Goal: Task Accomplishment & Management: Manage account settings

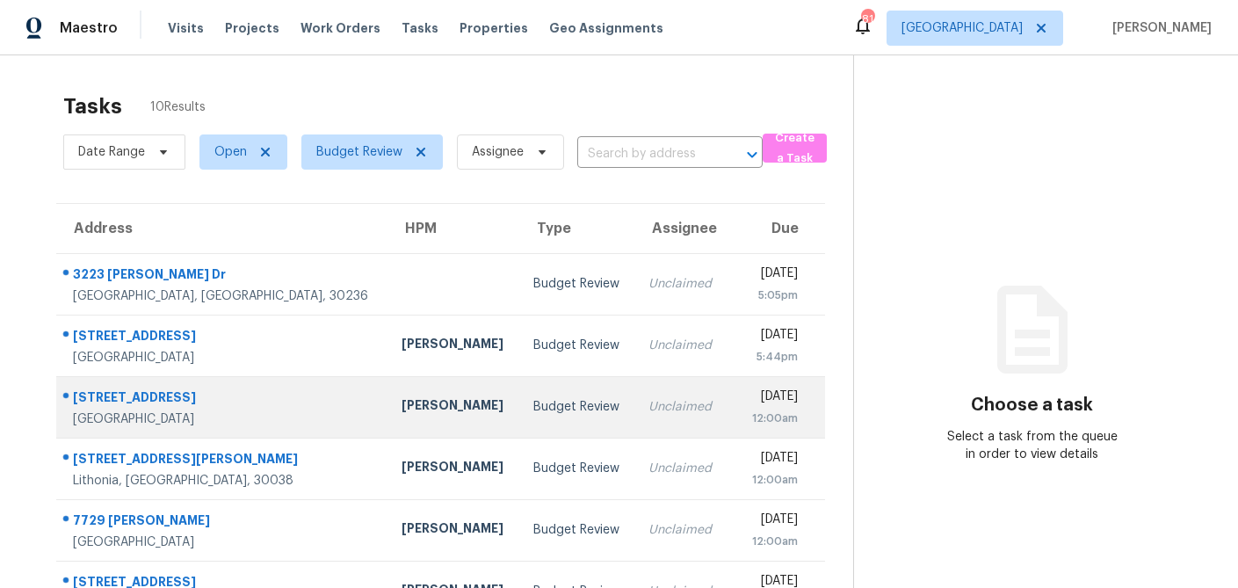
scroll to position [294, 0]
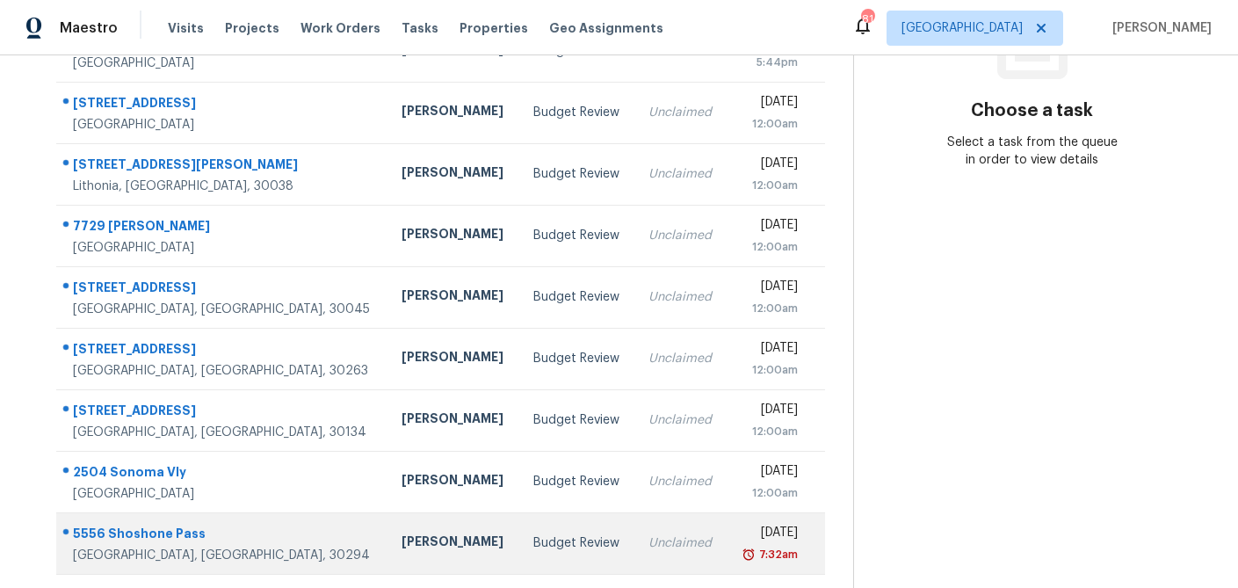
click at [533, 535] on div "Budget Review" at bounding box center [576, 543] width 87 height 18
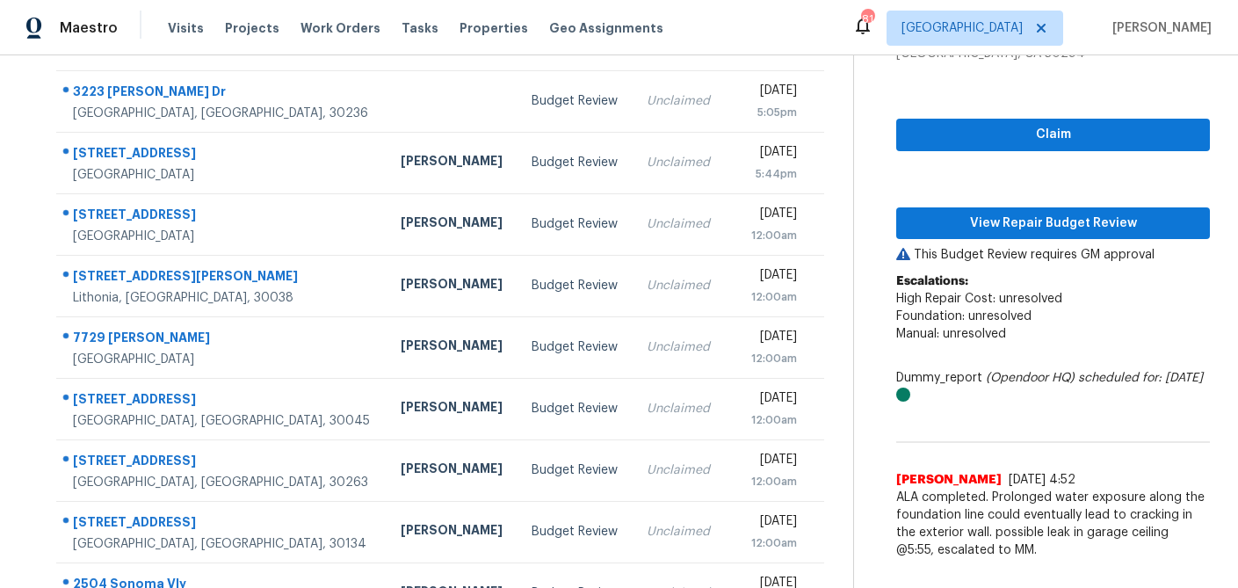
scroll to position [182, 0]
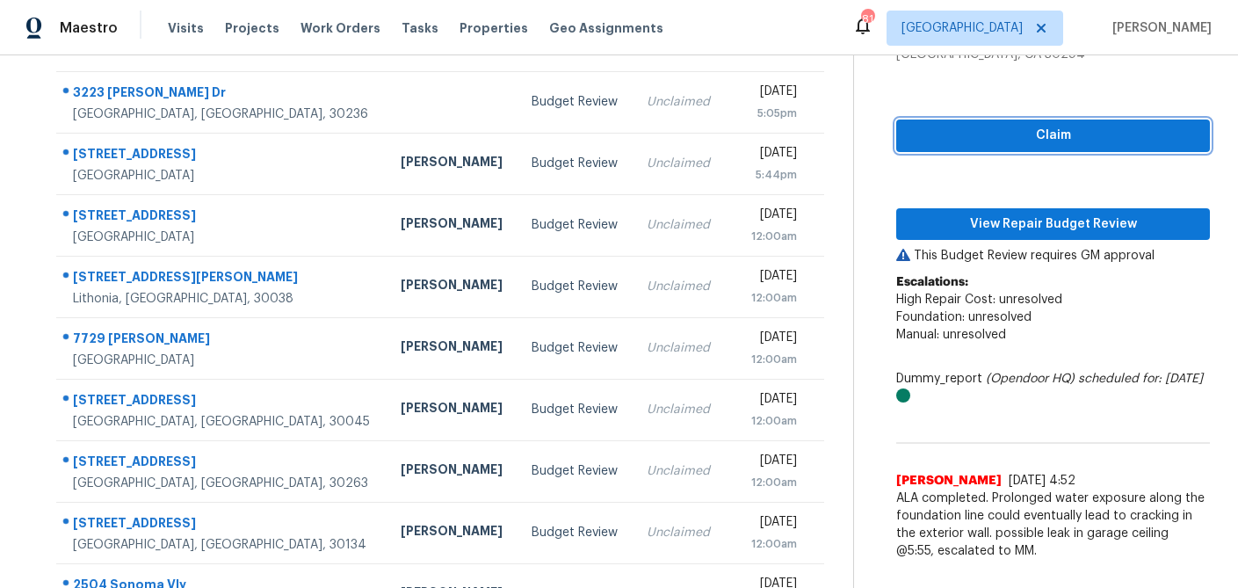
click at [1013, 146] on button "Claim" at bounding box center [1053, 135] width 314 height 33
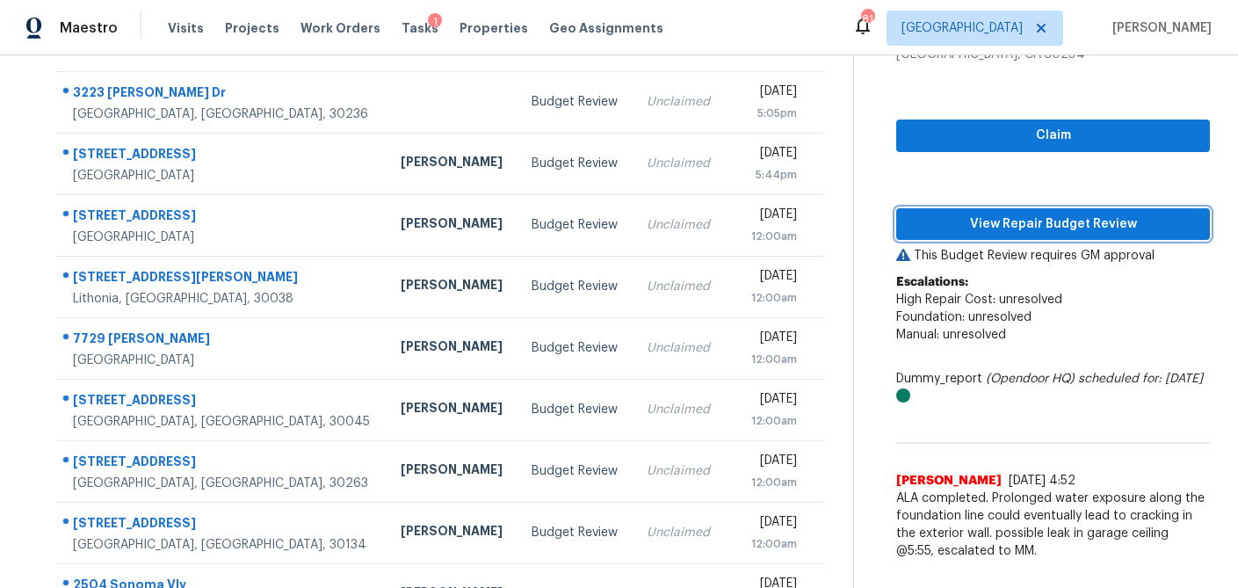
click at [1004, 231] on span "View Repair Budget Review" at bounding box center [1052, 224] width 285 height 22
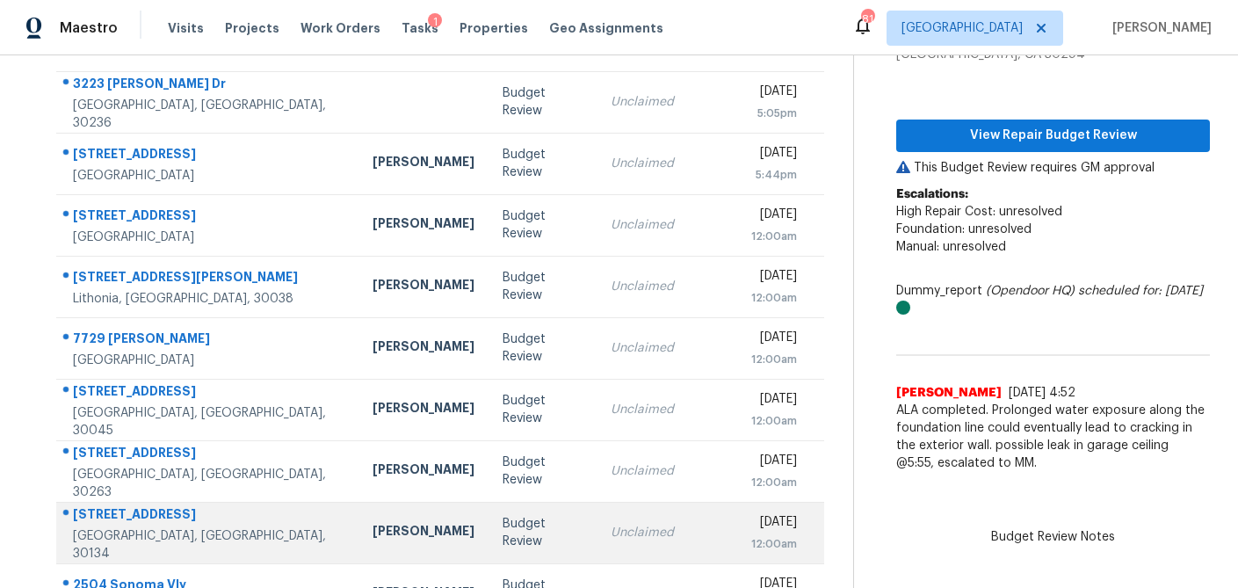
scroll to position [294, 0]
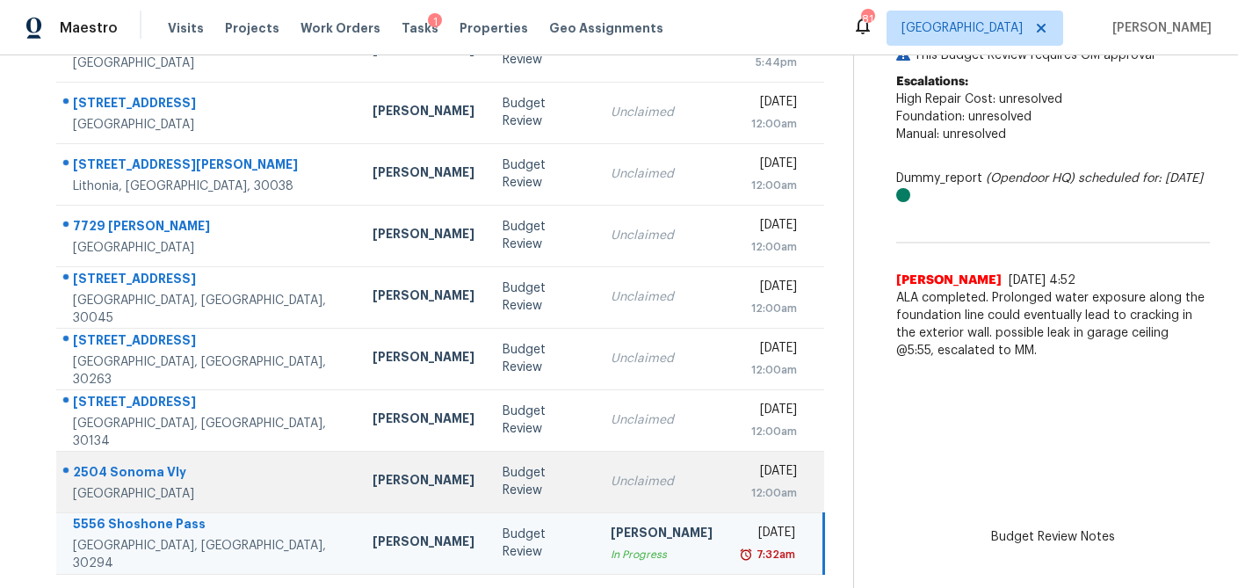
click at [596, 486] on td "Unclaimed" at bounding box center [661, 481] width 130 height 61
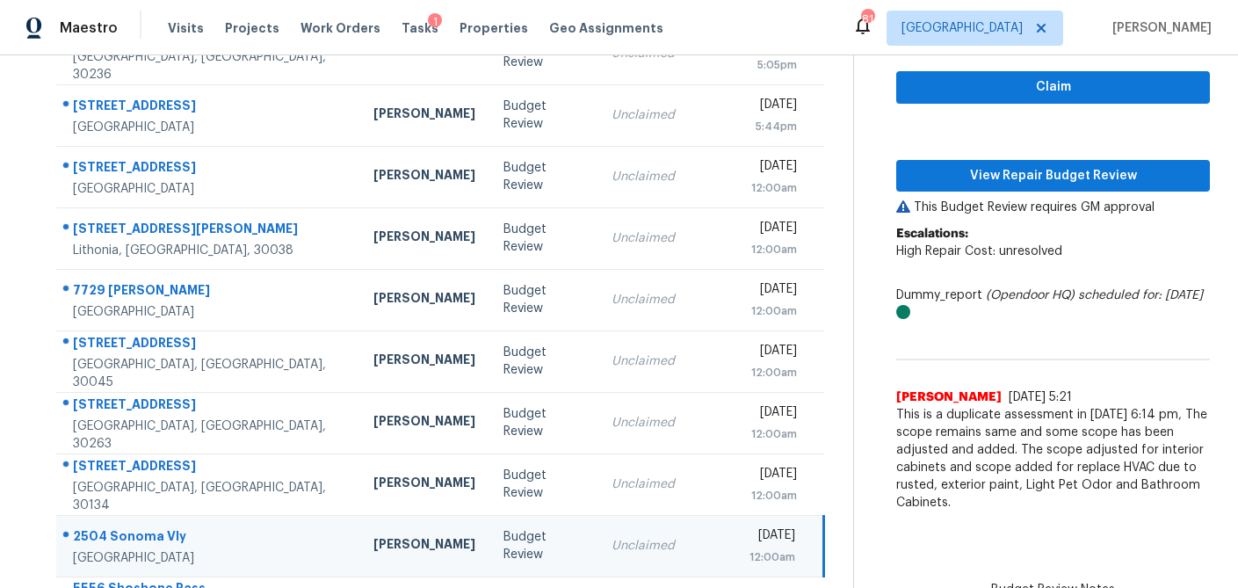
scroll to position [219, 0]
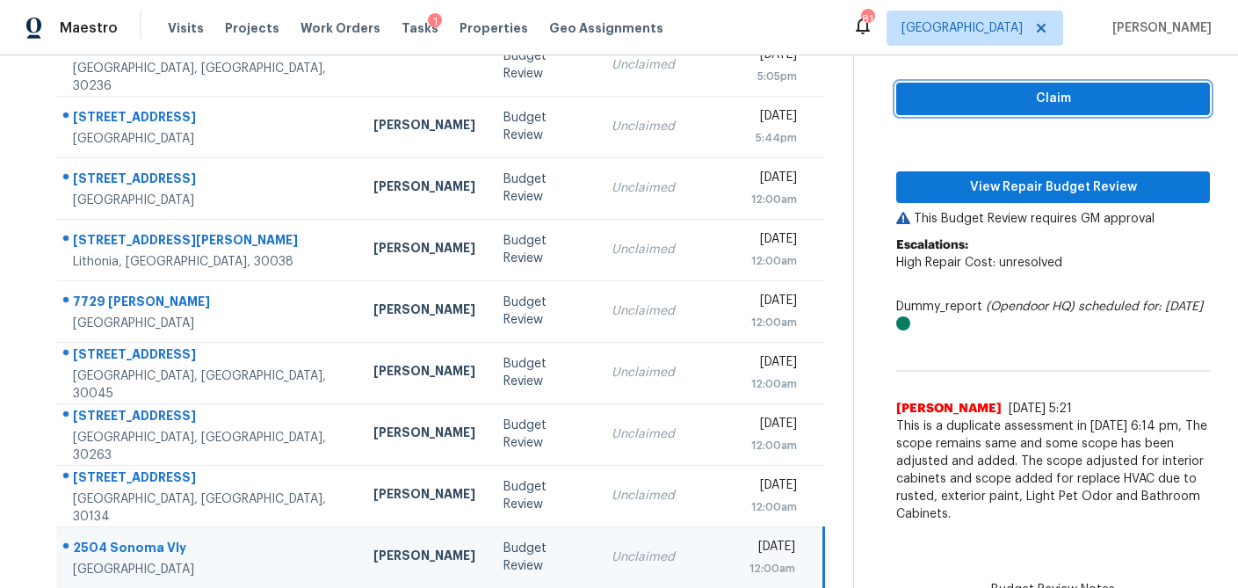
click at [1057, 105] on span "Claim" at bounding box center [1052, 99] width 285 height 22
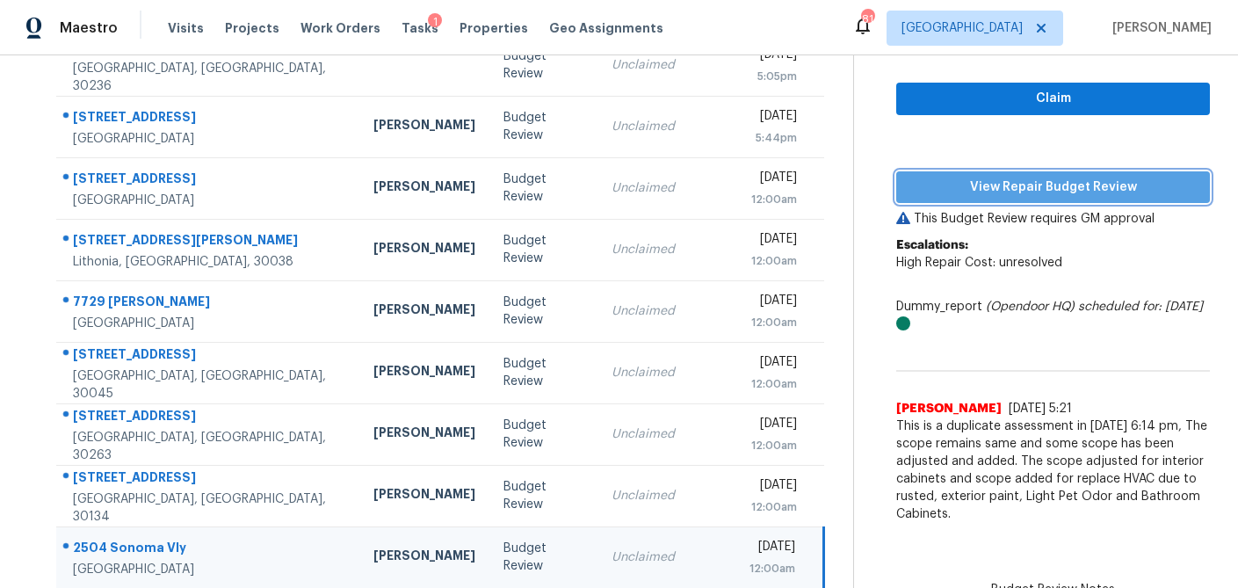
click at [1029, 180] on span "View Repair Budget Review" at bounding box center [1052, 188] width 285 height 22
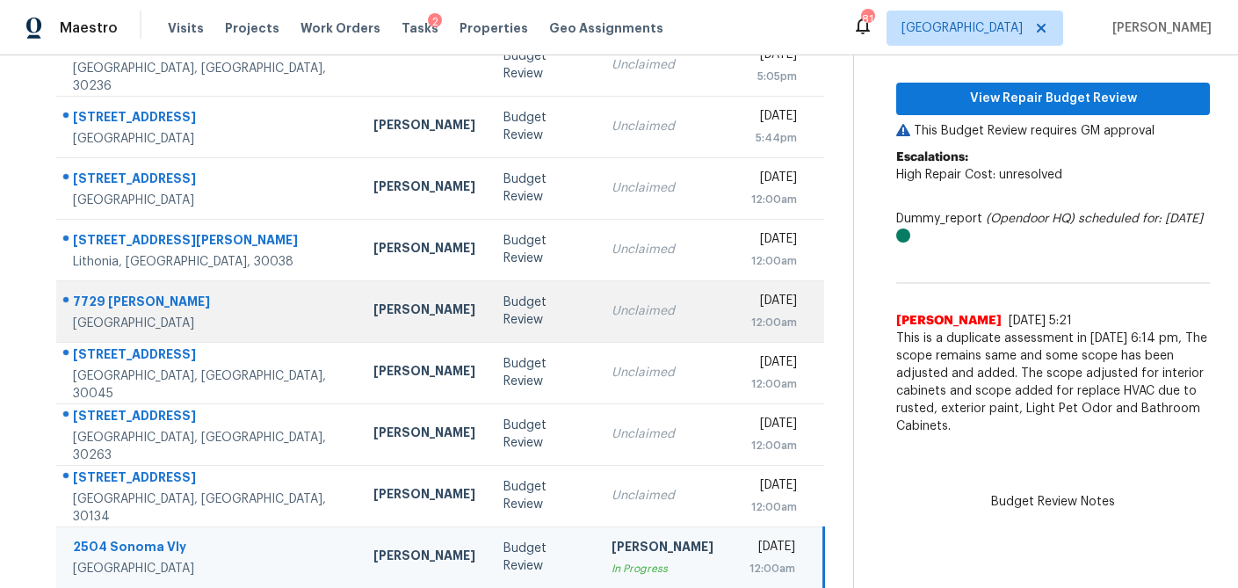
scroll to position [294, 0]
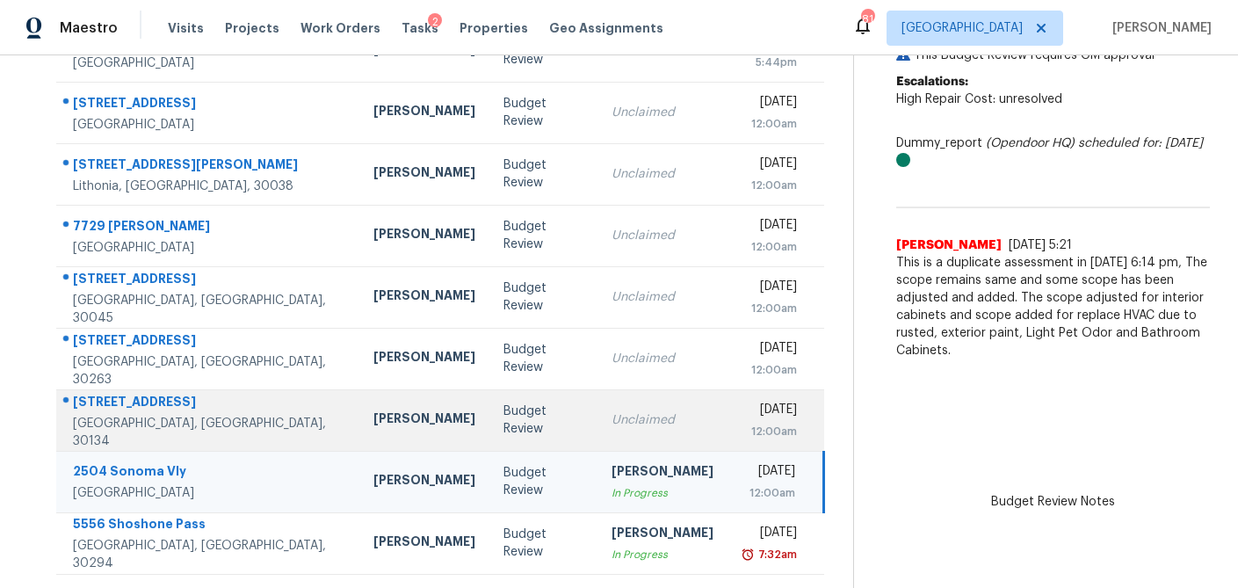
click at [597, 416] on td "Unclaimed" at bounding box center [662, 419] width 130 height 61
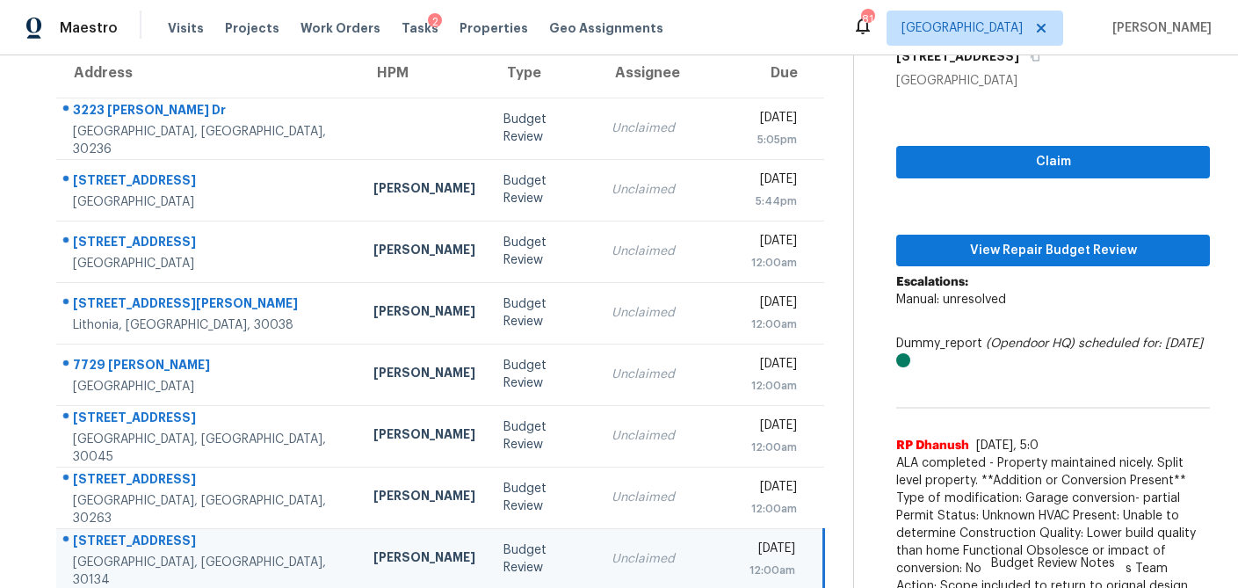
scroll to position [155, 0]
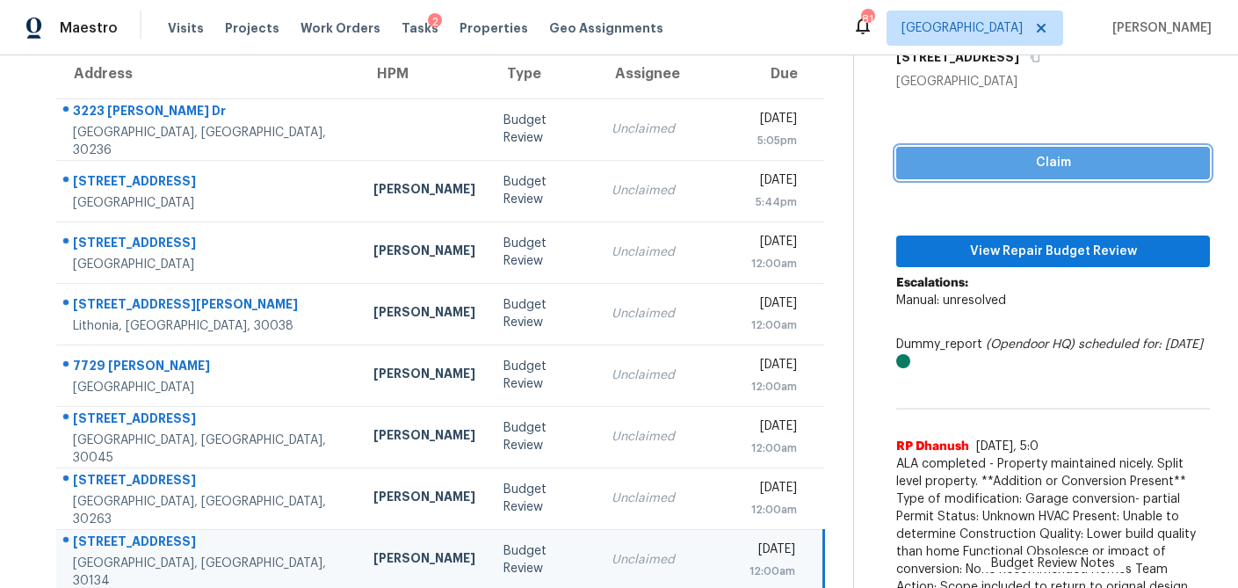
drag, startPoint x: 1048, startPoint y: 162, endPoint x: 1037, endPoint y: 192, distance: 32.5
click at [1048, 162] on span "Claim" at bounding box center [1052, 163] width 285 height 22
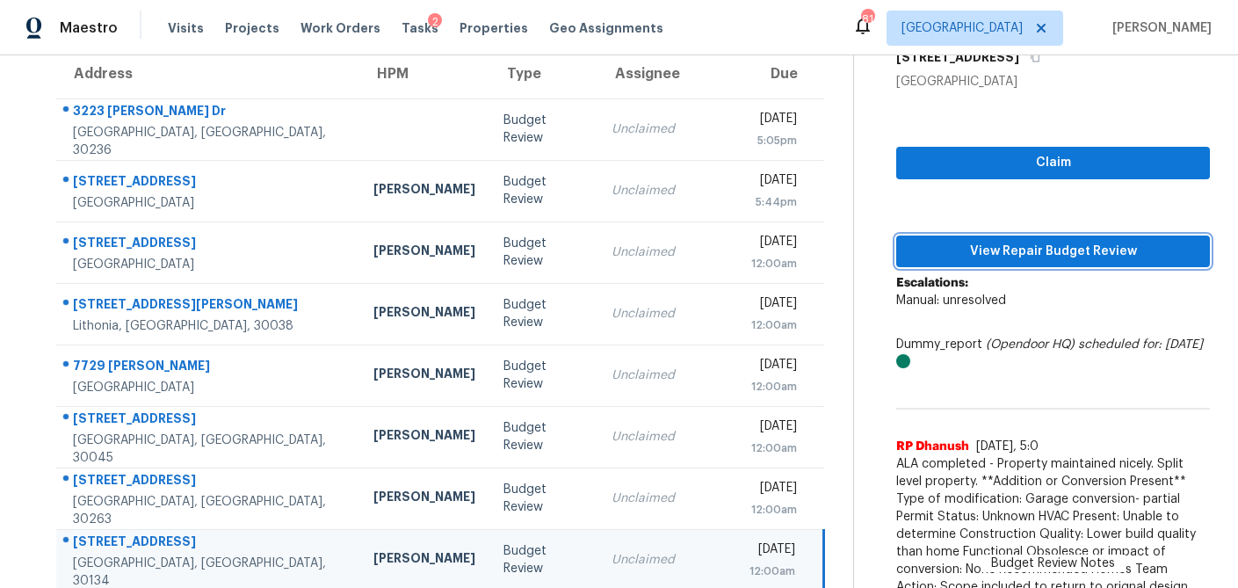
click at [1031, 257] on span "View Repair Budget Review" at bounding box center [1052, 252] width 285 height 22
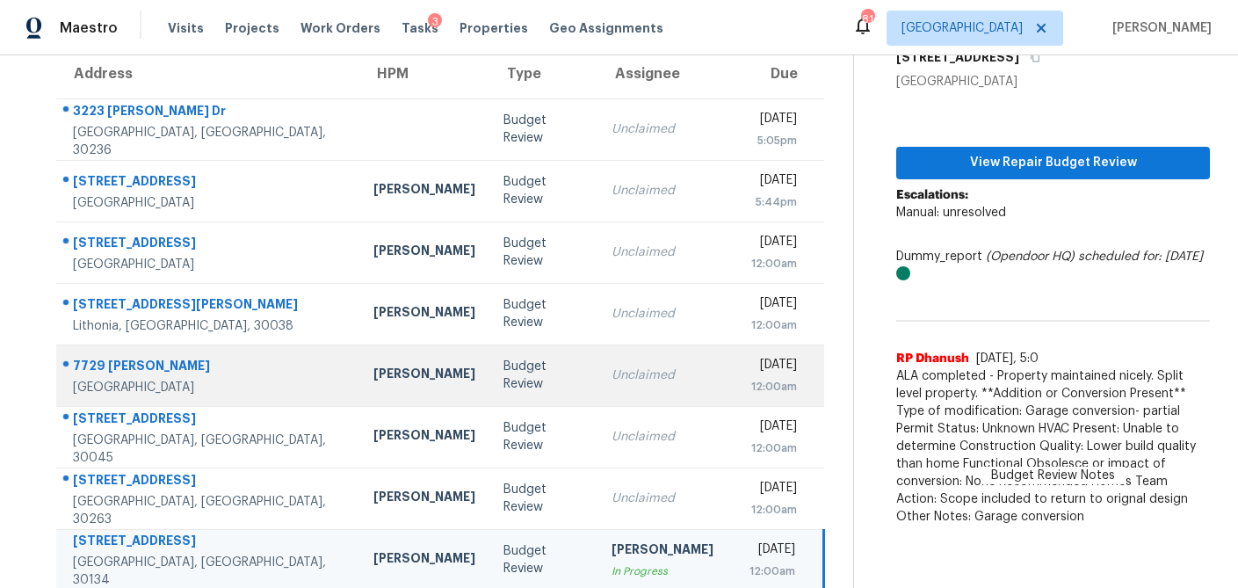
scroll to position [294, 0]
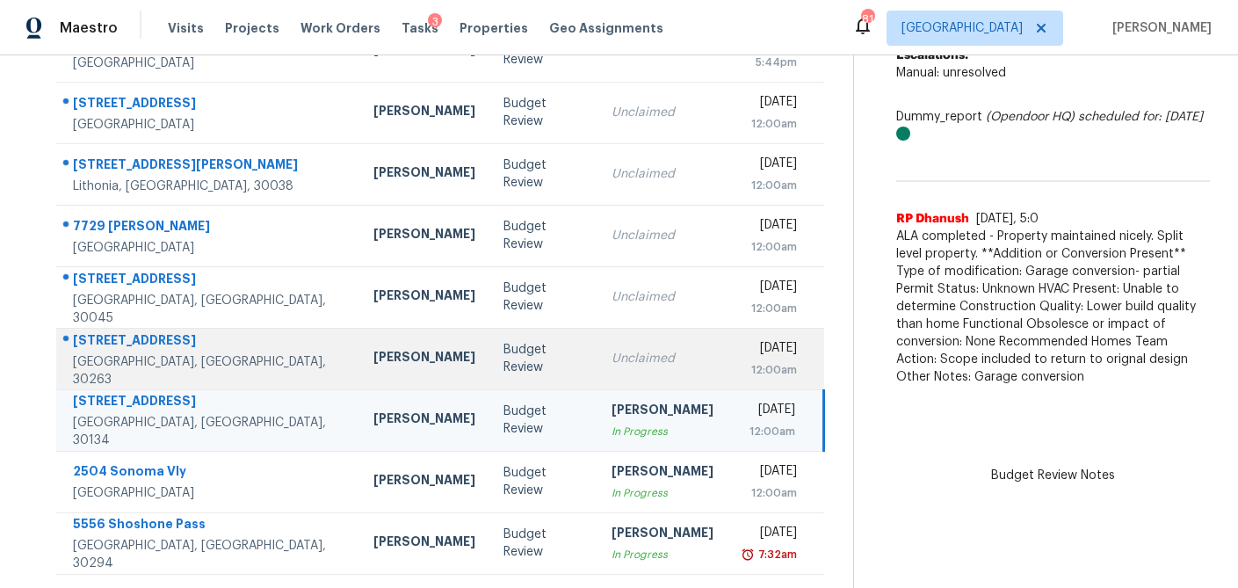
click at [611, 364] on div "Unclaimed" at bounding box center [662, 359] width 102 height 18
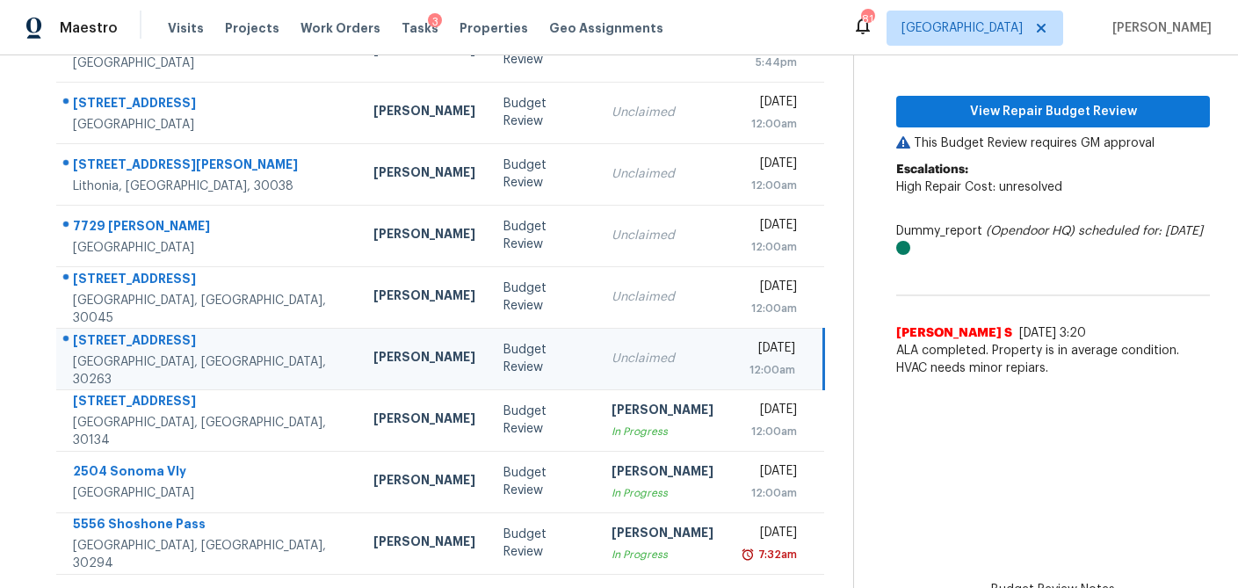
scroll to position [183, 0]
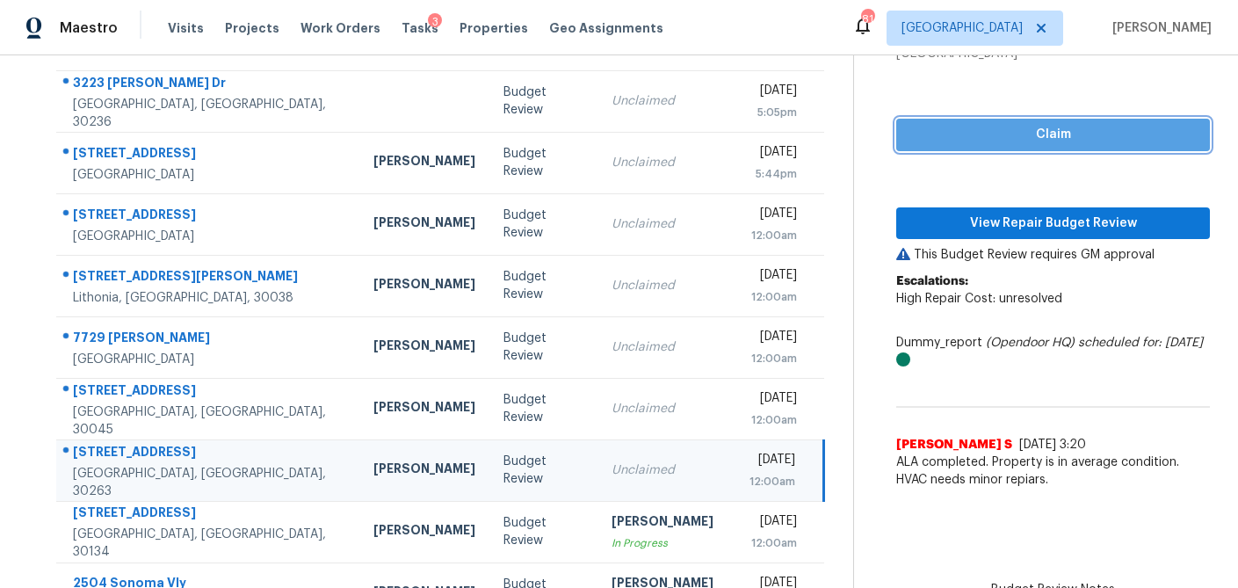
drag, startPoint x: 977, startPoint y: 142, endPoint x: 964, endPoint y: 180, distance: 40.0
click at [977, 142] on span "Claim" at bounding box center [1052, 135] width 285 height 22
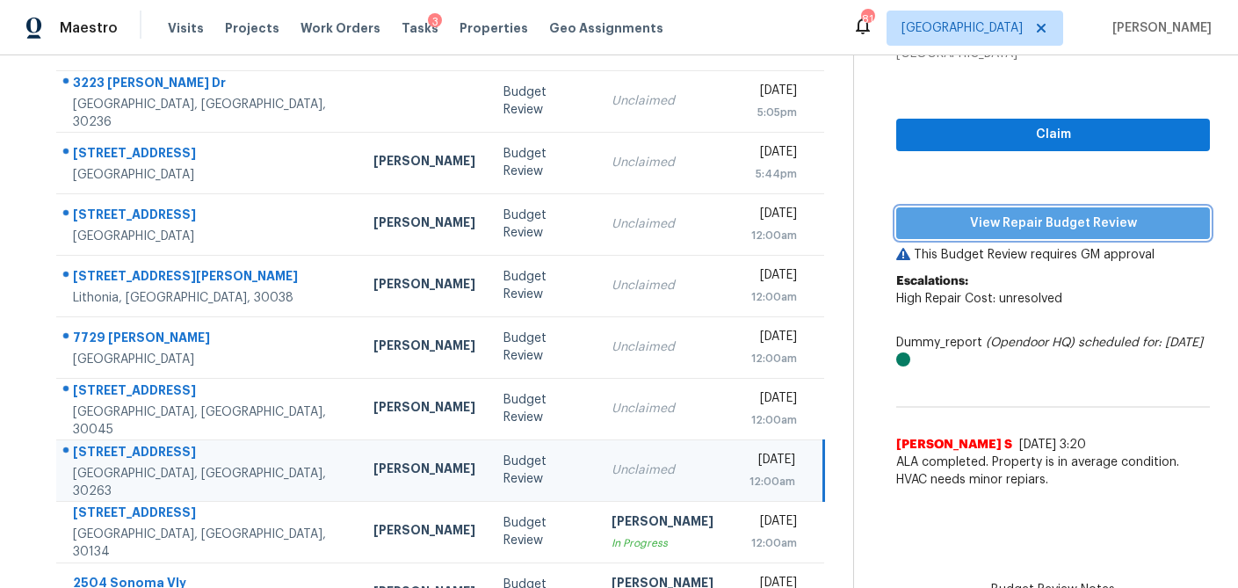
click at [963, 237] on button "View Repair Budget Review" at bounding box center [1053, 223] width 314 height 33
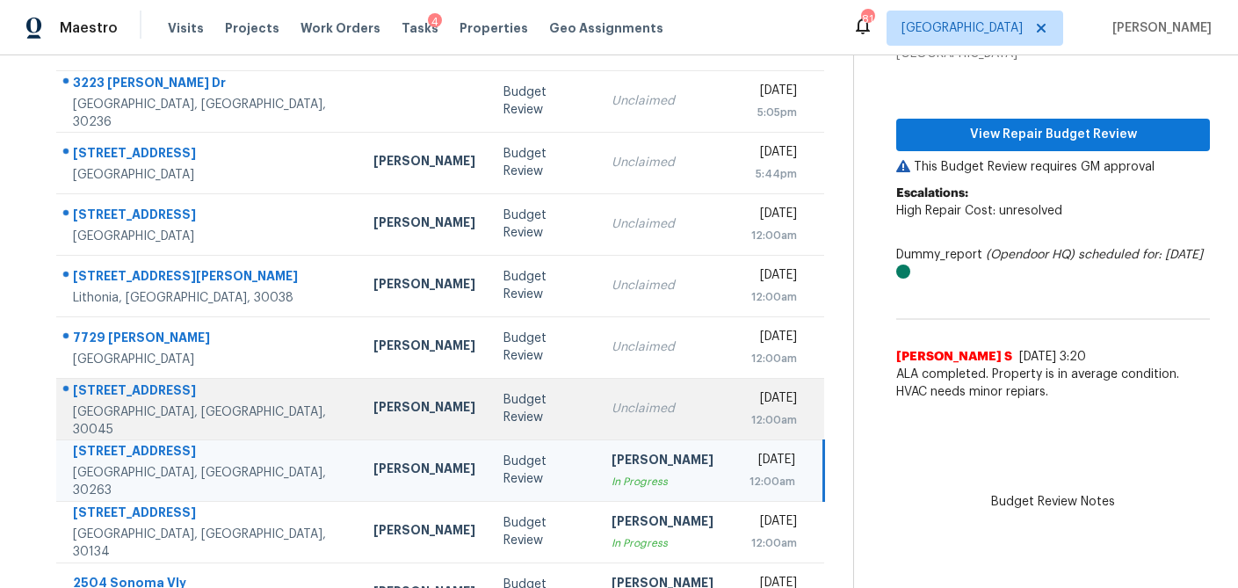
click at [489, 421] on td "Budget Review" at bounding box center [543, 408] width 108 height 61
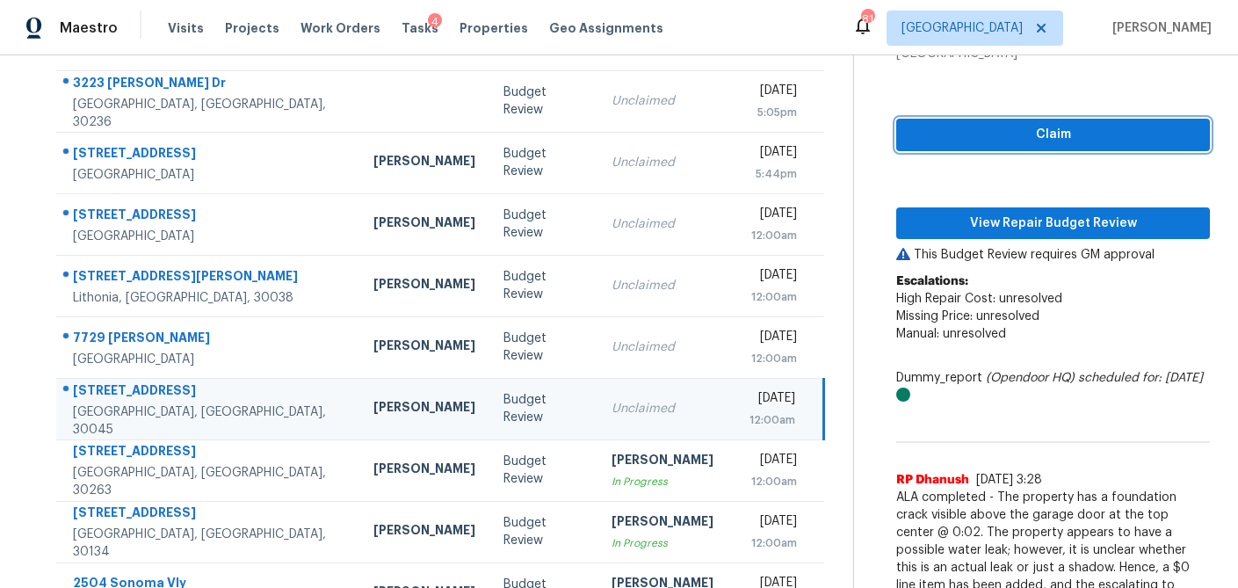
click at [984, 139] on span "Claim" at bounding box center [1052, 135] width 285 height 22
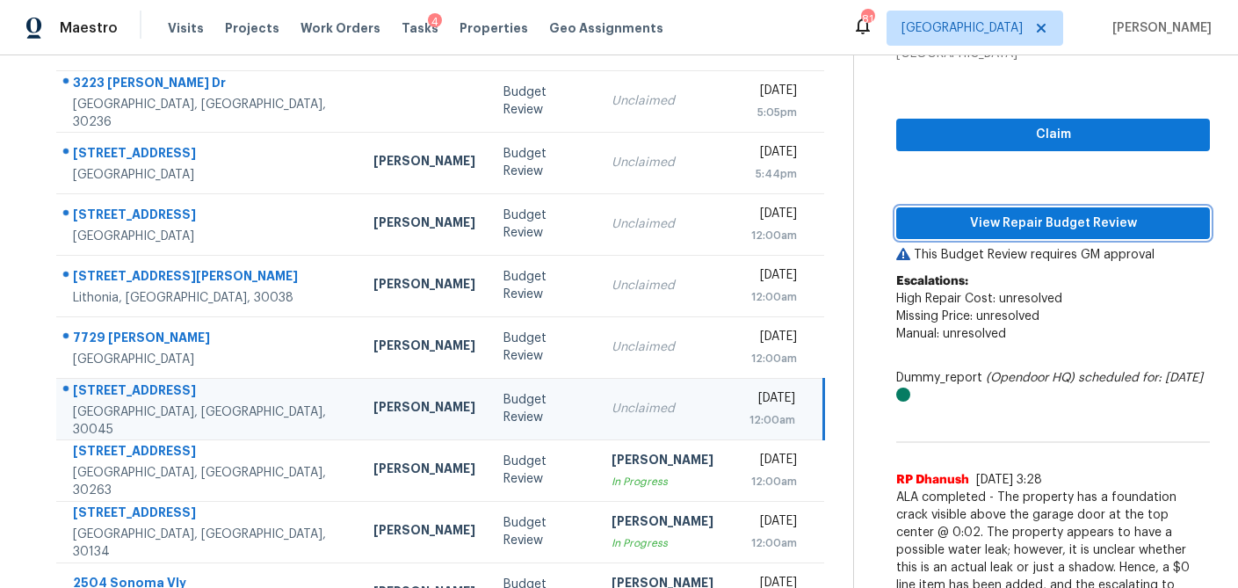
click at [979, 220] on span "View Repair Budget Review" at bounding box center [1052, 224] width 285 height 22
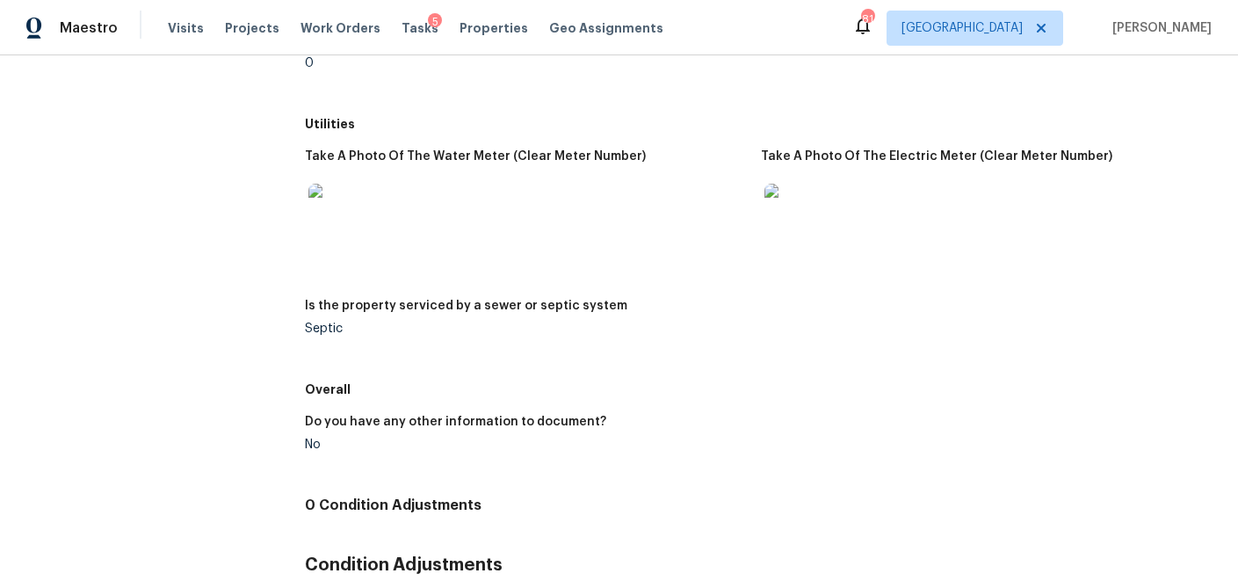
scroll to position [2611, 0]
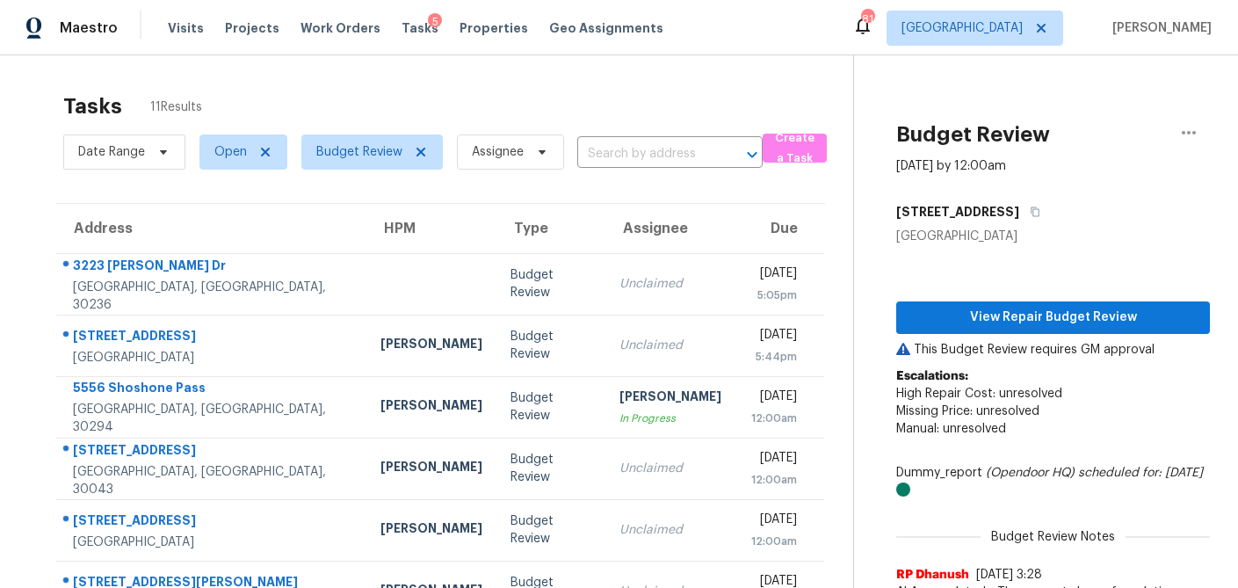
scroll to position [183, 0]
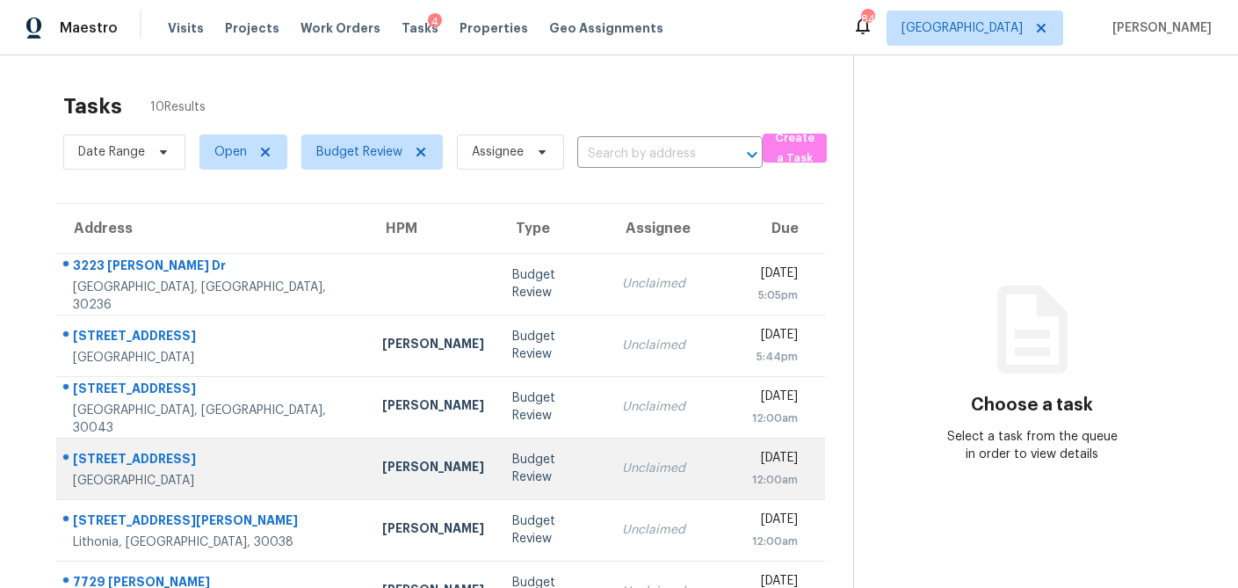
scroll to position [294, 0]
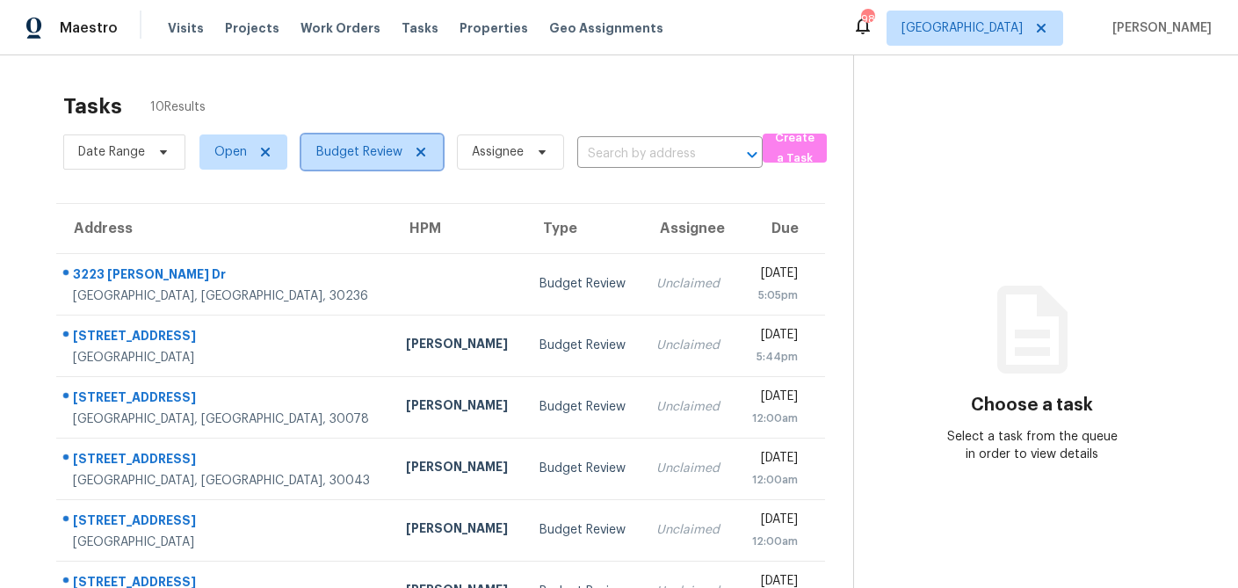
click at [423, 150] on icon at bounding box center [421, 152] width 14 height 14
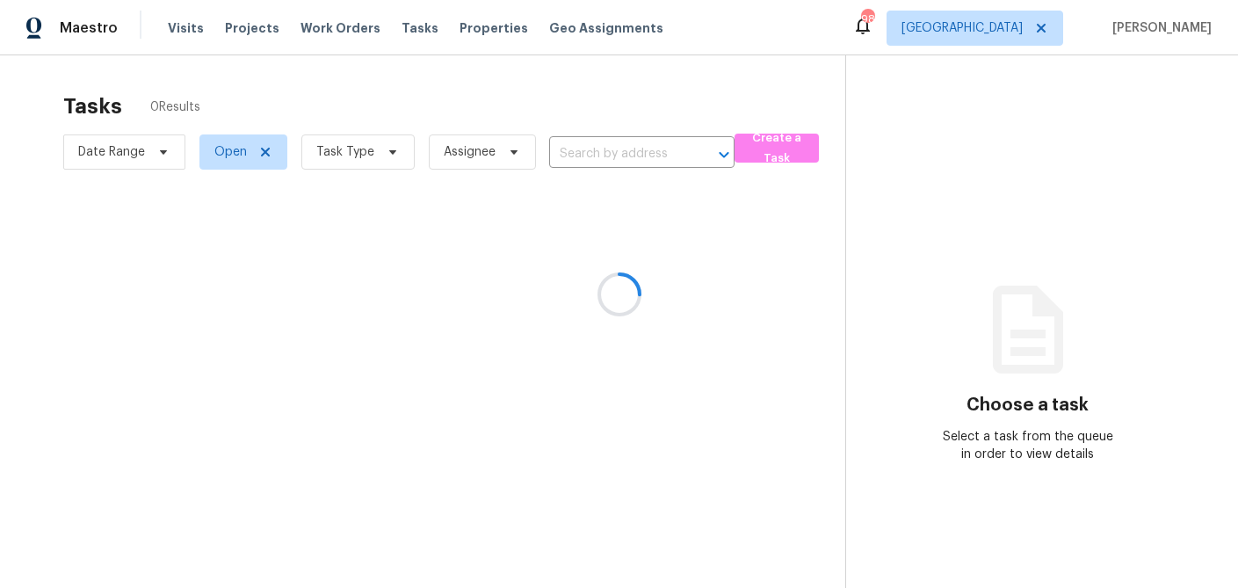
click at [389, 153] on div at bounding box center [619, 294] width 1238 height 588
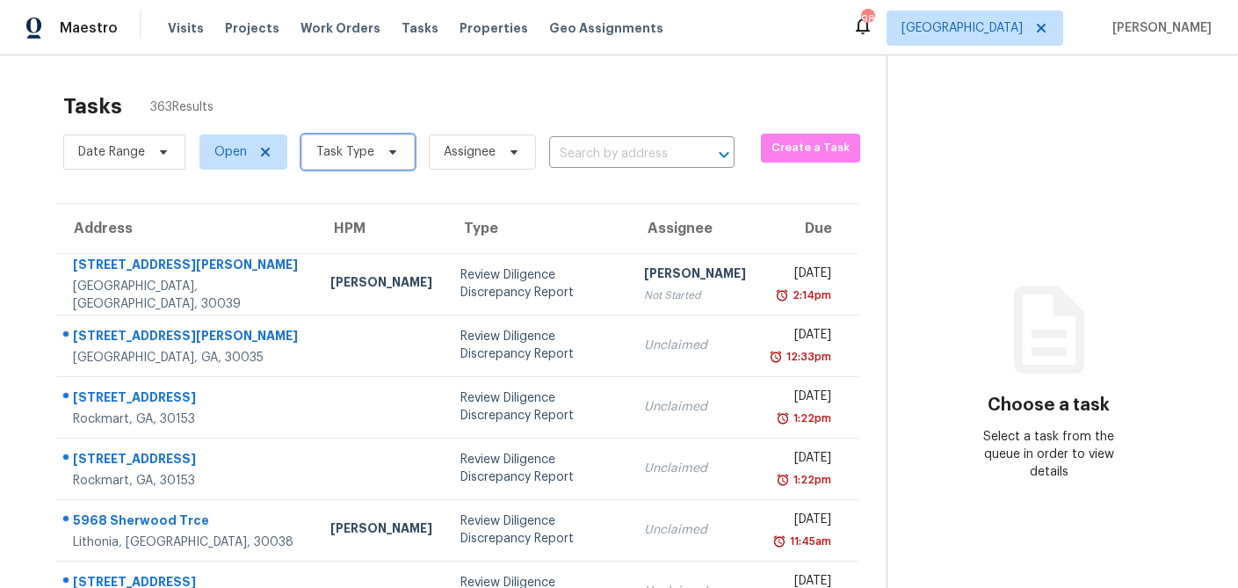
click at [389, 155] on icon at bounding box center [393, 152] width 14 height 14
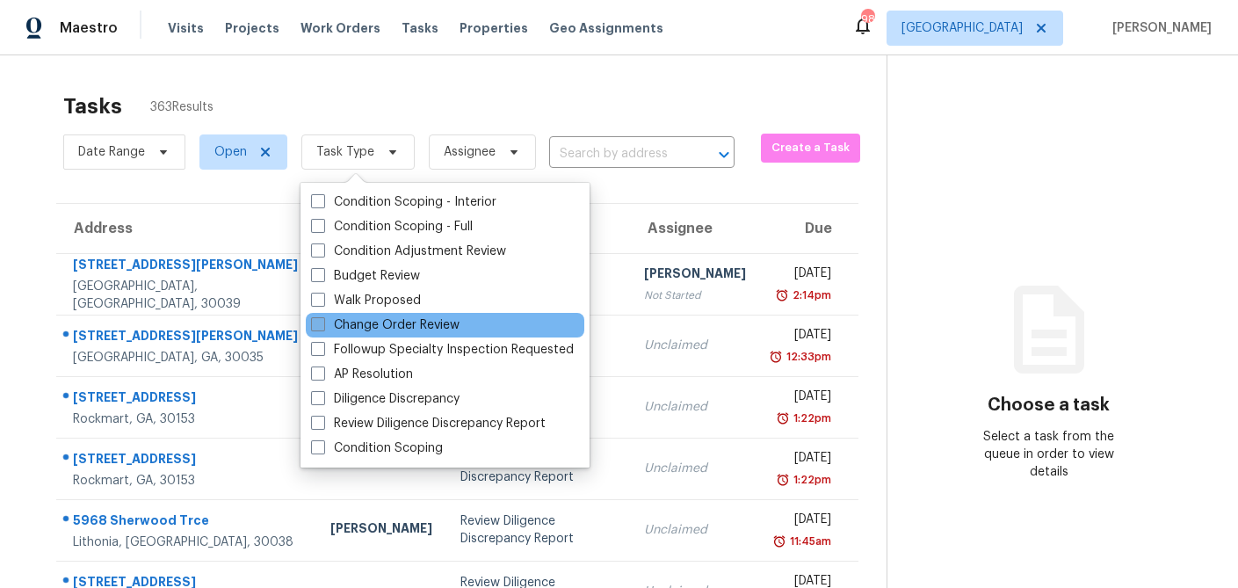
click at [319, 320] on span at bounding box center [318, 324] width 14 height 14
click at [319, 320] on input "Change Order Review" at bounding box center [316, 321] width 11 height 11
checkbox input "true"
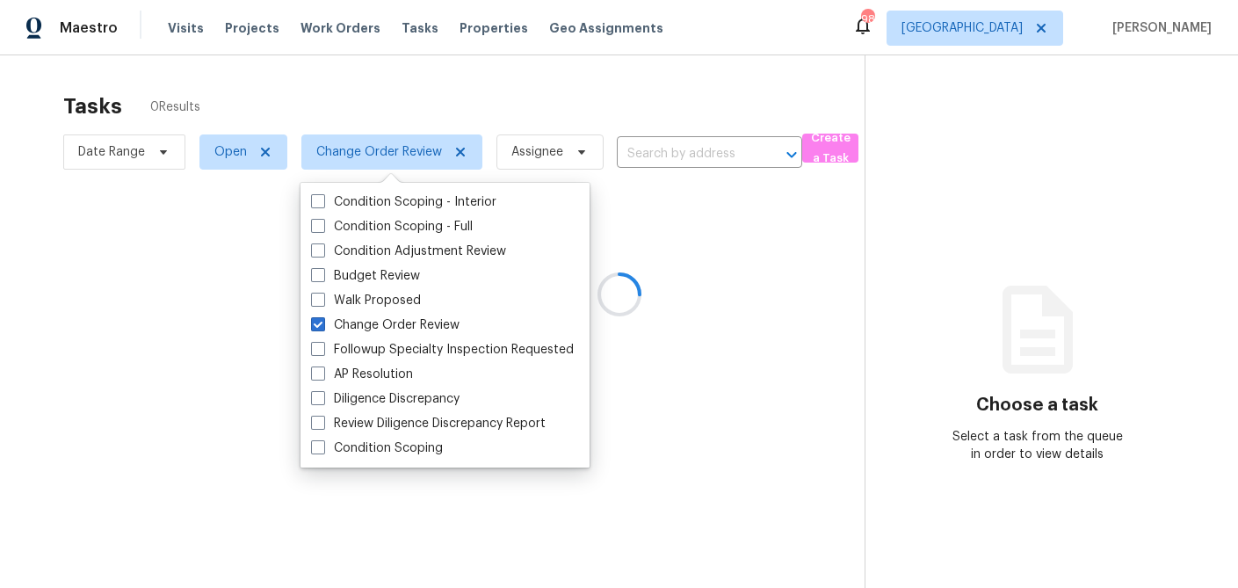
click at [393, 96] on div at bounding box center [619, 294] width 1238 height 588
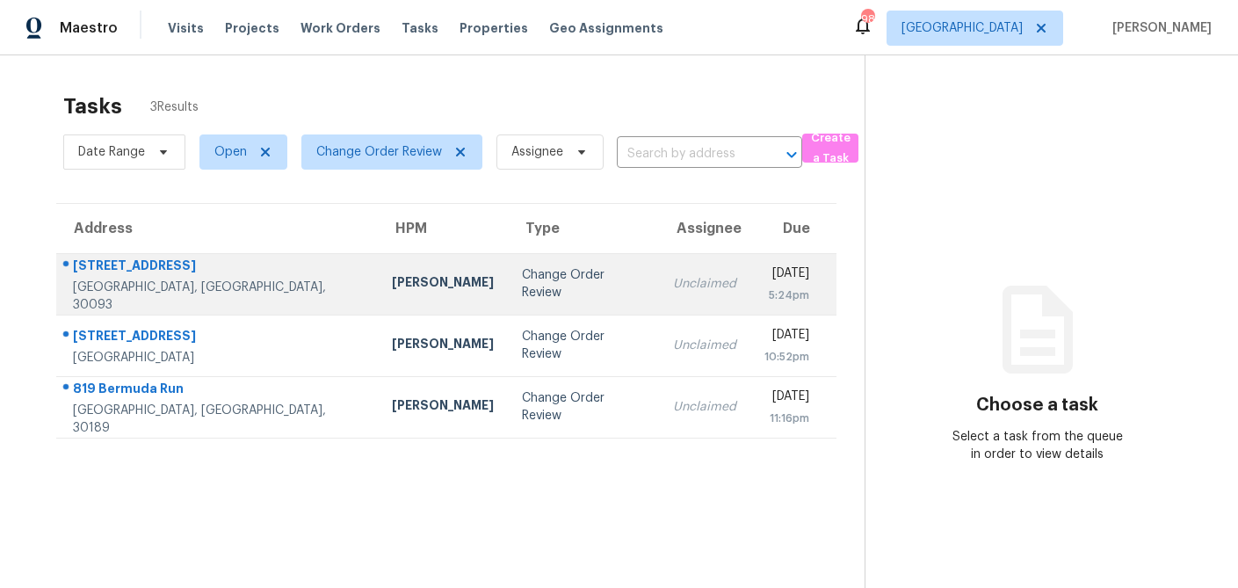
click at [508, 297] on td "Change Order Review" at bounding box center [583, 283] width 151 height 61
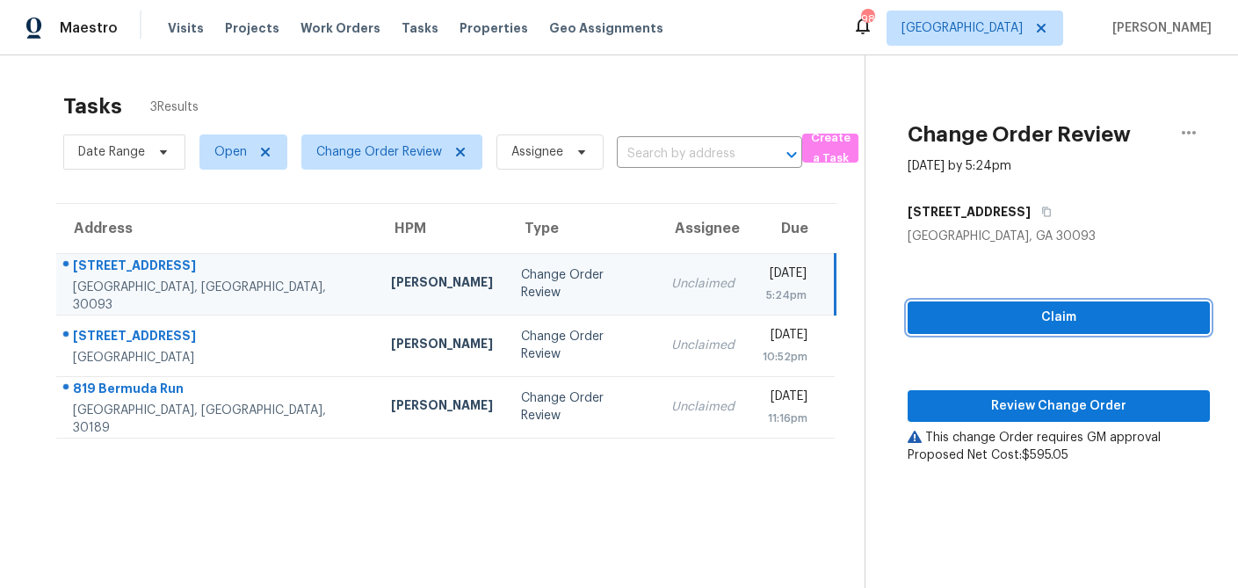
click at [1029, 313] on span "Claim" at bounding box center [1058, 318] width 274 height 22
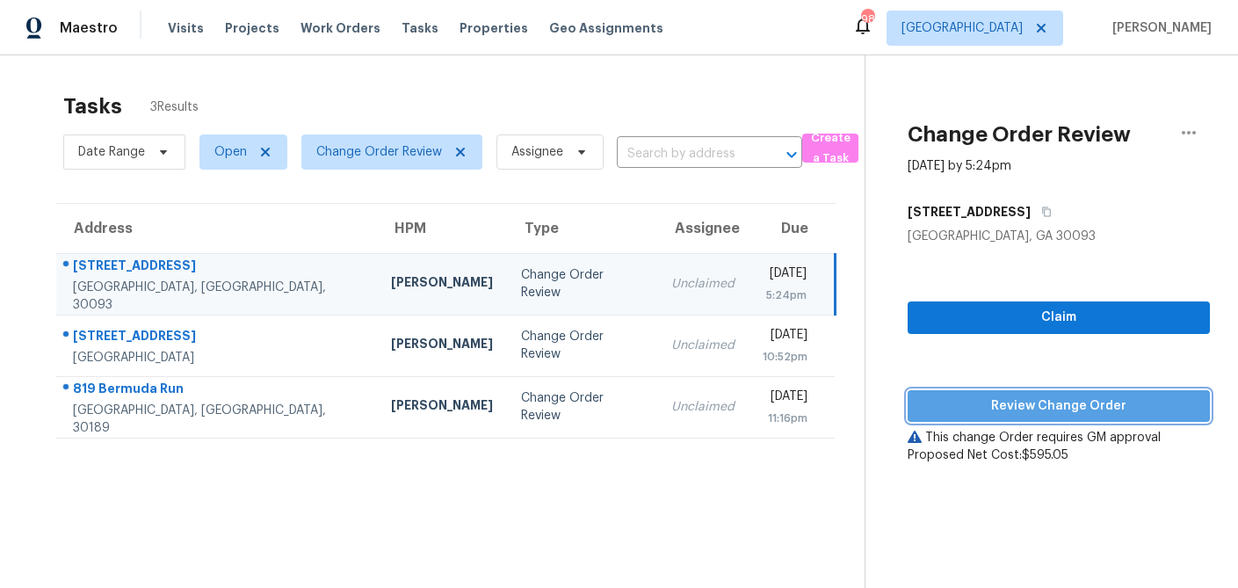
click at [1022, 395] on span "Review Change Order" at bounding box center [1058, 406] width 274 height 22
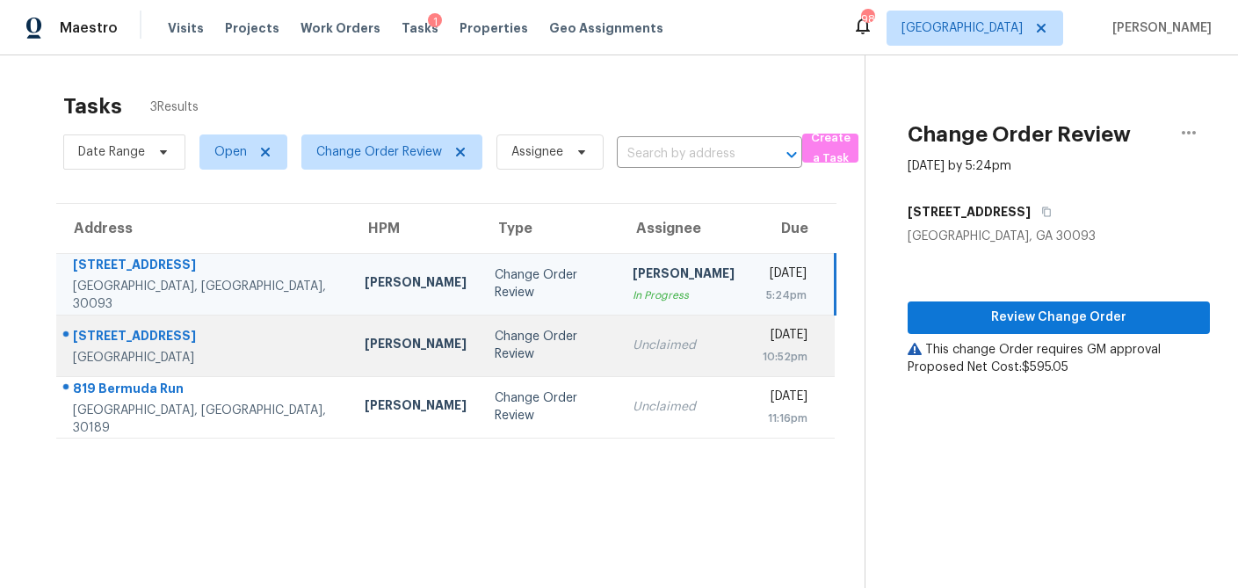
click at [495, 336] on div "Change Order Review" at bounding box center [550, 345] width 111 height 35
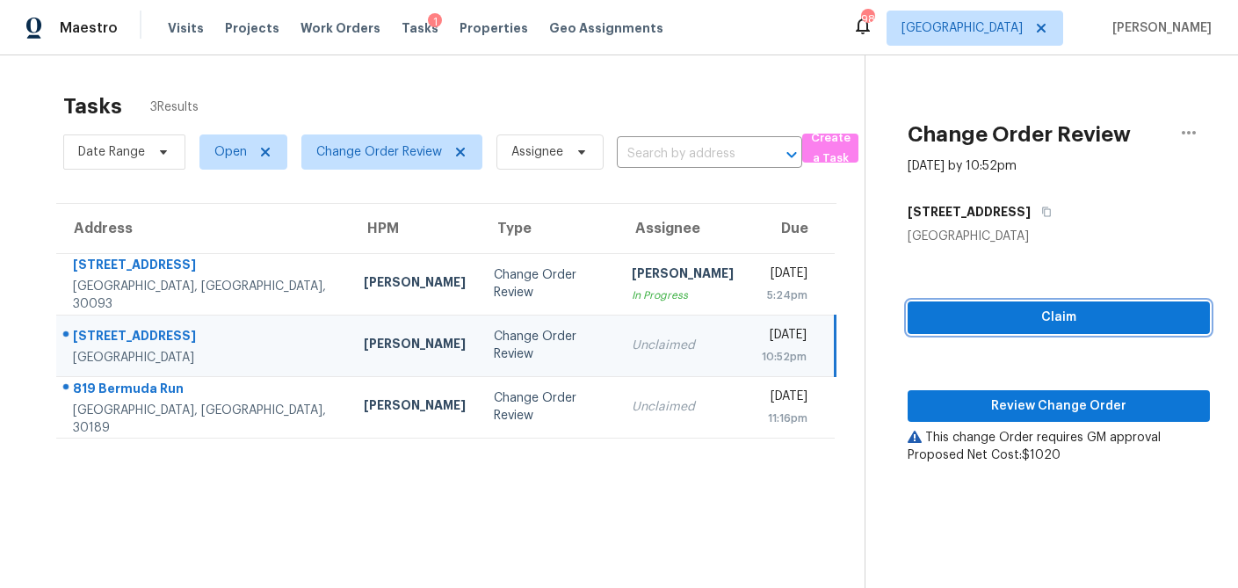
click at [1015, 325] on span "Claim" at bounding box center [1058, 318] width 274 height 22
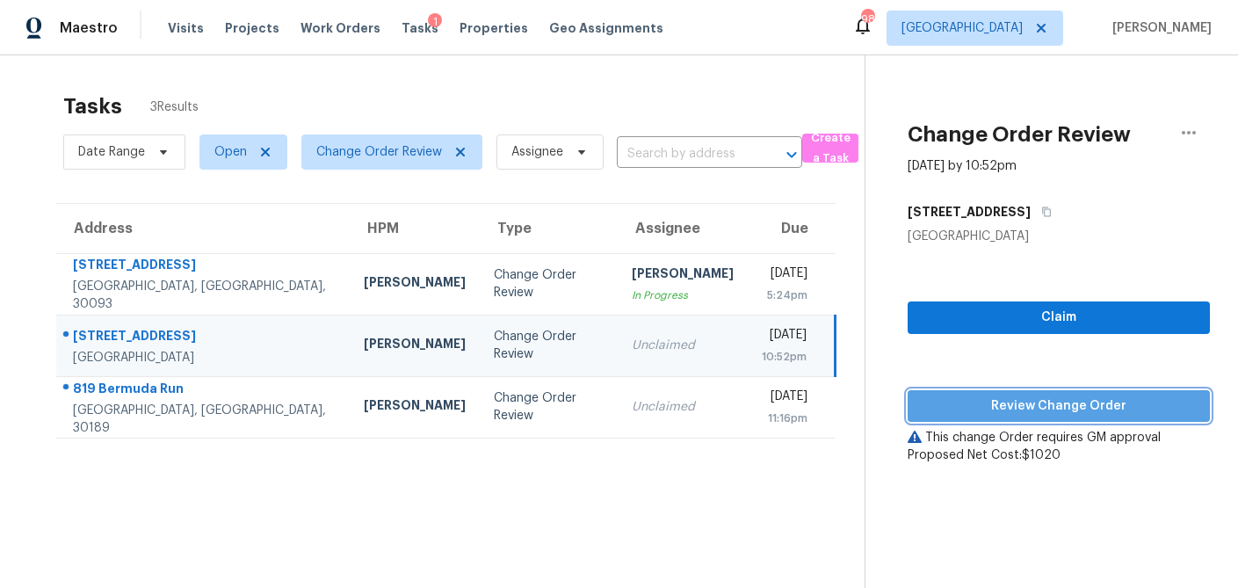
click at [1008, 404] on span "Review Change Order" at bounding box center [1058, 406] width 274 height 22
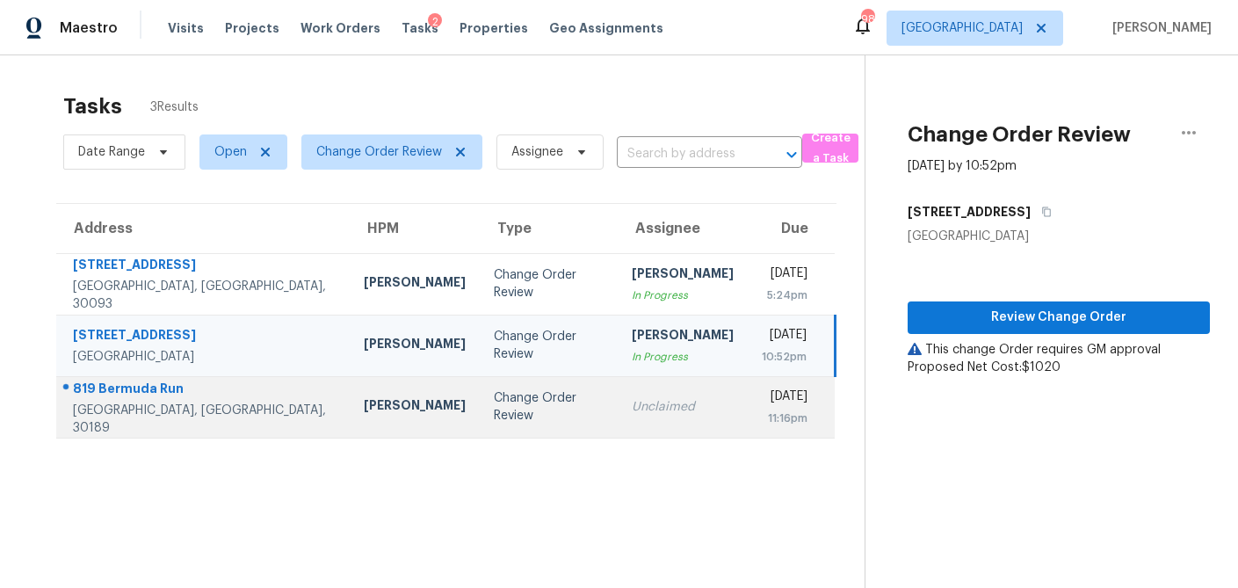
click at [480, 417] on td "Change Order Review" at bounding box center [549, 406] width 138 height 61
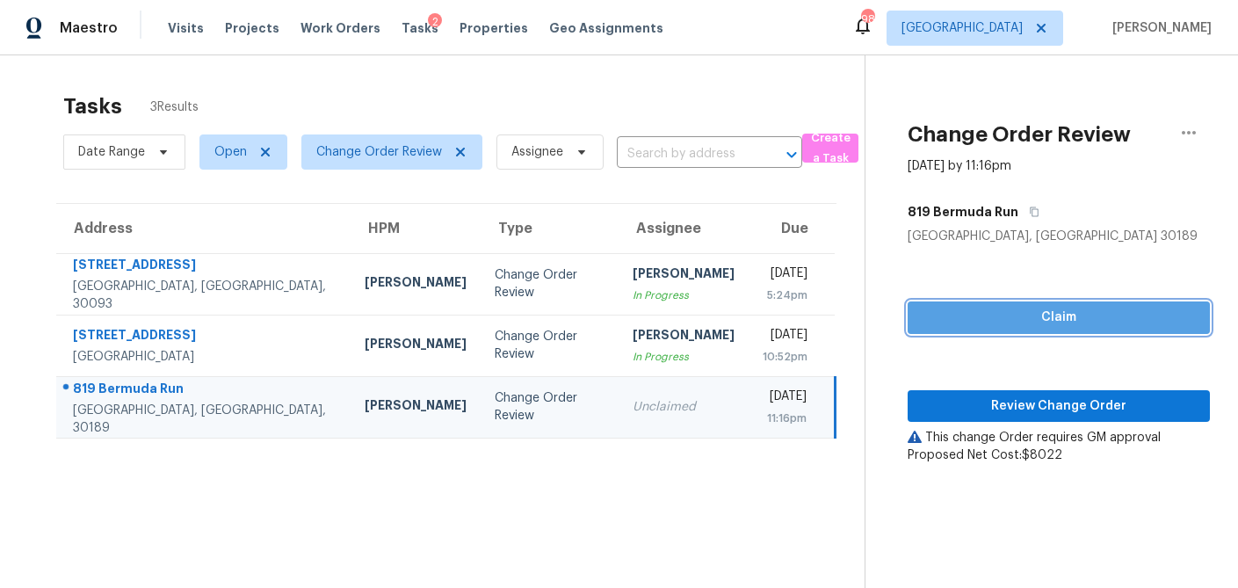
click at [1059, 321] on span "Claim" at bounding box center [1058, 318] width 274 height 22
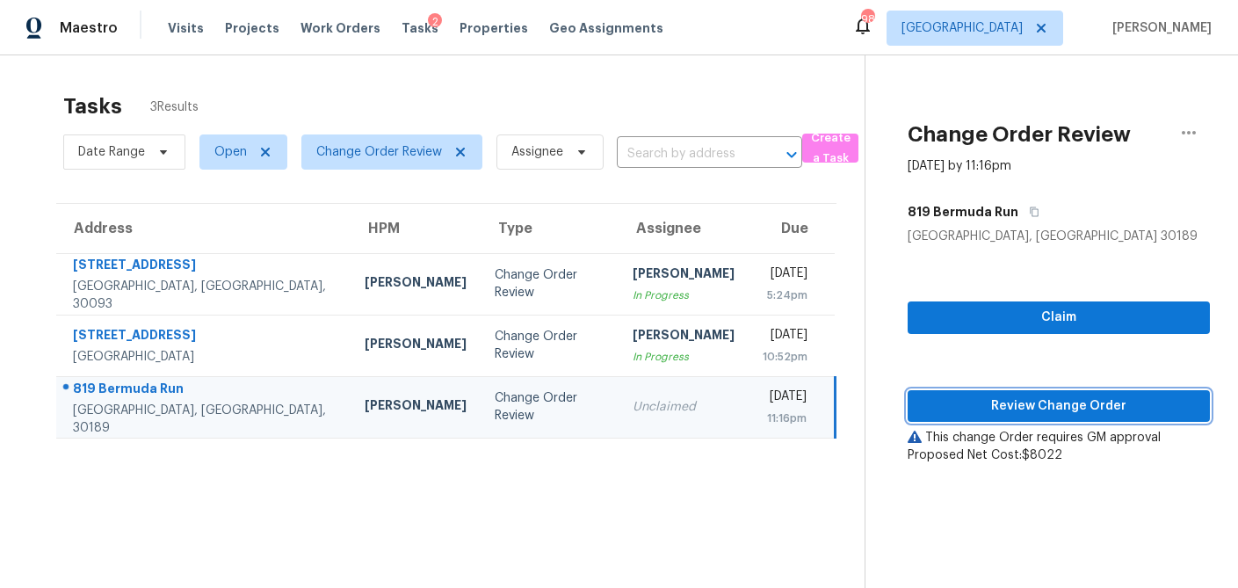
click at [1010, 406] on span "Review Change Order" at bounding box center [1058, 406] width 274 height 22
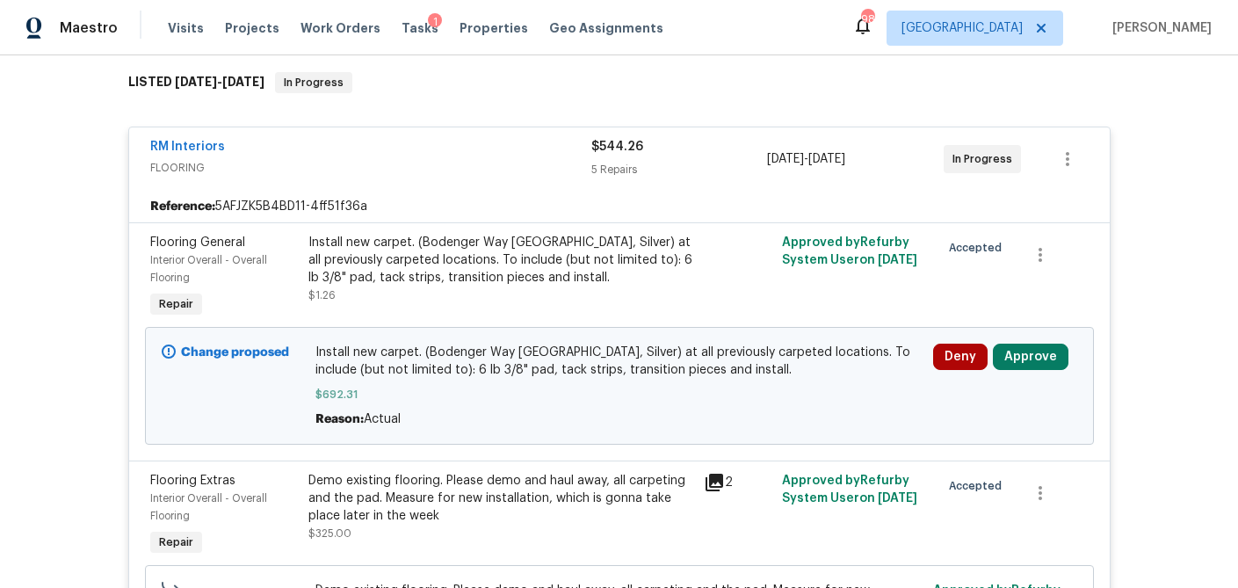
scroll to position [285, 0]
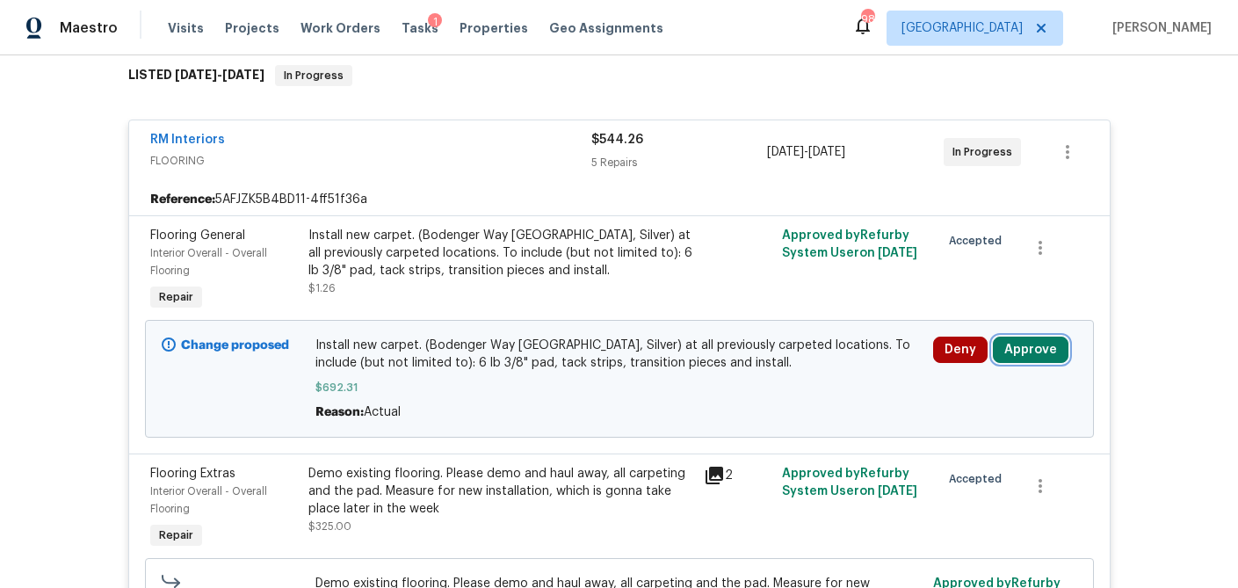
click at [1018, 355] on button "Approve" at bounding box center [1031, 349] width 76 height 26
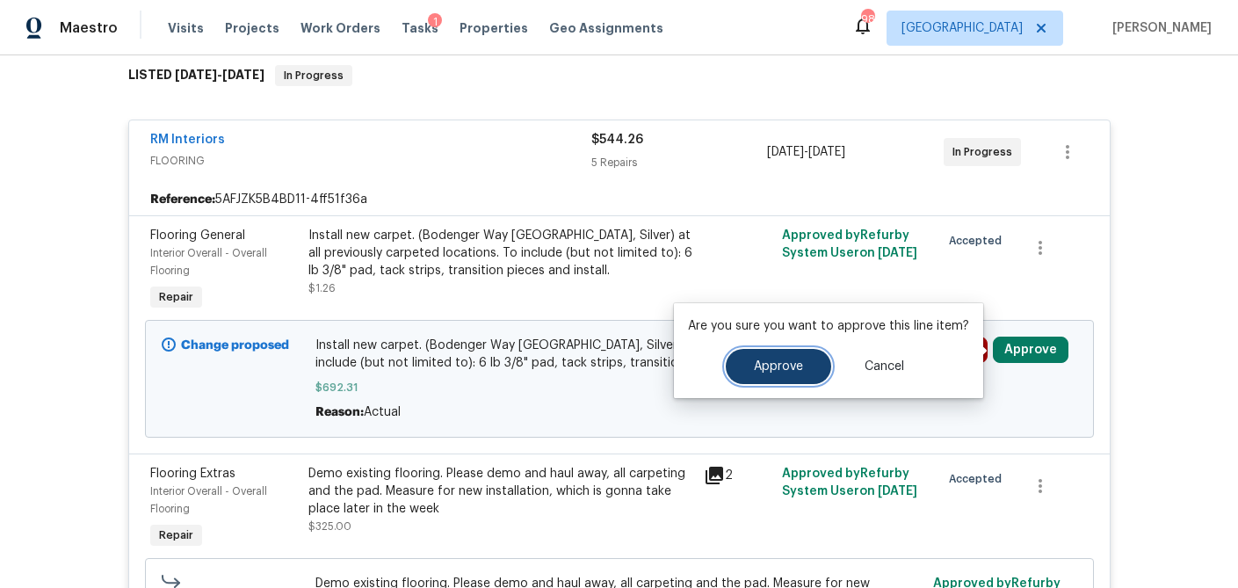
click at [771, 375] on button "Approve" at bounding box center [778, 366] width 105 height 35
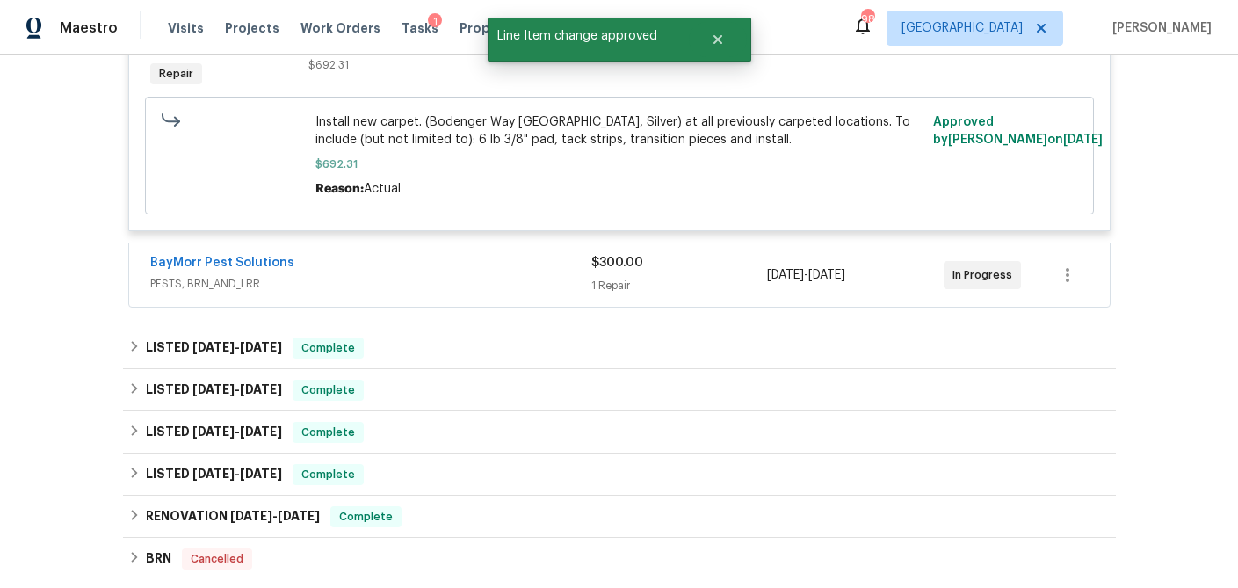
scroll to position [1200, 0]
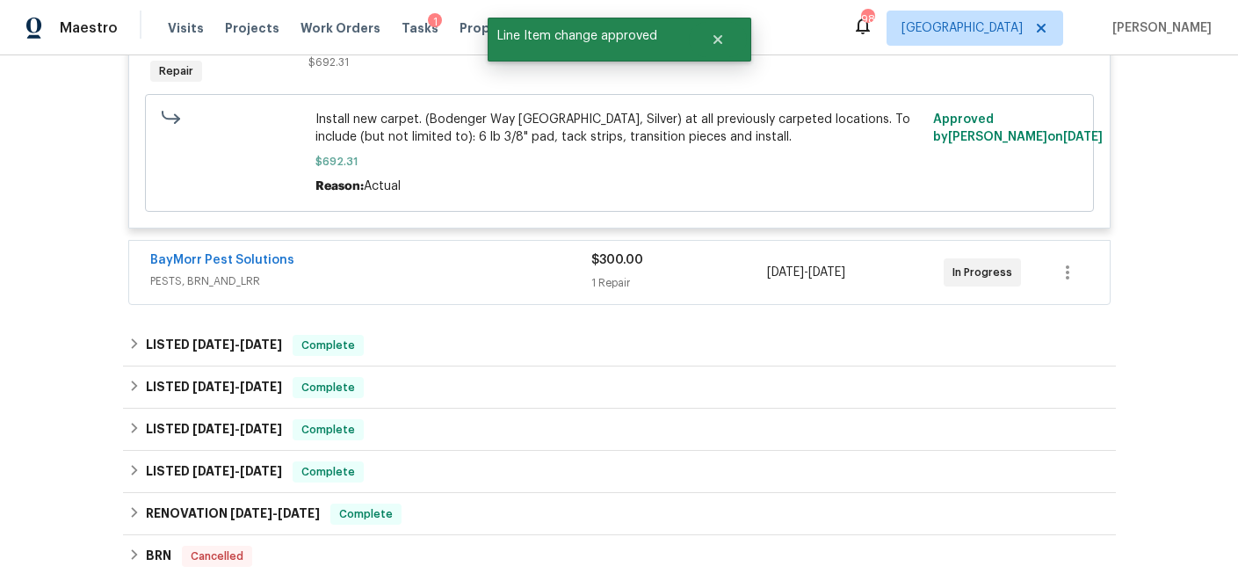
click at [528, 285] on span "PESTS, BRN_AND_LRR" at bounding box center [370, 281] width 441 height 18
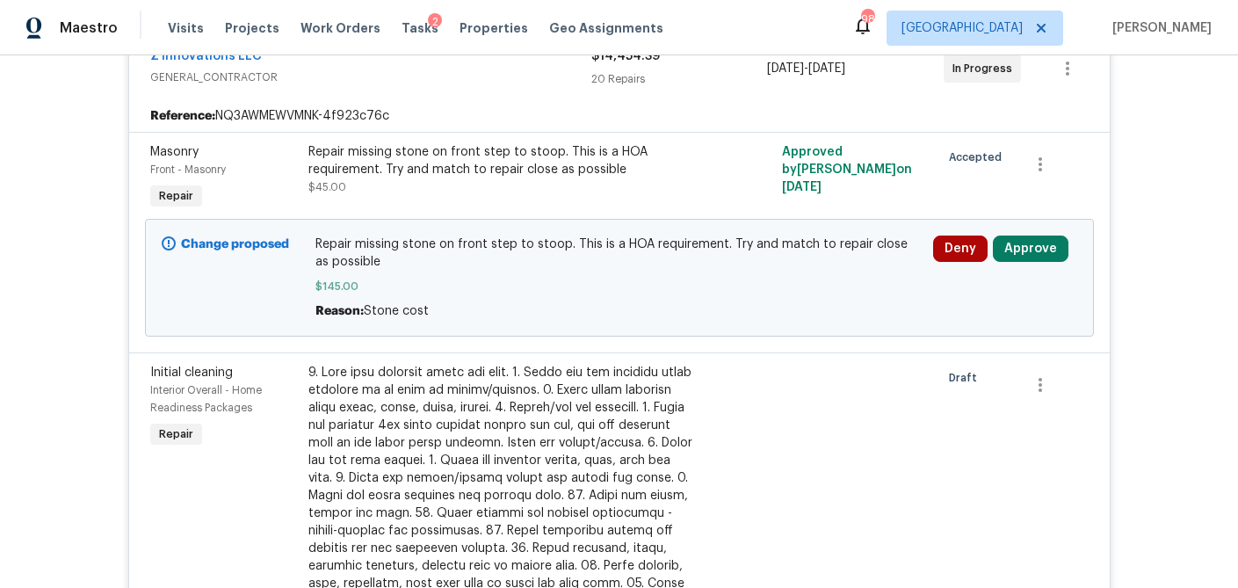
scroll to position [371, 0]
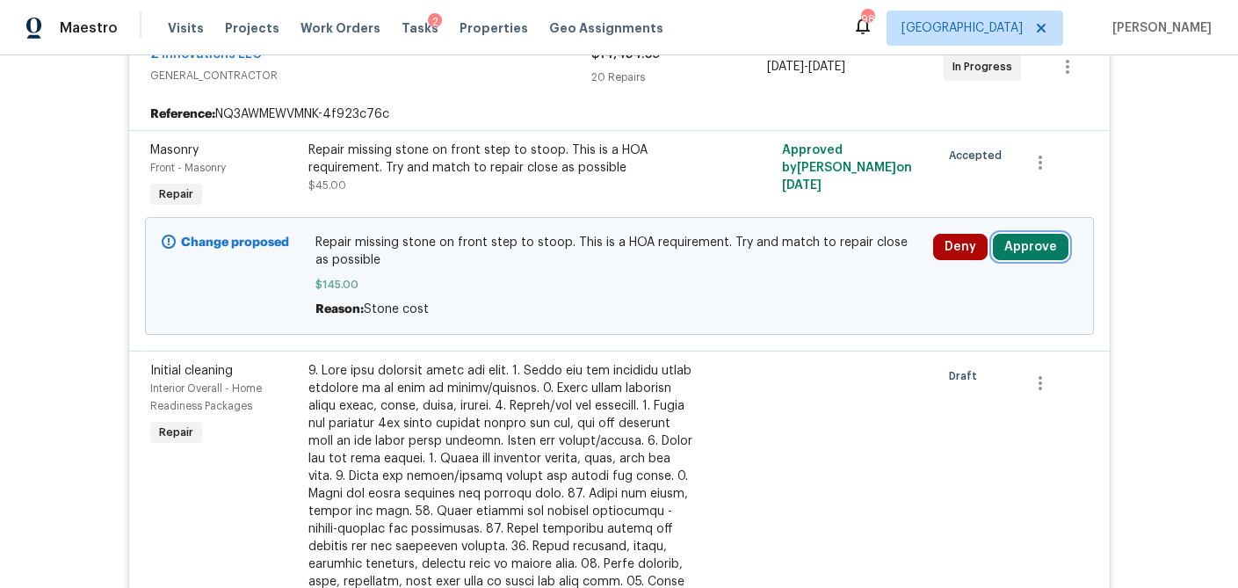
click at [1022, 245] on button "Approve" at bounding box center [1031, 247] width 76 height 26
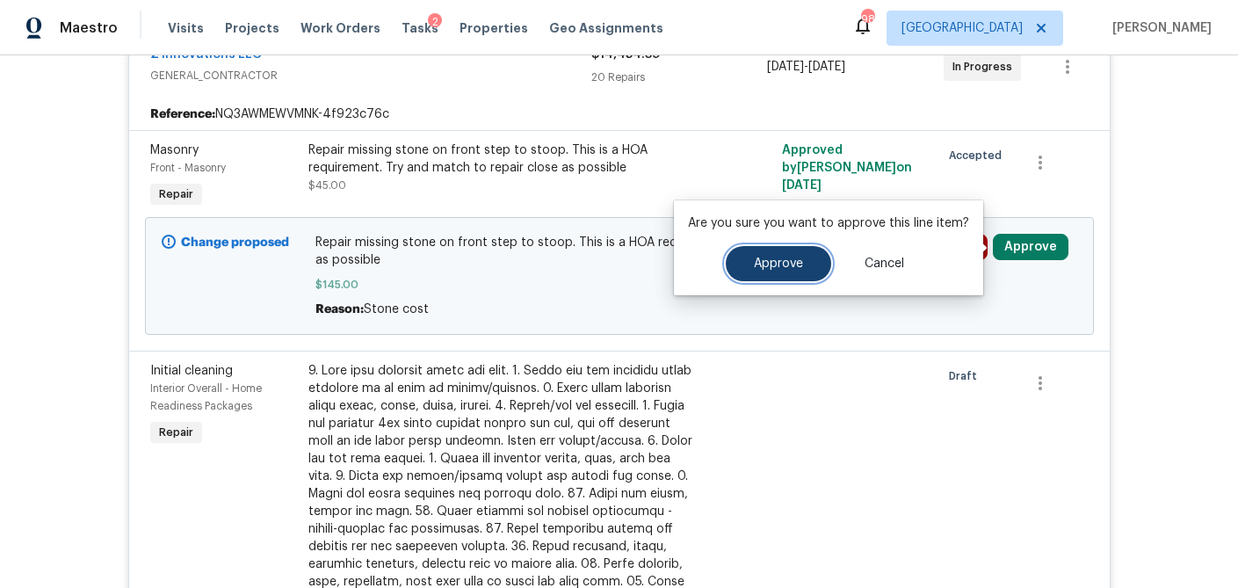
click at [802, 264] on button "Approve" at bounding box center [778, 263] width 105 height 35
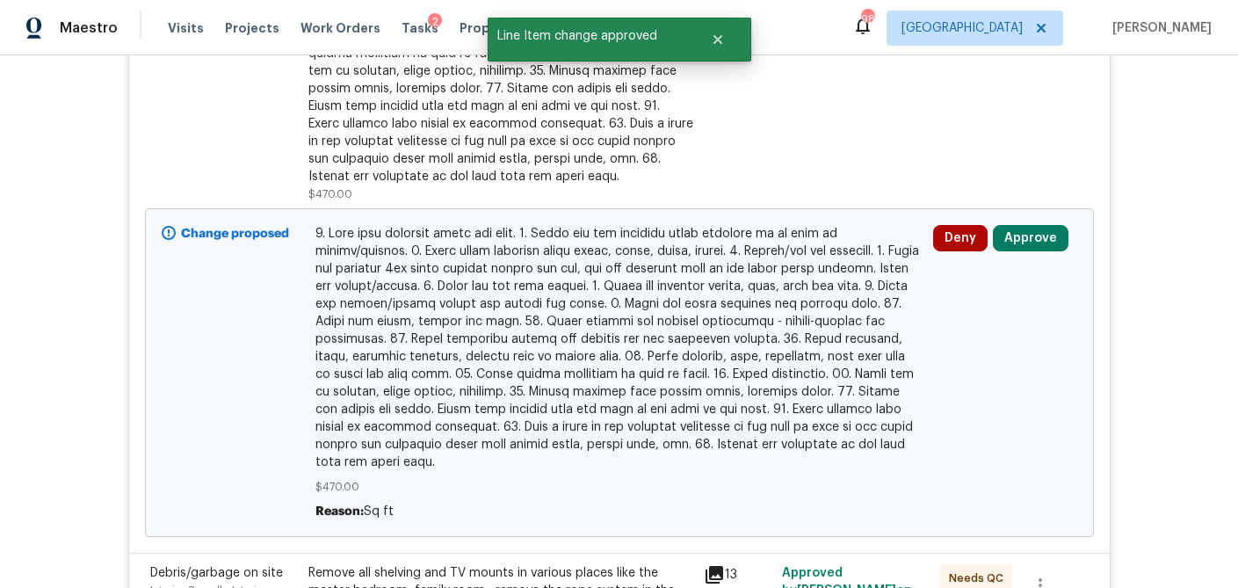
scroll to position [700, 0]
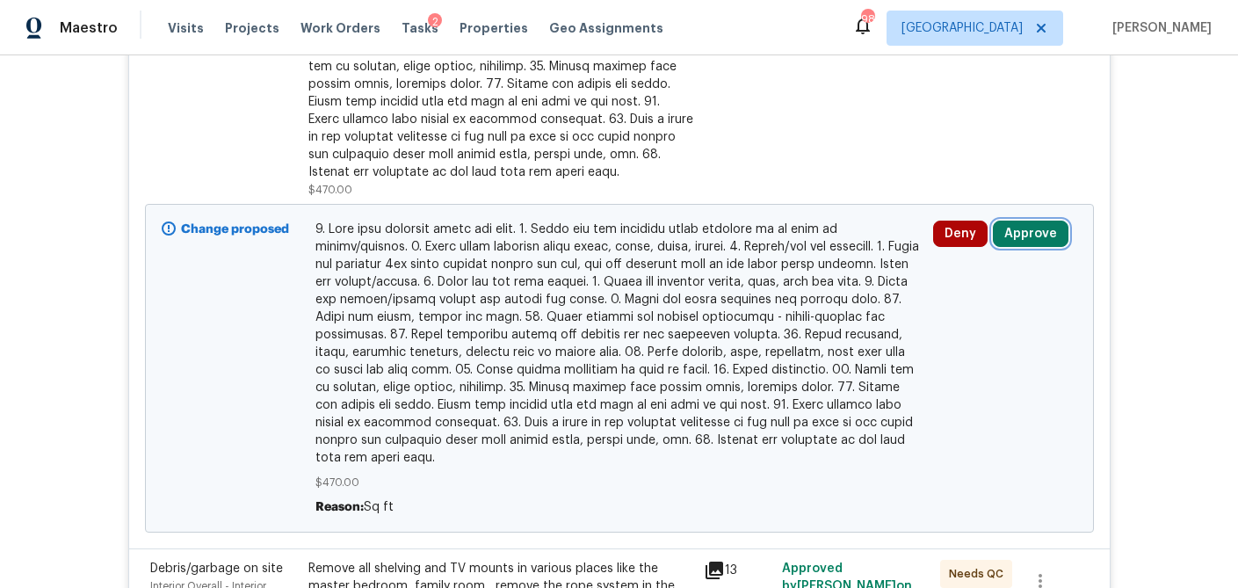
click at [1030, 241] on button "Approve" at bounding box center [1031, 233] width 76 height 26
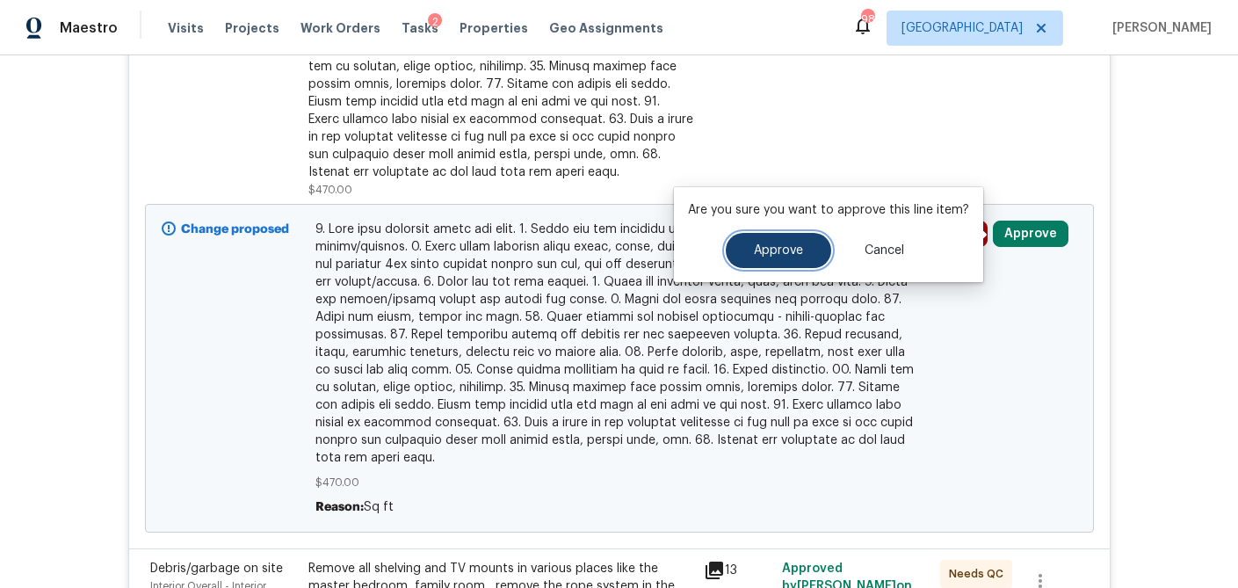
click at [783, 259] on button "Approve" at bounding box center [778, 250] width 105 height 35
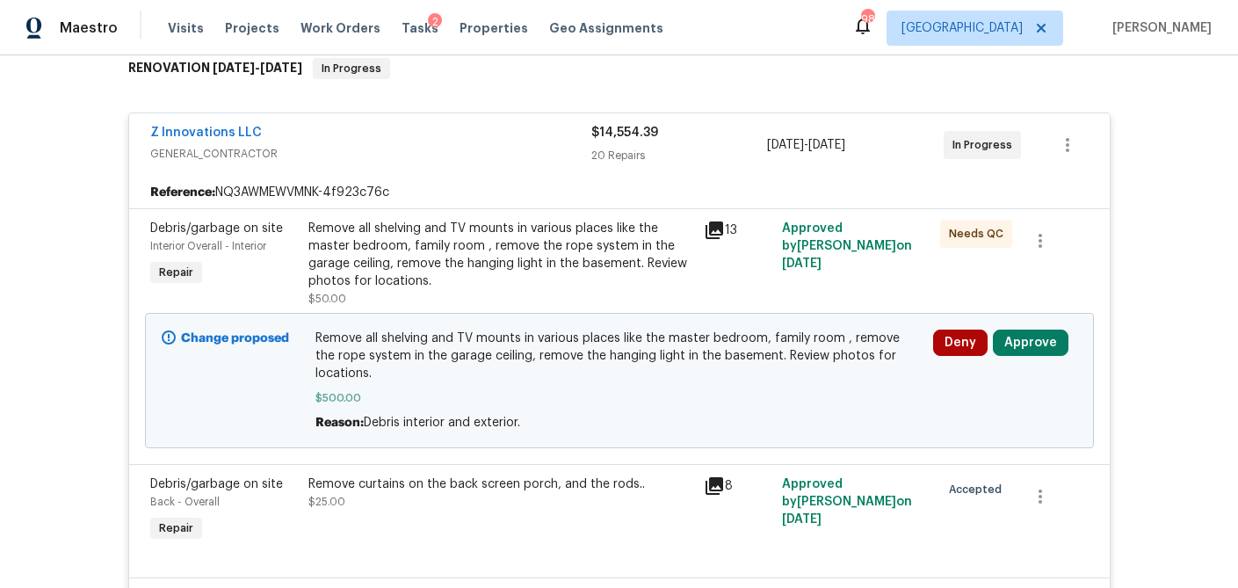
scroll to position [300, 0]
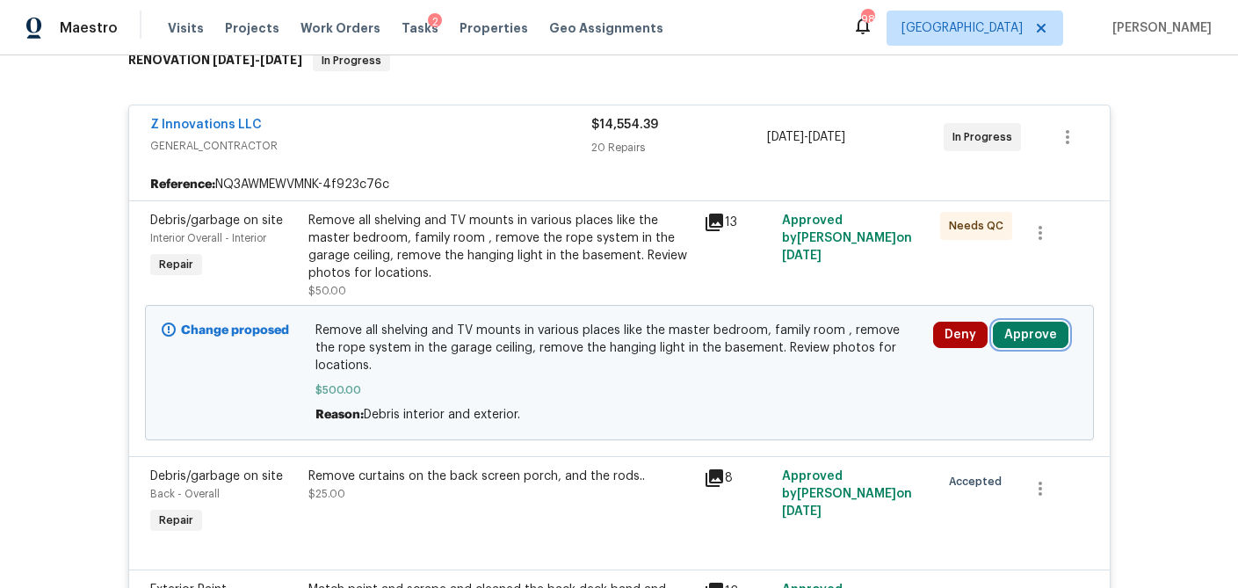
click at [1033, 334] on button "Approve" at bounding box center [1031, 334] width 76 height 26
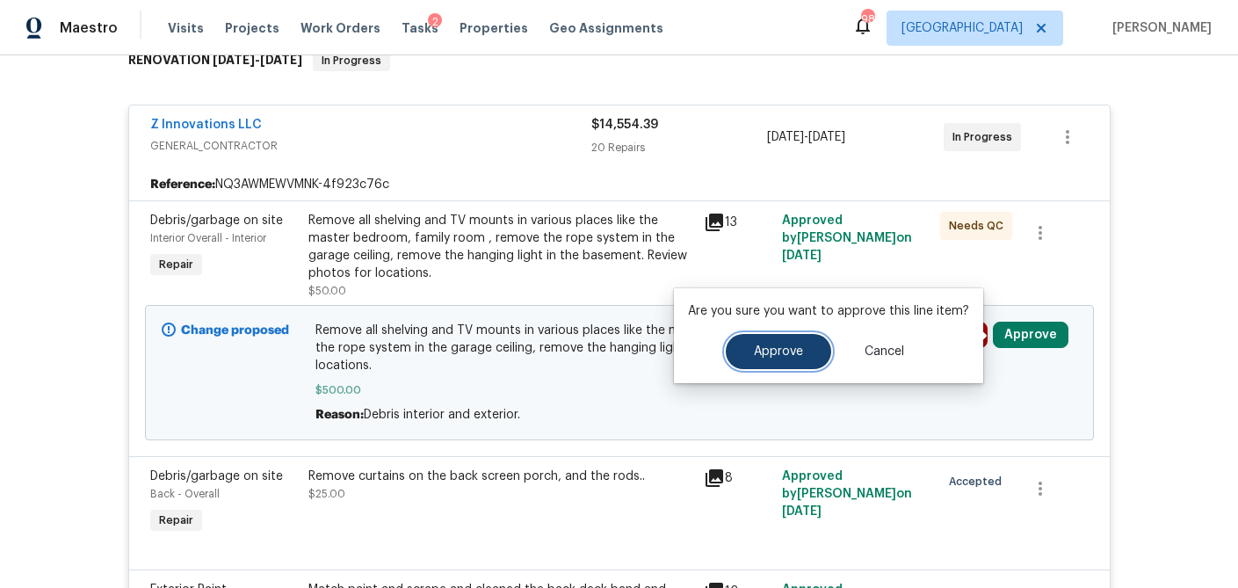
click at [794, 350] on span "Approve" at bounding box center [778, 351] width 49 height 13
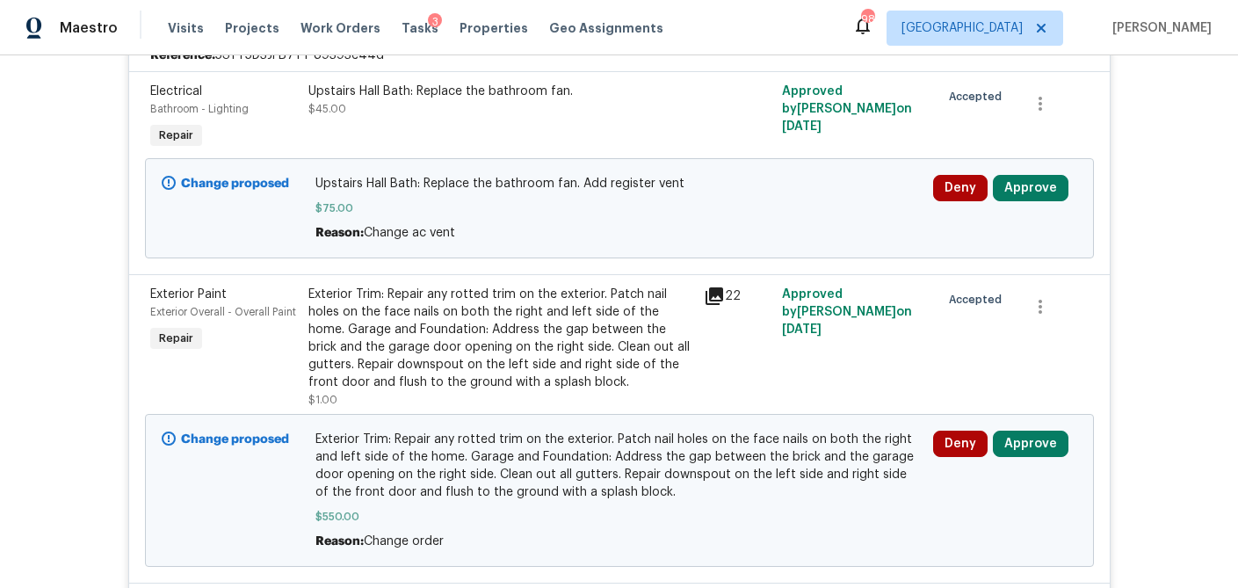
scroll to position [439, 0]
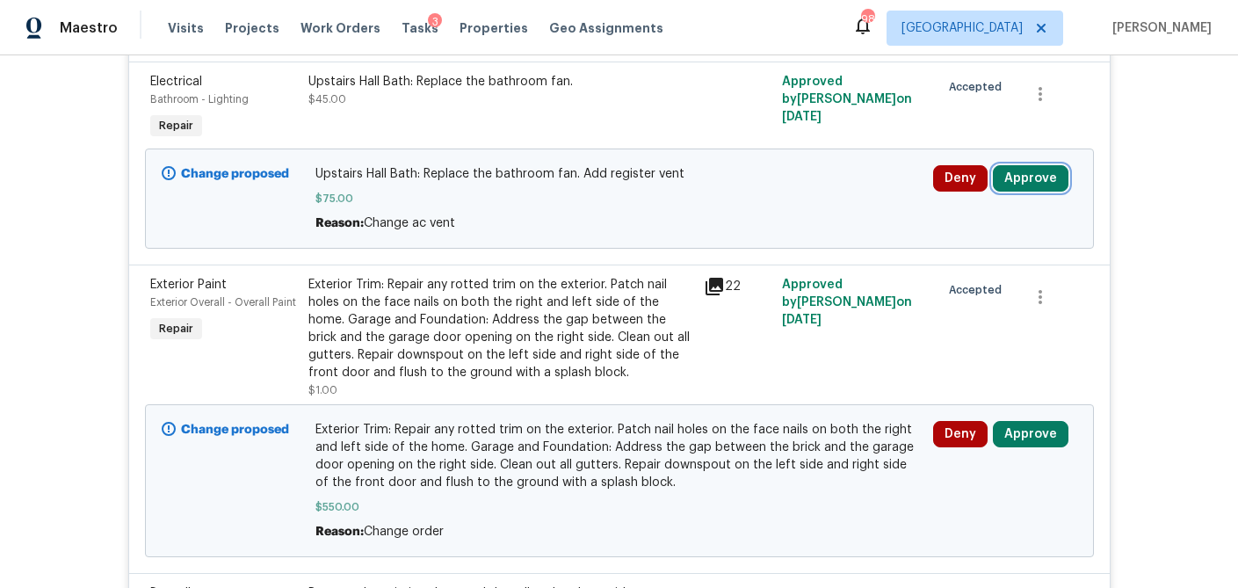
click at [1023, 180] on button "Approve" at bounding box center [1031, 178] width 76 height 26
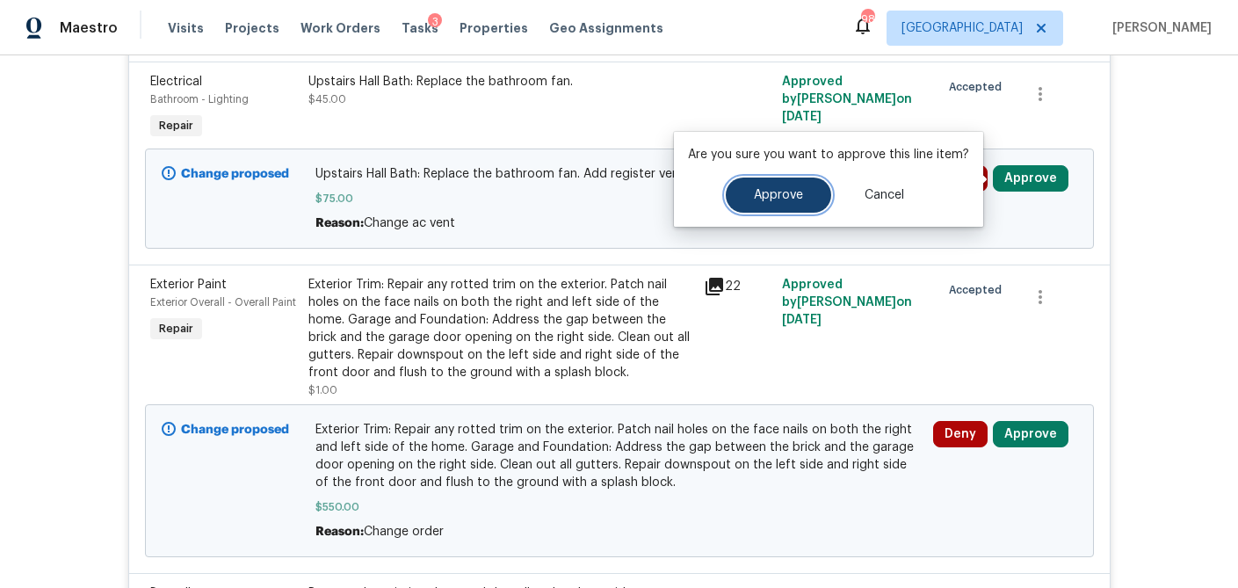
click at [798, 198] on span "Approve" at bounding box center [778, 195] width 49 height 13
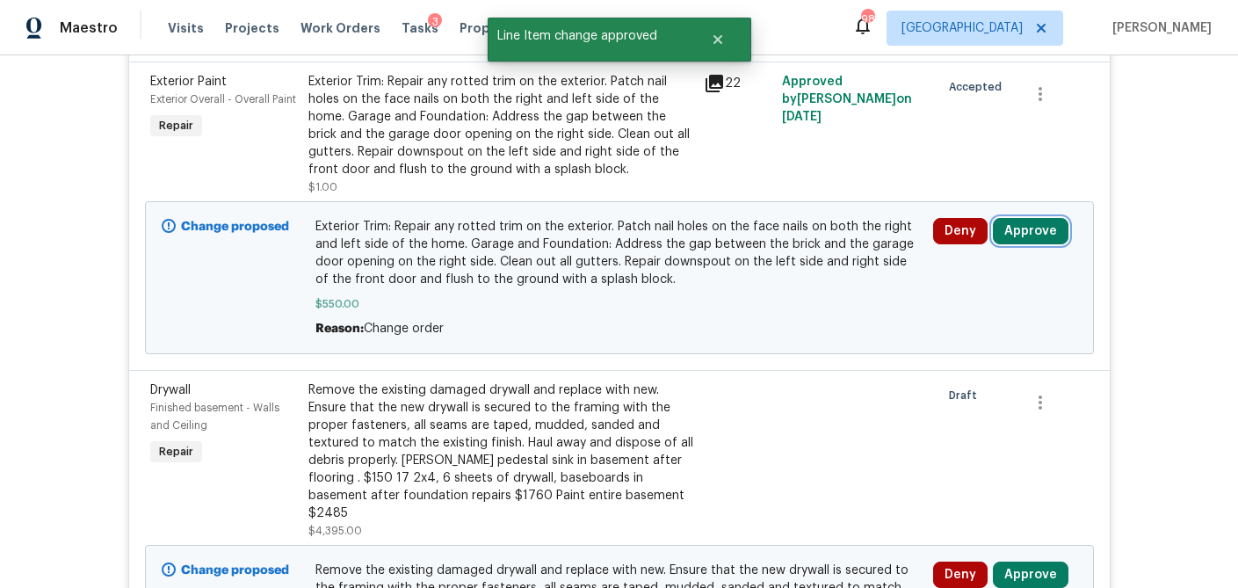
click at [1032, 226] on button "Approve" at bounding box center [1031, 231] width 76 height 26
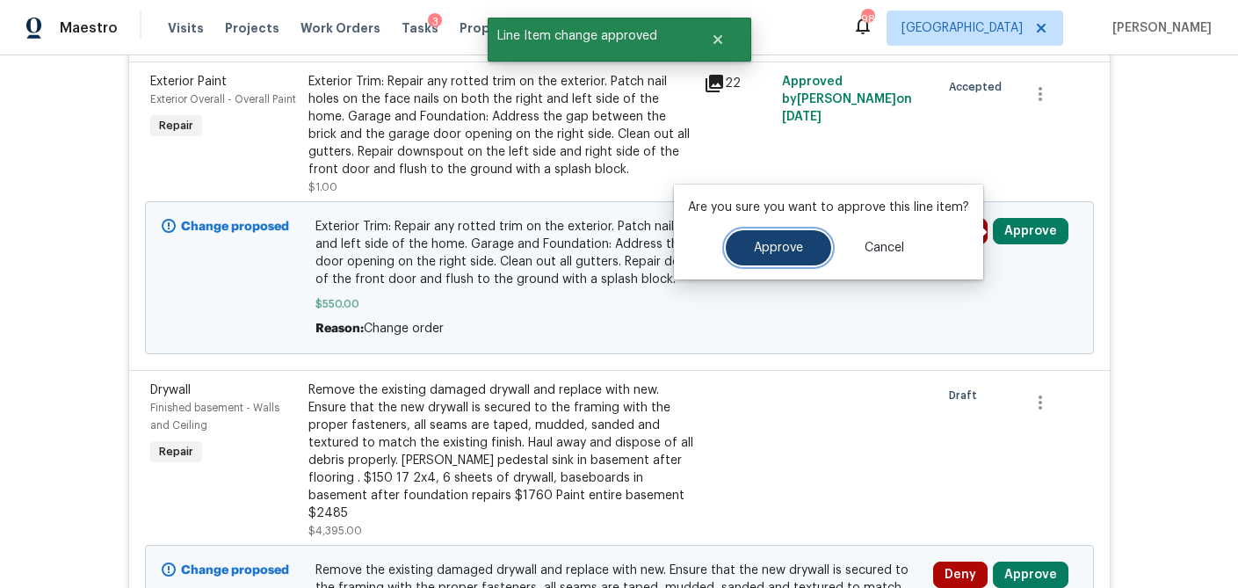
click at [792, 247] on span "Approve" at bounding box center [778, 248] width 49 height 13
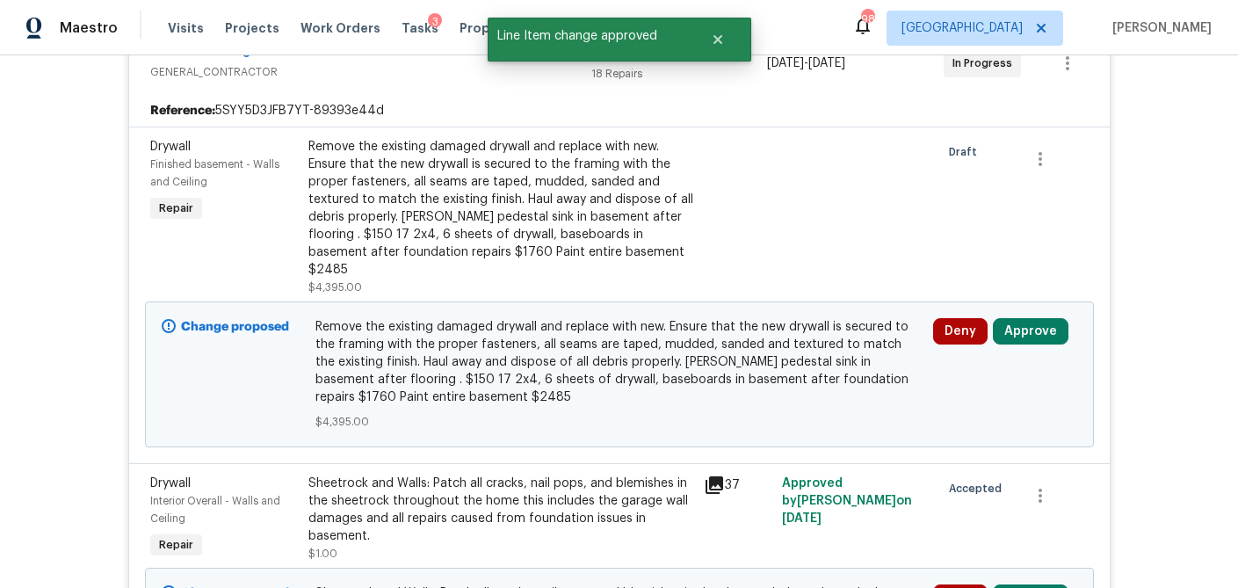
scroll to position [376, 0]
click at [1018, 316] on button "Approve" at bounding box center [1031, 329] width 76 height 26
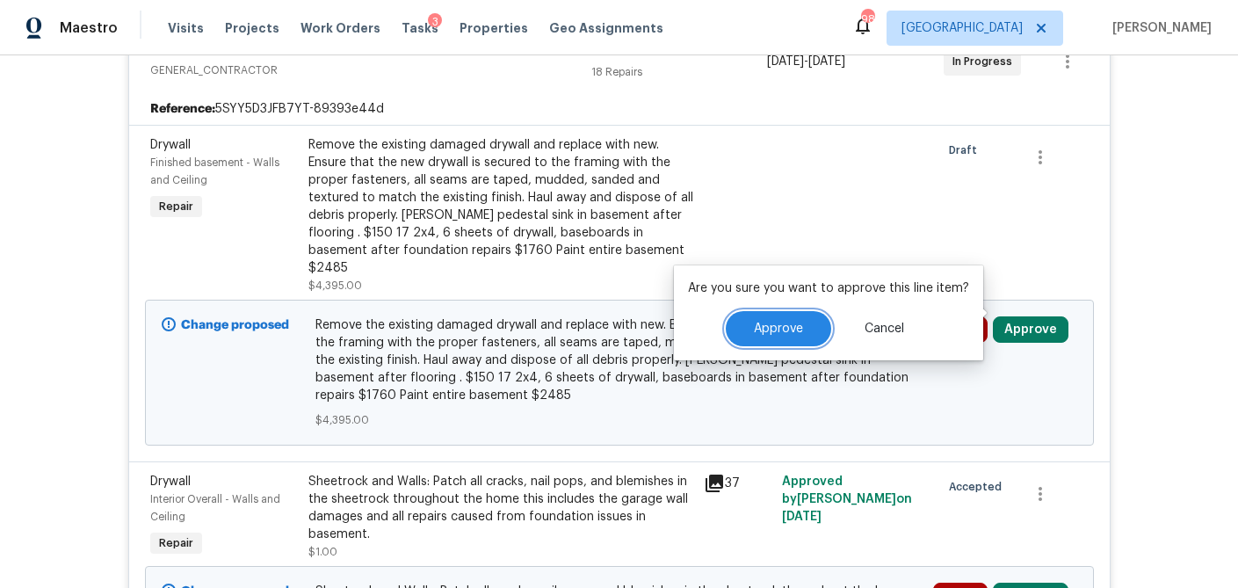
click at [770, 324] on span "Approve" at bounding box center [778, 328] width 49 height 13
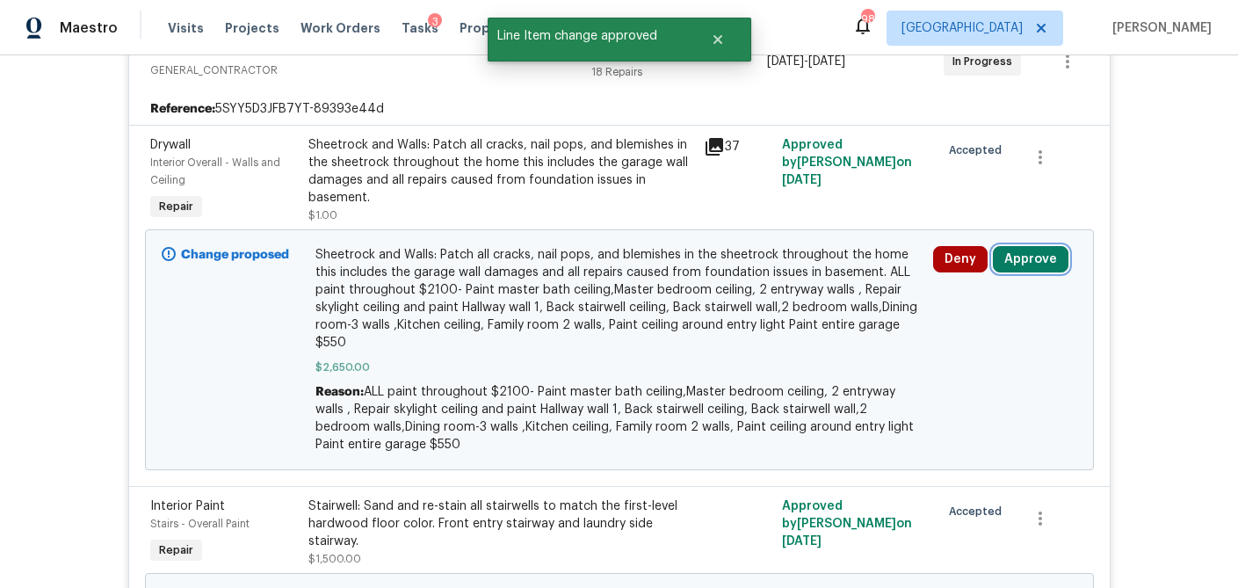
click at [1022, 262] on button "Approve" at bounding box center [1031, 259] width 76 height 26
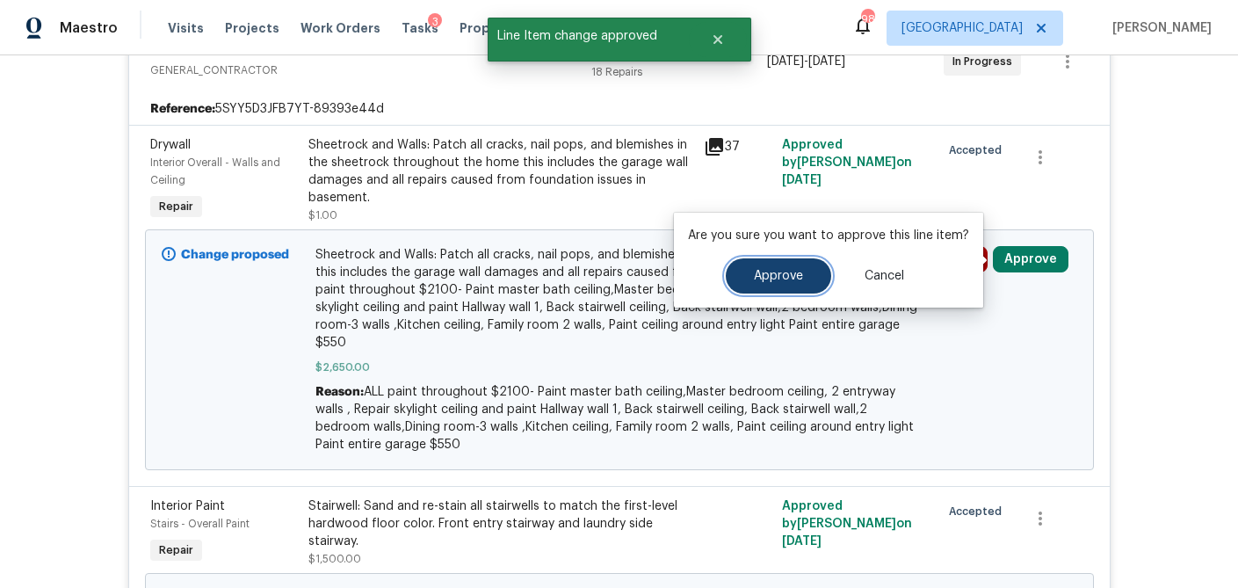
click at [736, 281] on button "Approve" at bounding box center [778, 275] width 105 height 35
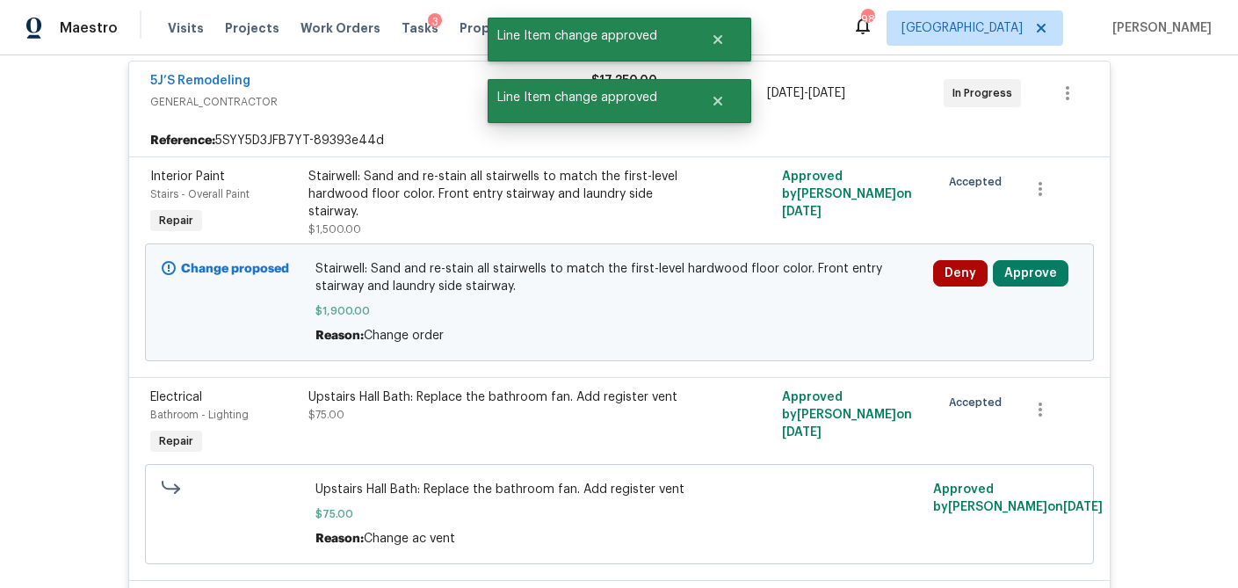
scroll to position [345, 0]
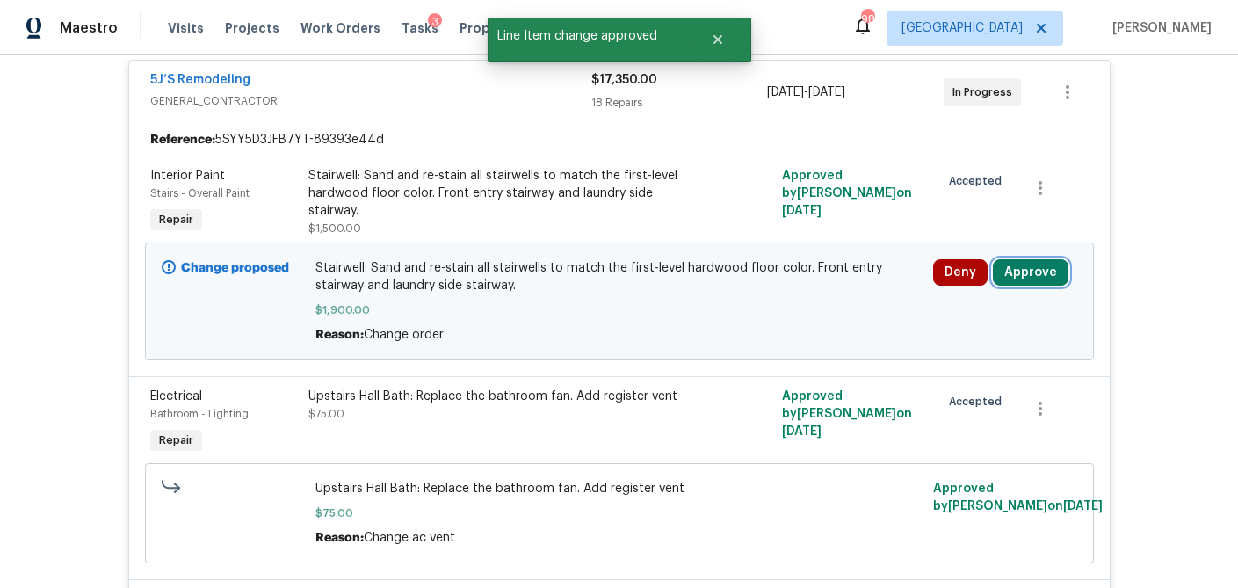
click at [1029, 277] on button "Approve" at bounding box center [1031, 272] width 76 height 26
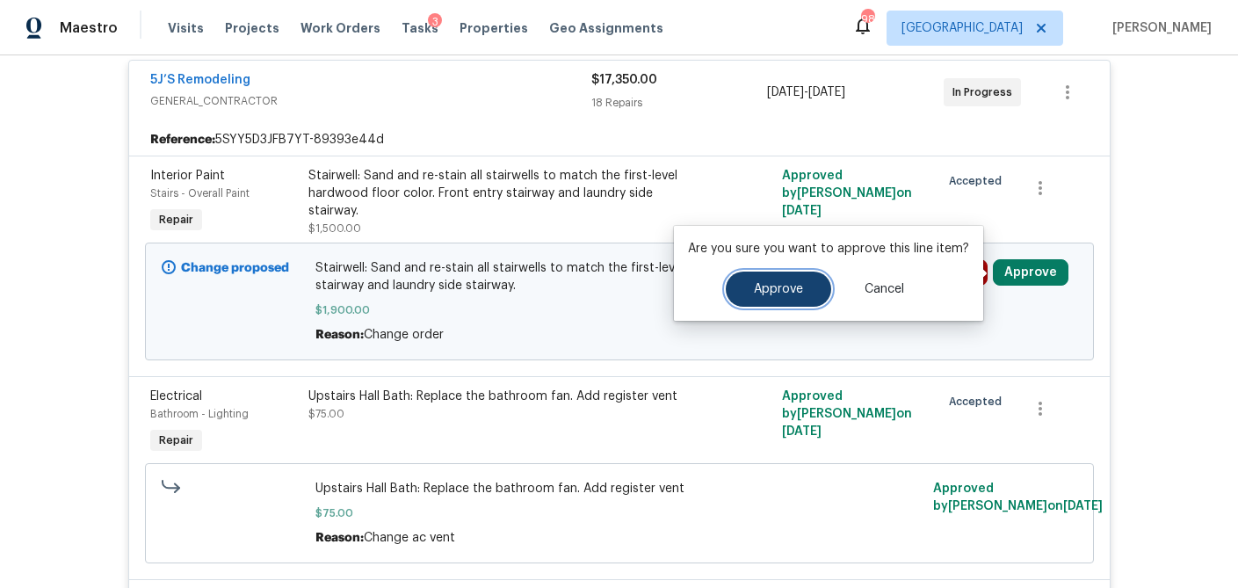
click at [769, 295] on button "Approve" at bounding box center [778, 288] width 105 height 35
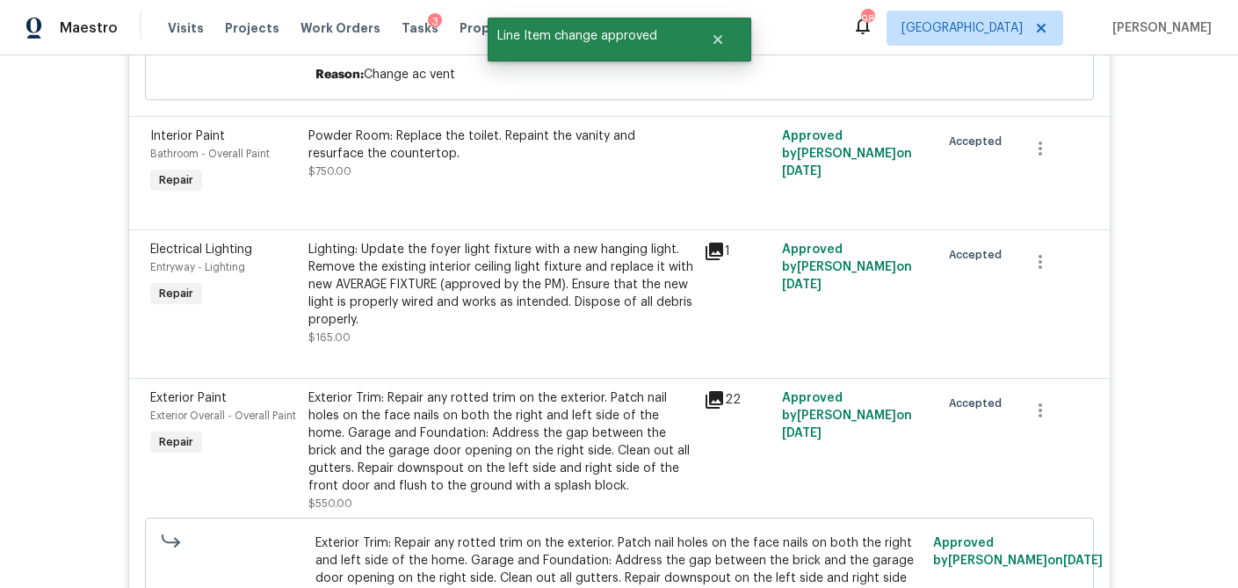
scroll to position [0, 0]
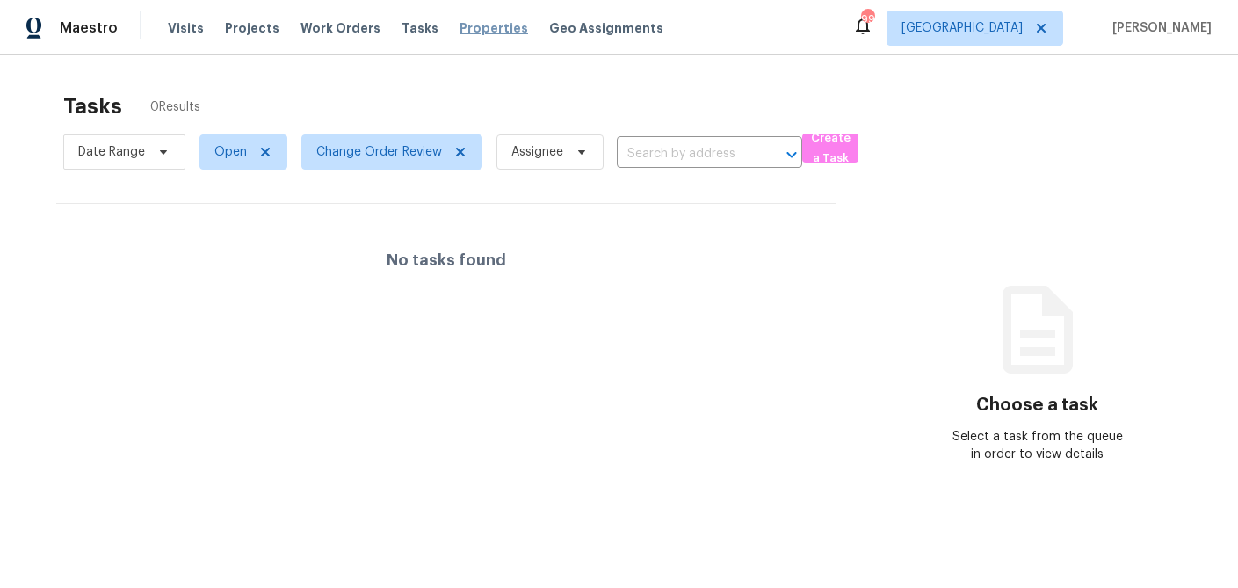
click at [476, 32] on span "Properties" at bounding box center [493, 28] width 69 height 18
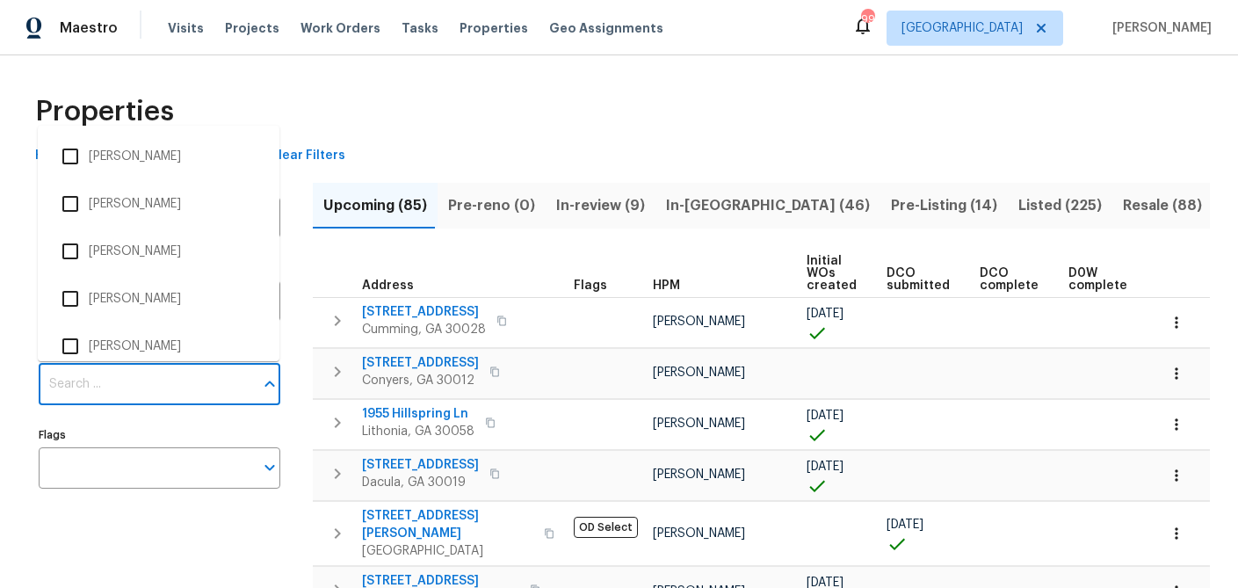
click at [126, 392] on input "Individuals" at bounding box center [146, 384] width 215 height 41
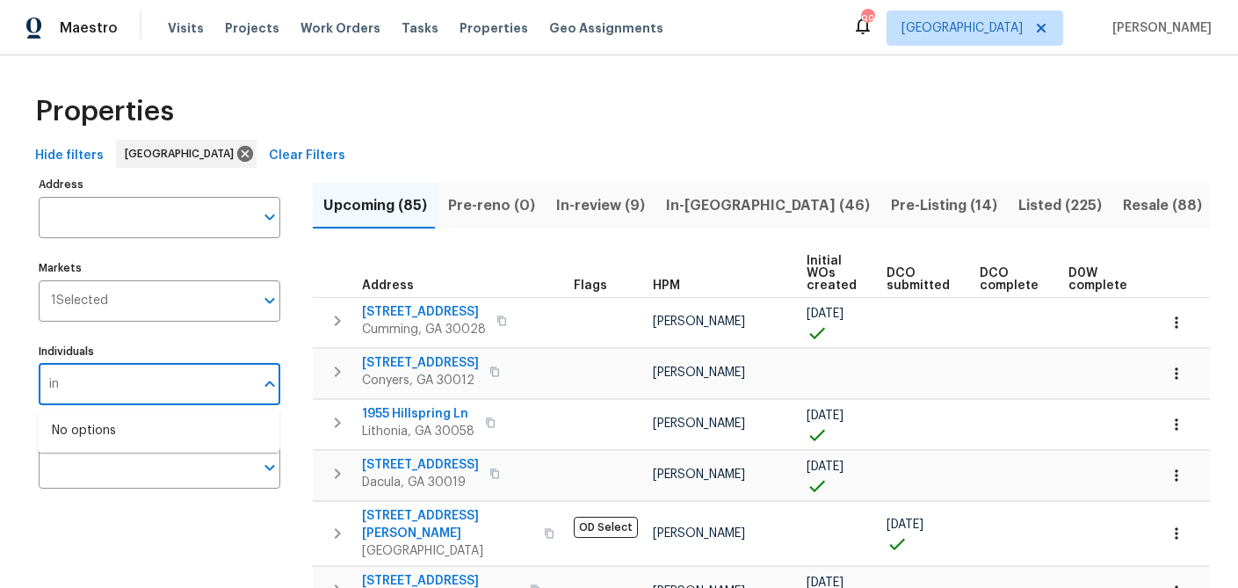
type input "i"
click at [99, 378] on input "Individuals" at bounding box center [146, 384] width 215 height 41
type input "[PERSON_NAME]"
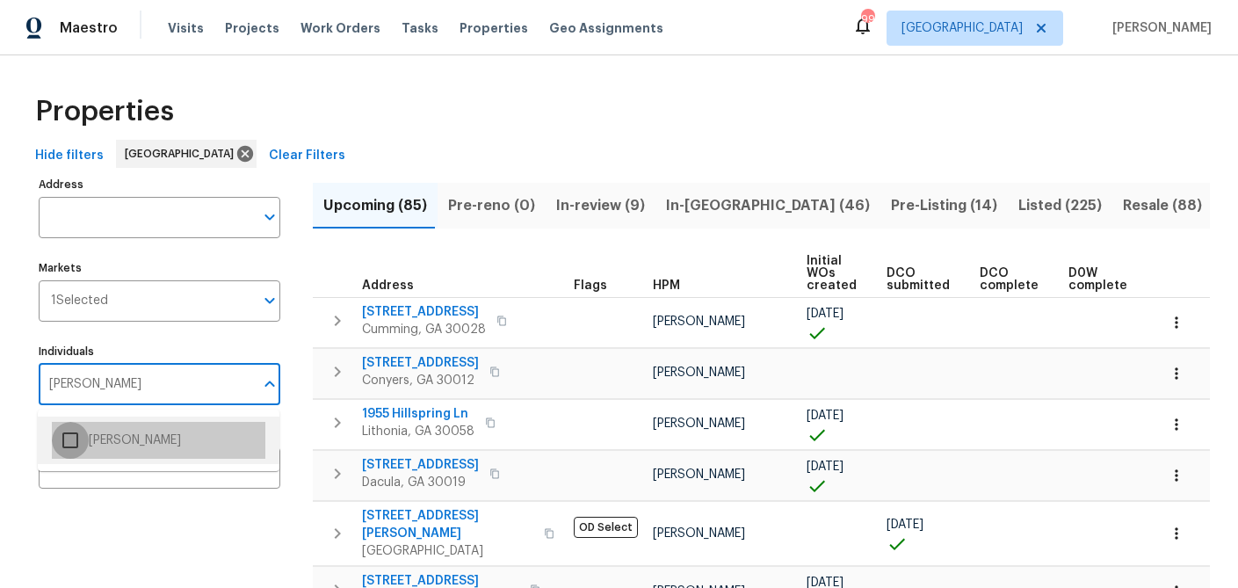
click at [68, 450] on input "checkbox" at bounding box center [70, 440] width 37 height 37
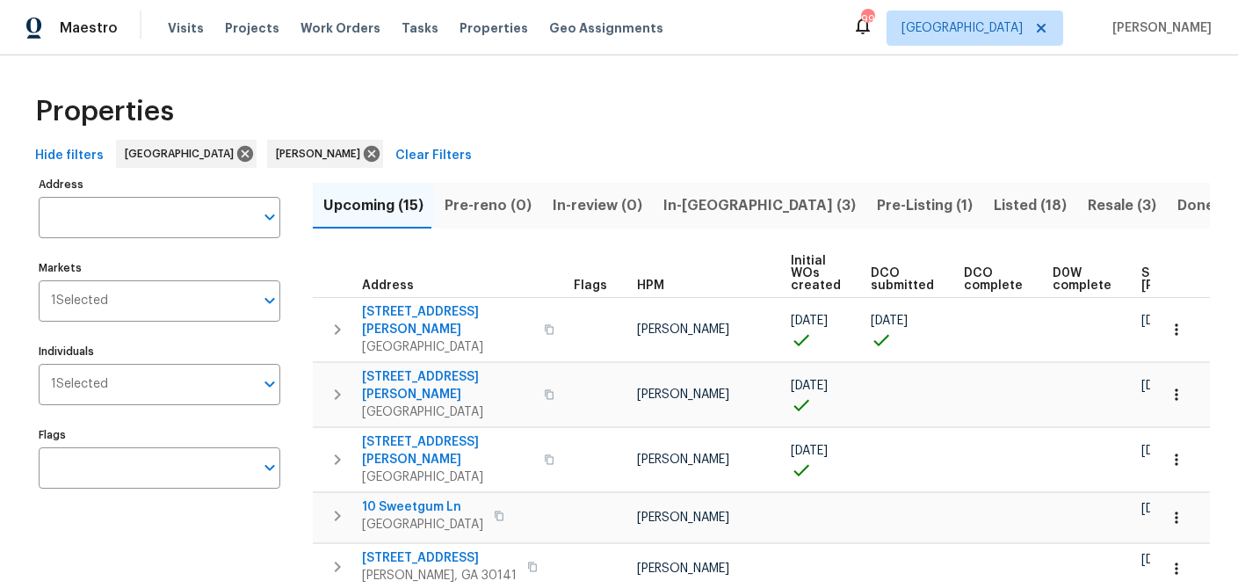
click at [993, 199] on span "Listed (18)" at bounding box center [1029, 205] width 73 height 25
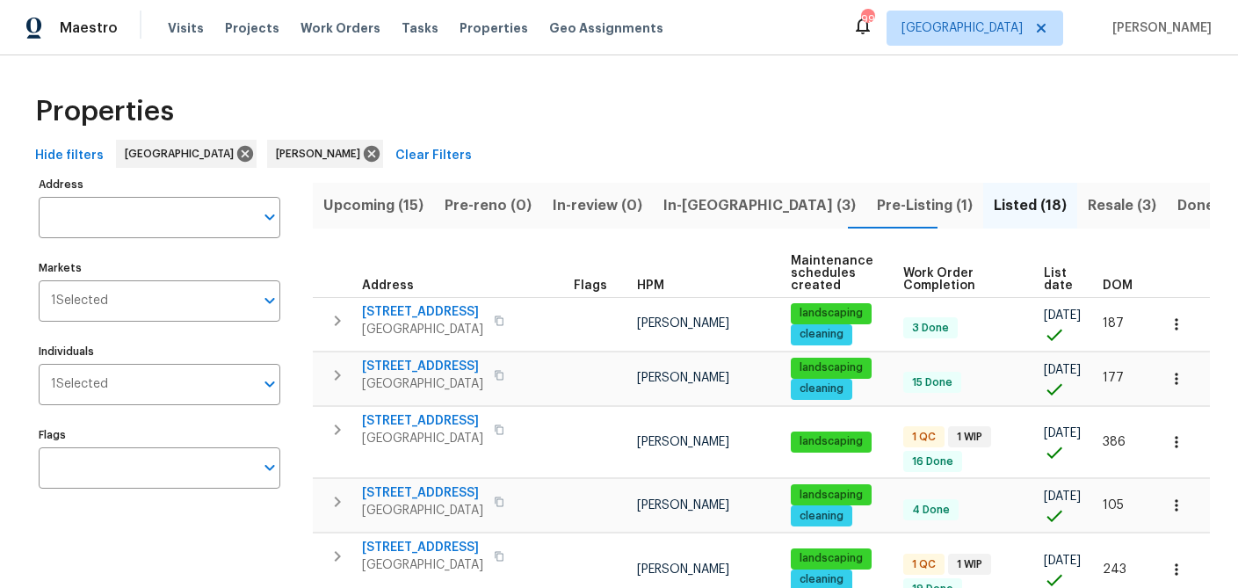
click at [1055, 270] on span "List date" at bounding box center [1058, 279] width 29 height 25
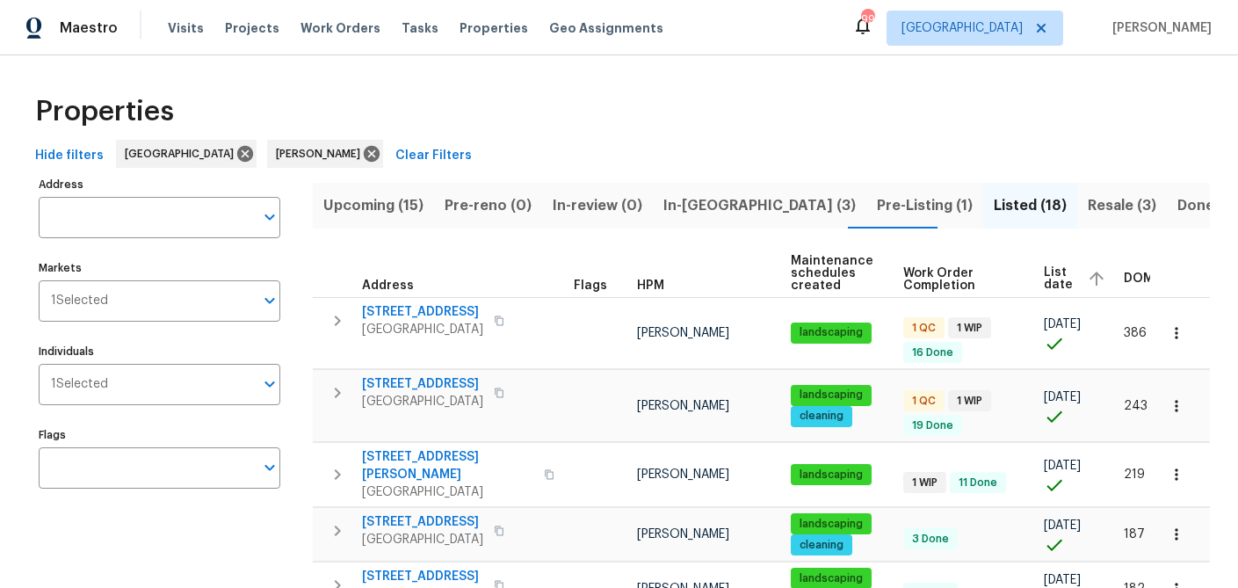
click at [1046, 271] on span "List date" at bounding box center [1058, 278] width 29 height 25
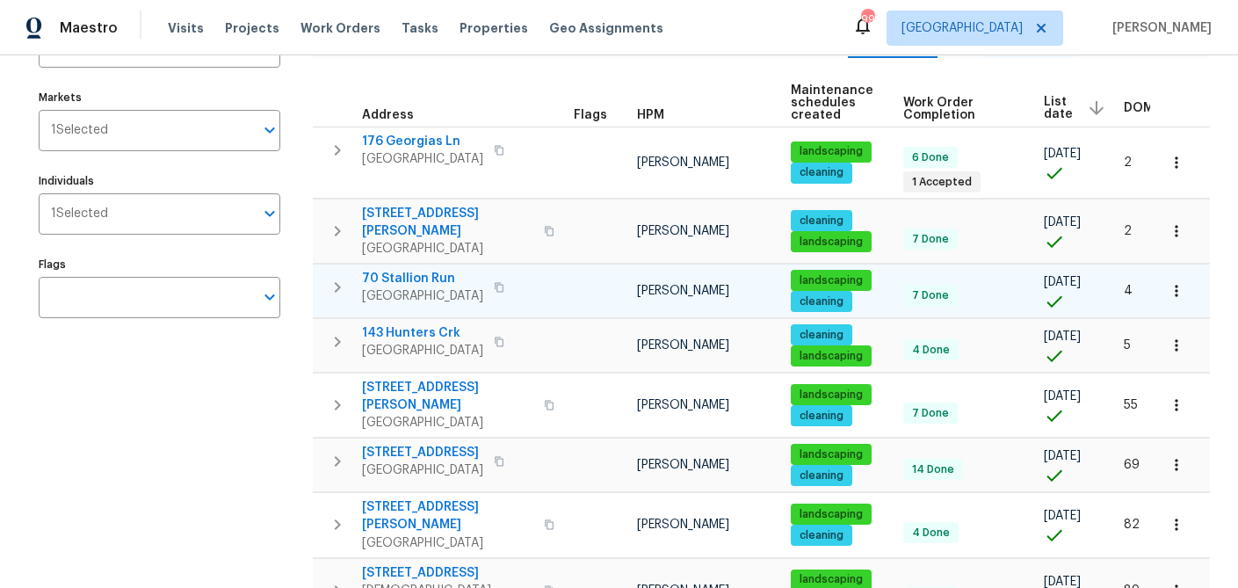
scroll to position [178, 0]
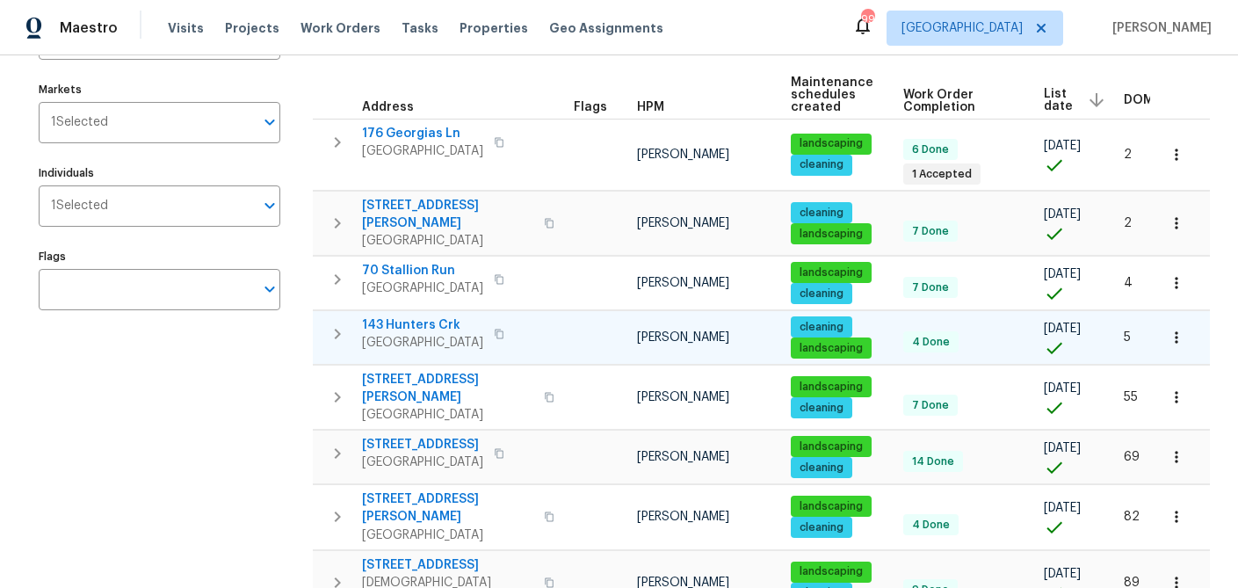
click at [338, 329] on icon "button" at bounding box center [338, 334] width 6 height 11
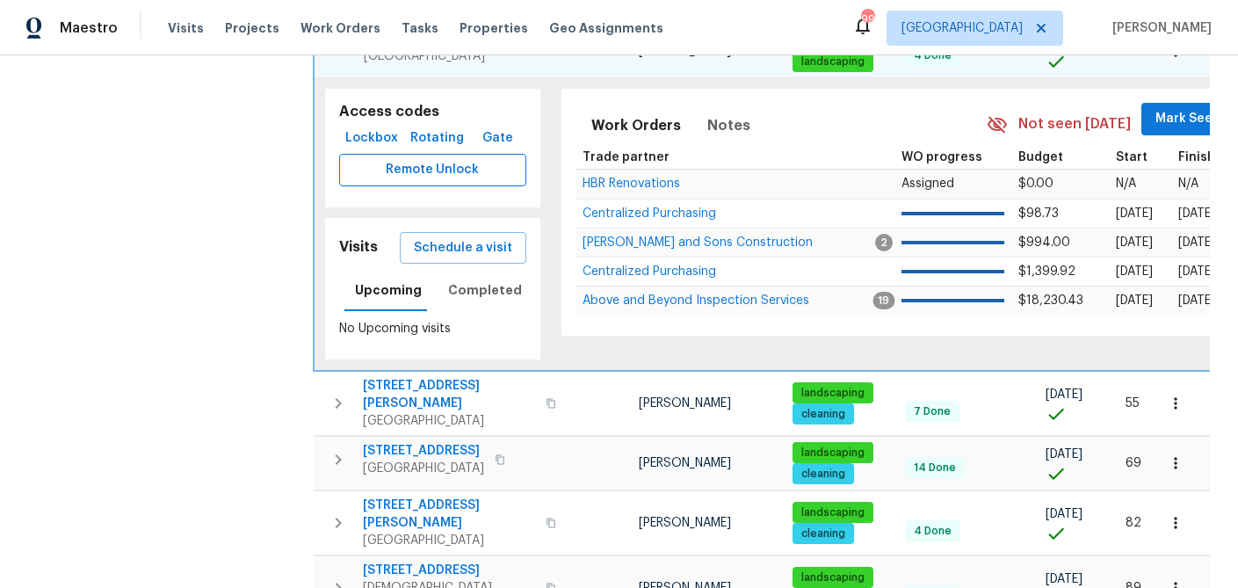
scroll to position [468, 0]
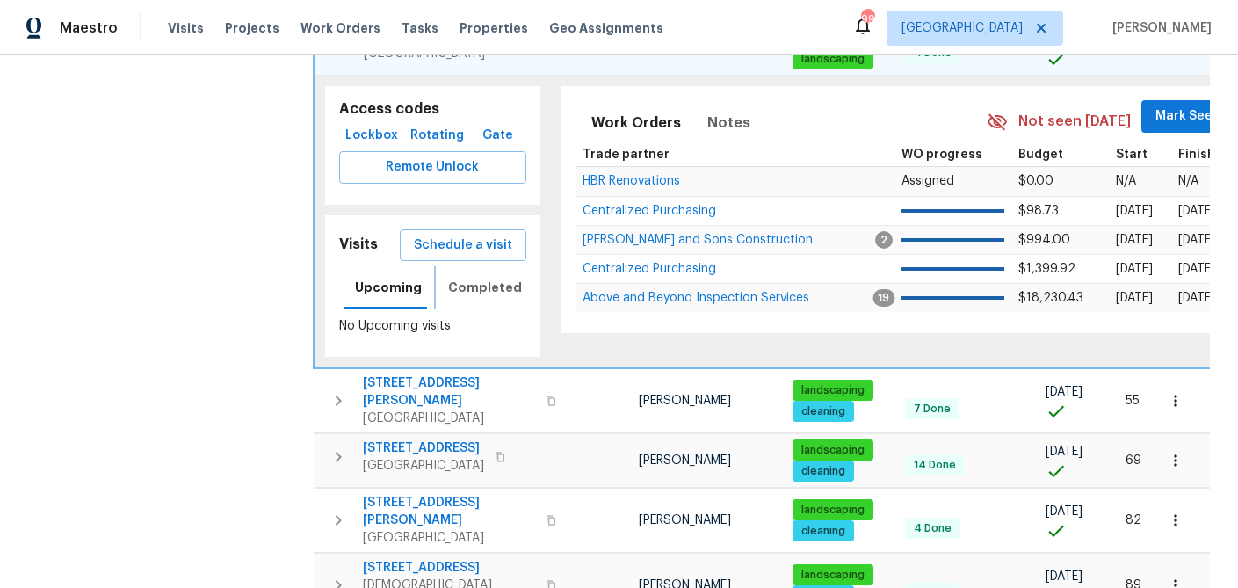
click at [471, 278] on span "Completed" at bounding box center [485, 288] width 74 height 22
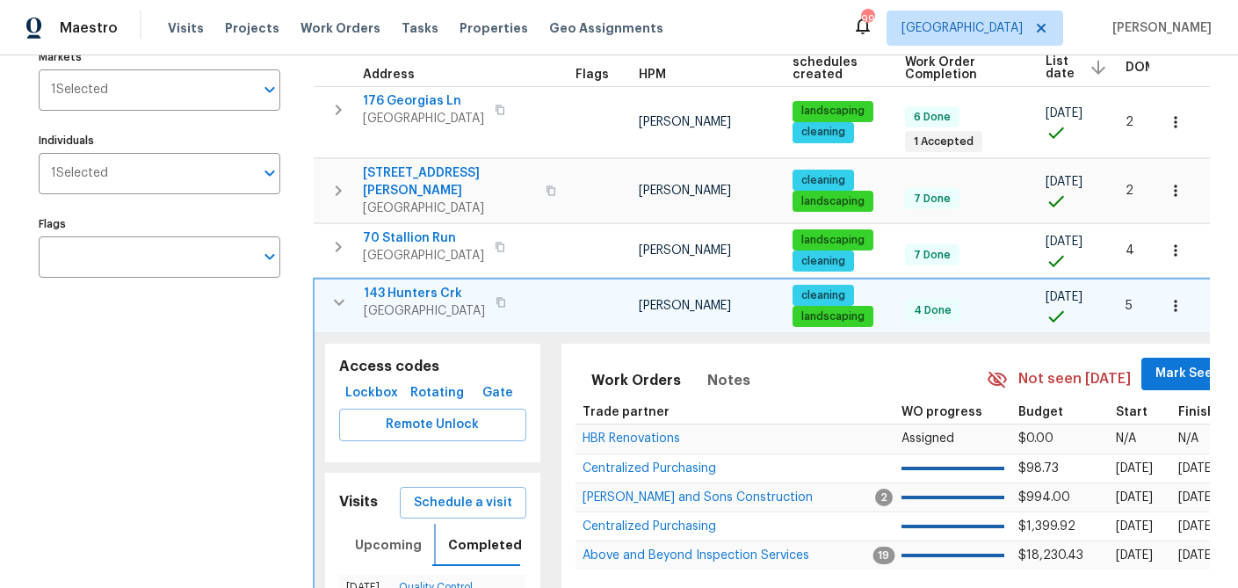
scroll to position [186, 0]
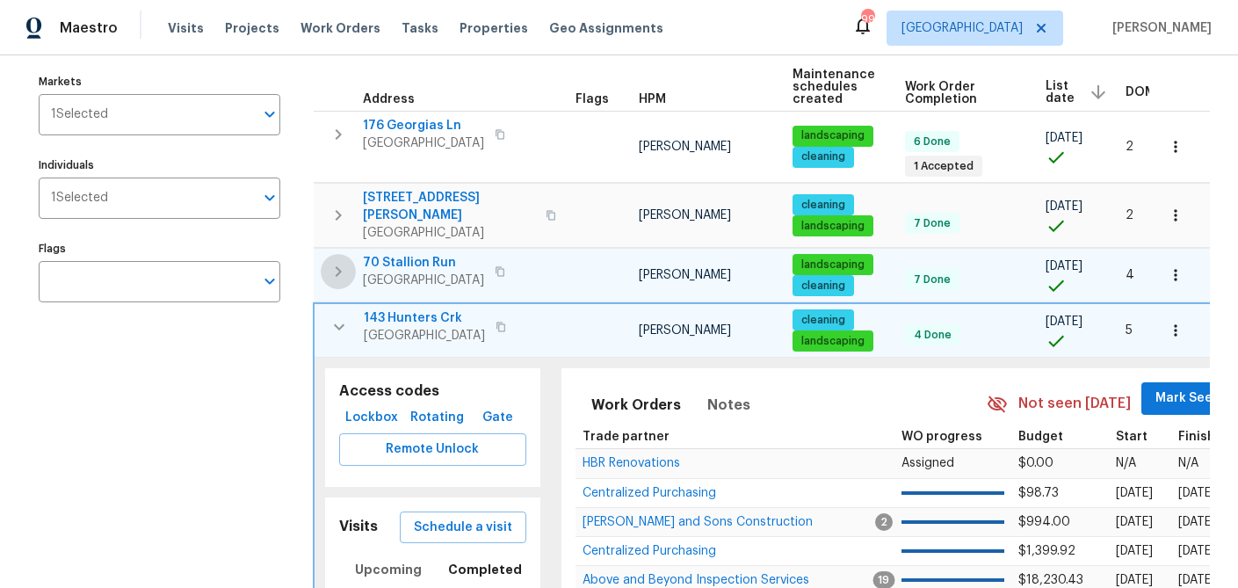
click at [332, 261] on icon "button" at bounding box center [338, 271] width 21 height 21
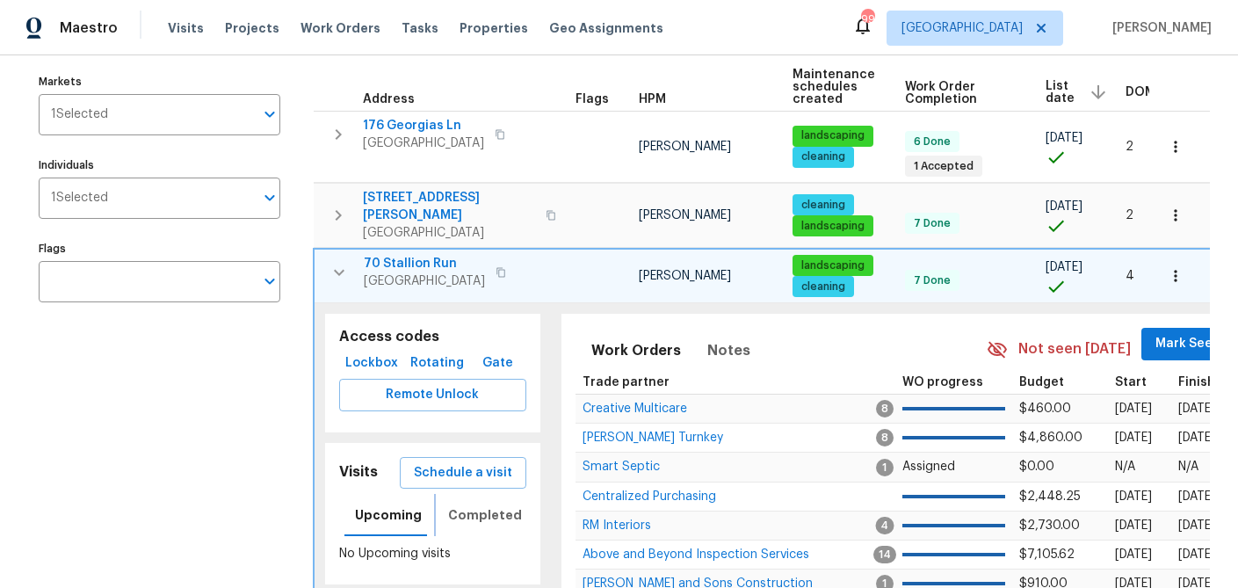
click at [485, 509] on span "Completed" at bounding box center [485, 515] width 74 height 22
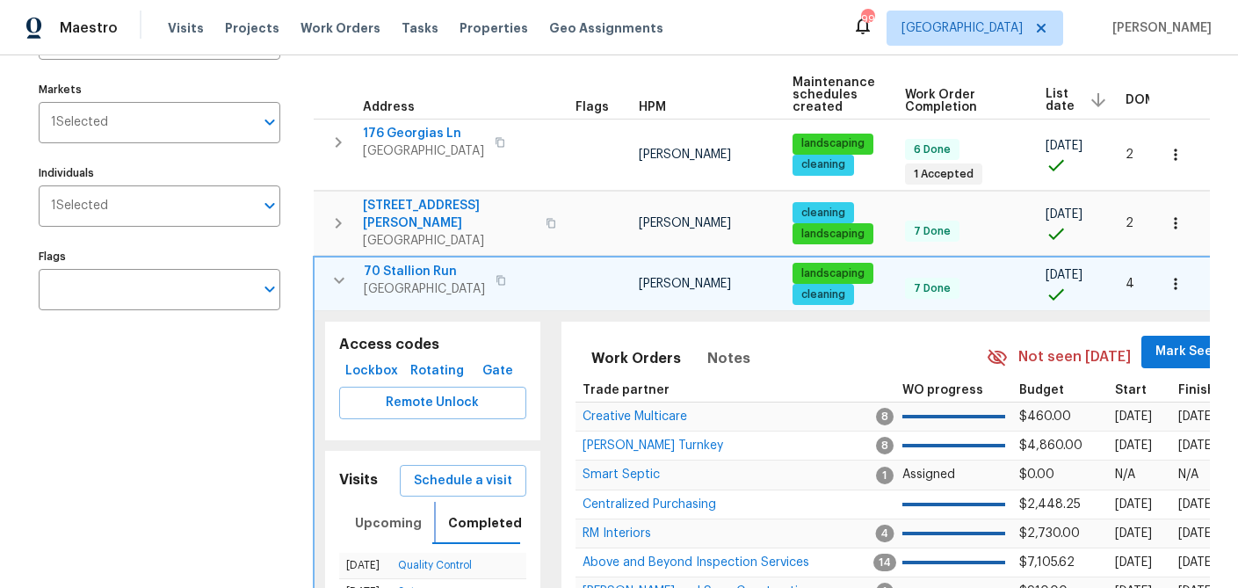
scroll to position [163, 0]
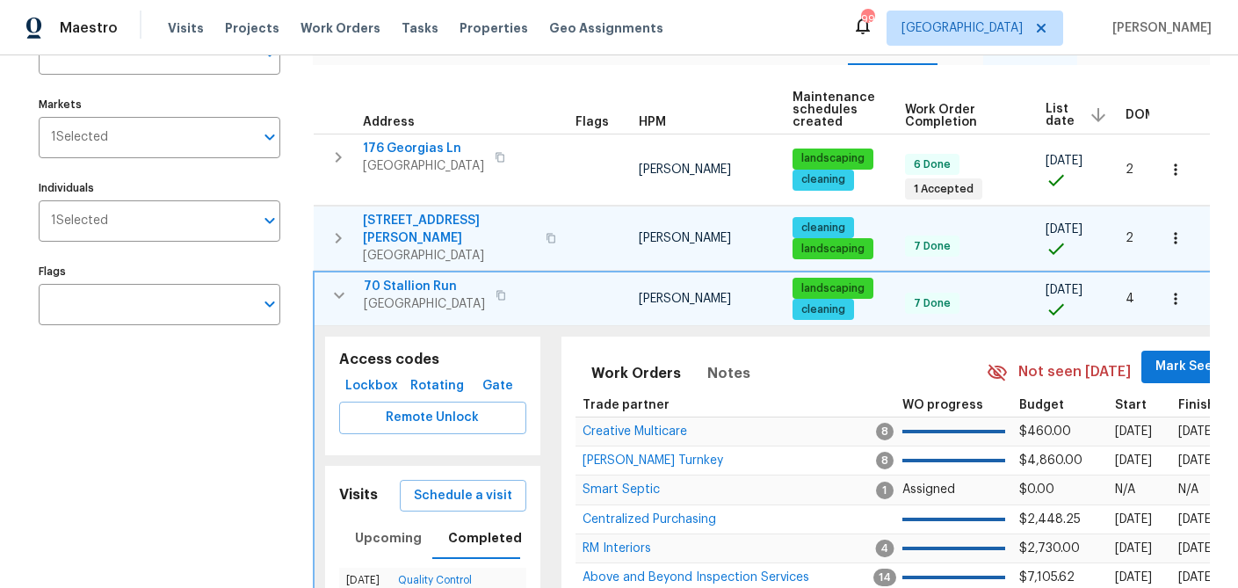
click at [336, 228] on icon "button" at bounding box center [338, 238] width 21 height 21
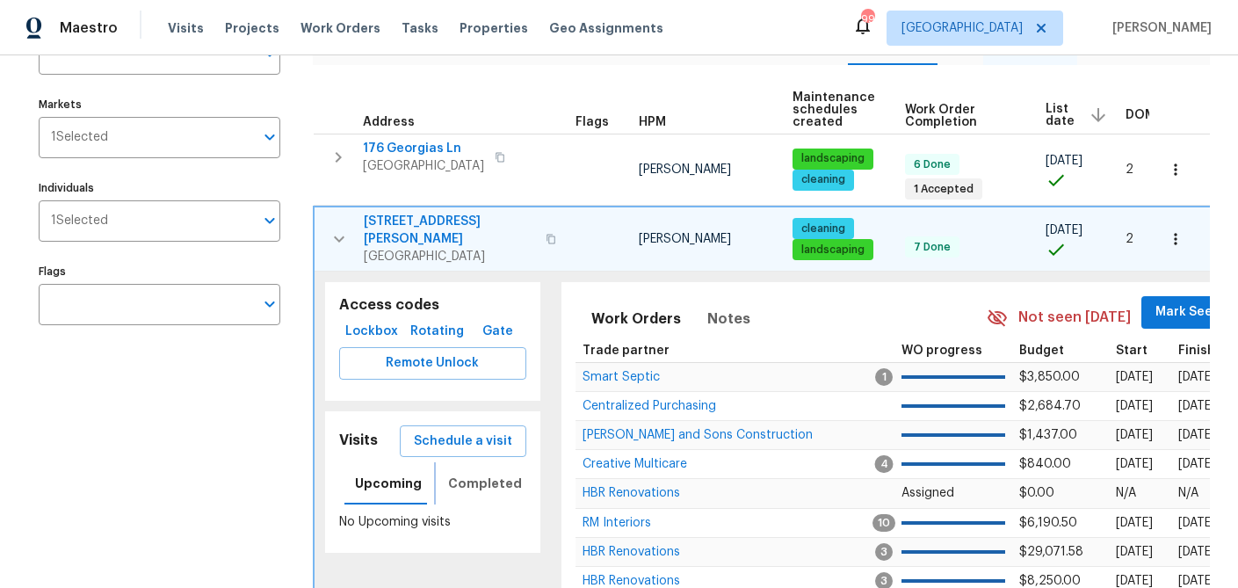
click at [484, 477] on span "Completed" at bounding box center [485, 484] width 74 height 22
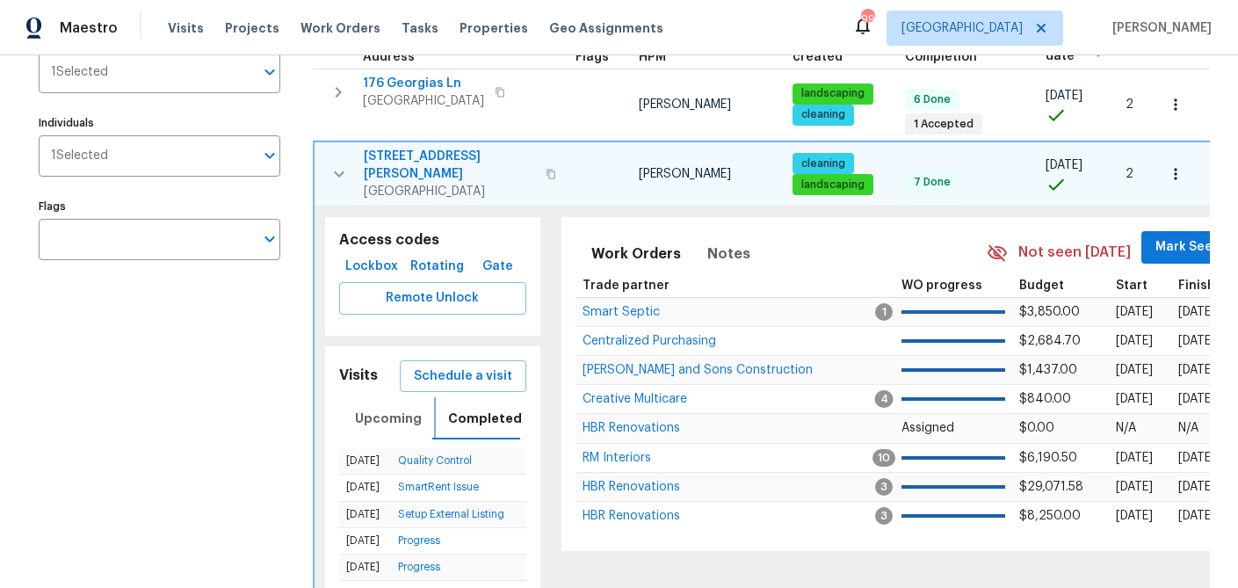
scroll to position [158, 0]
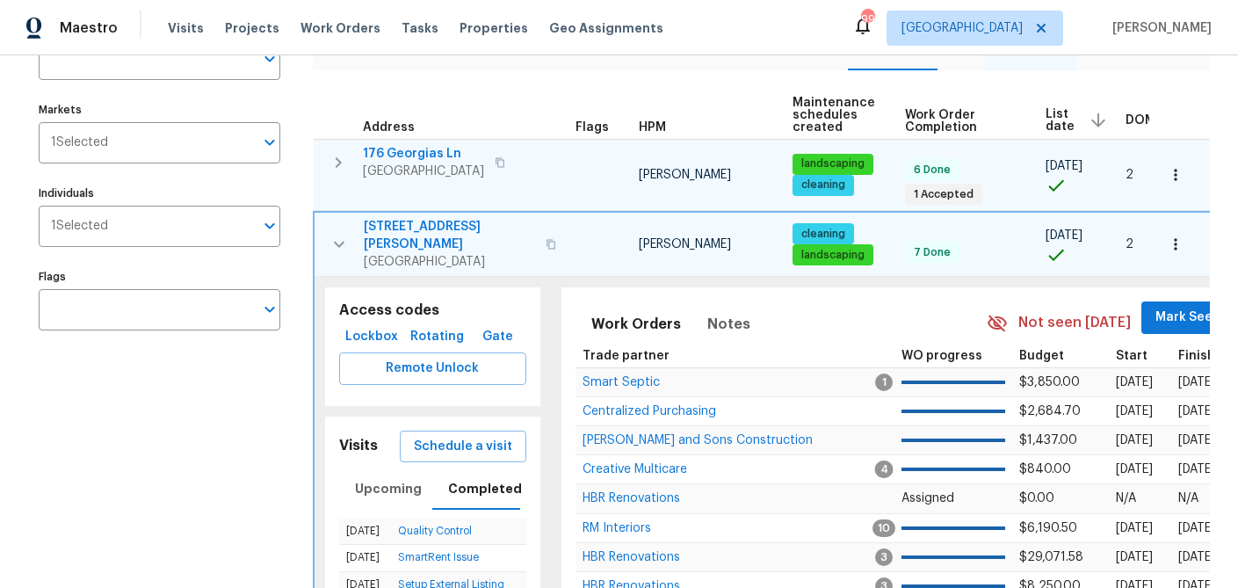
click at [330, 163] on icon "button" at bounding box center [338, 162] width 21 height 21
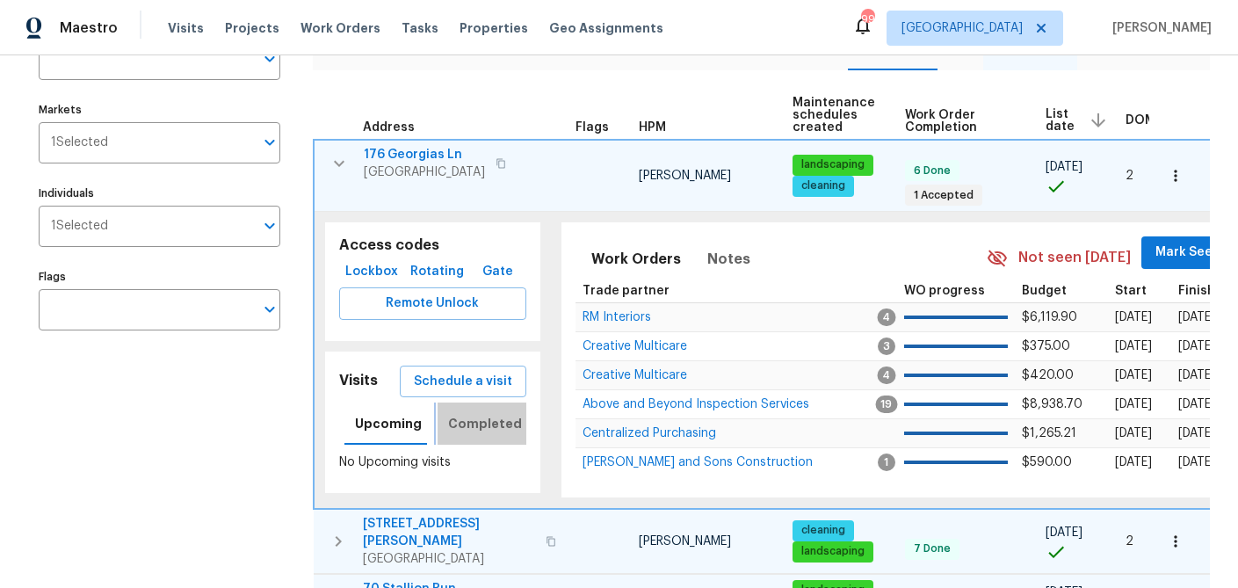
click at [484, 423] on span "Completed" at bounding box center [485, 424] width 74 height 22
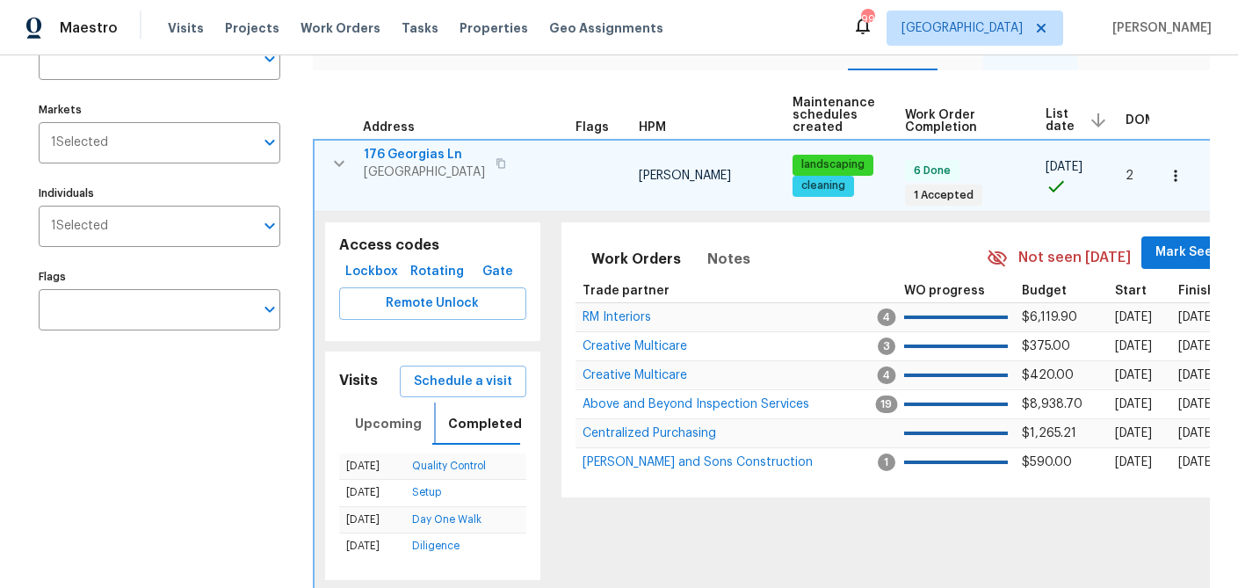
scroll to position [0, 0]
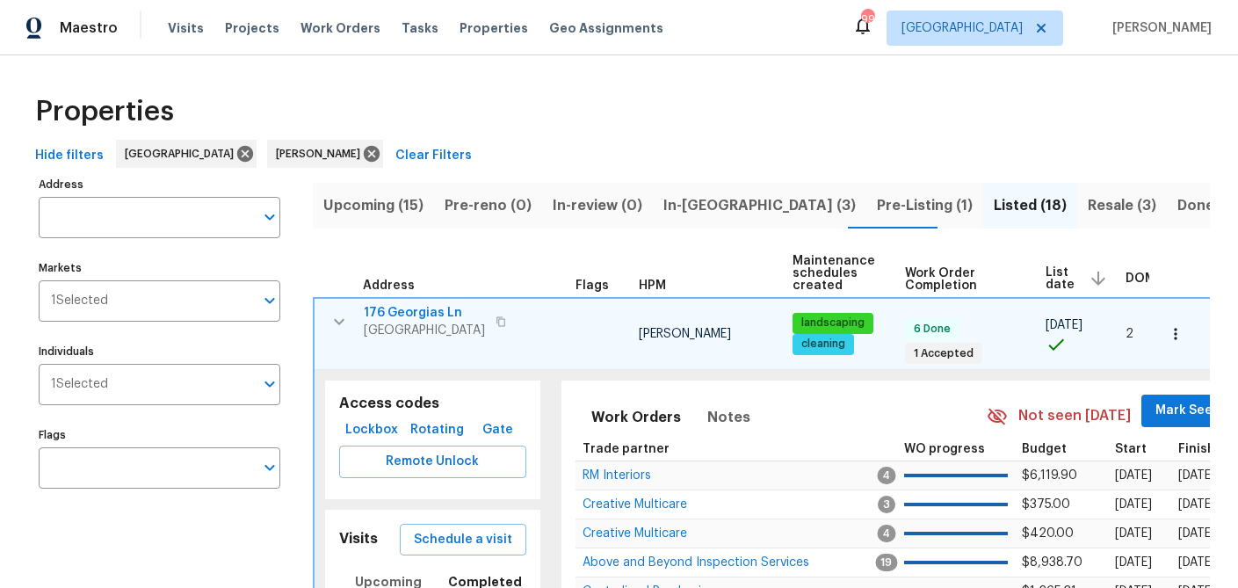
click at [877, 210] on span "Pre-Listing (1)" at bounding box center [925, 205] width 96 height 25
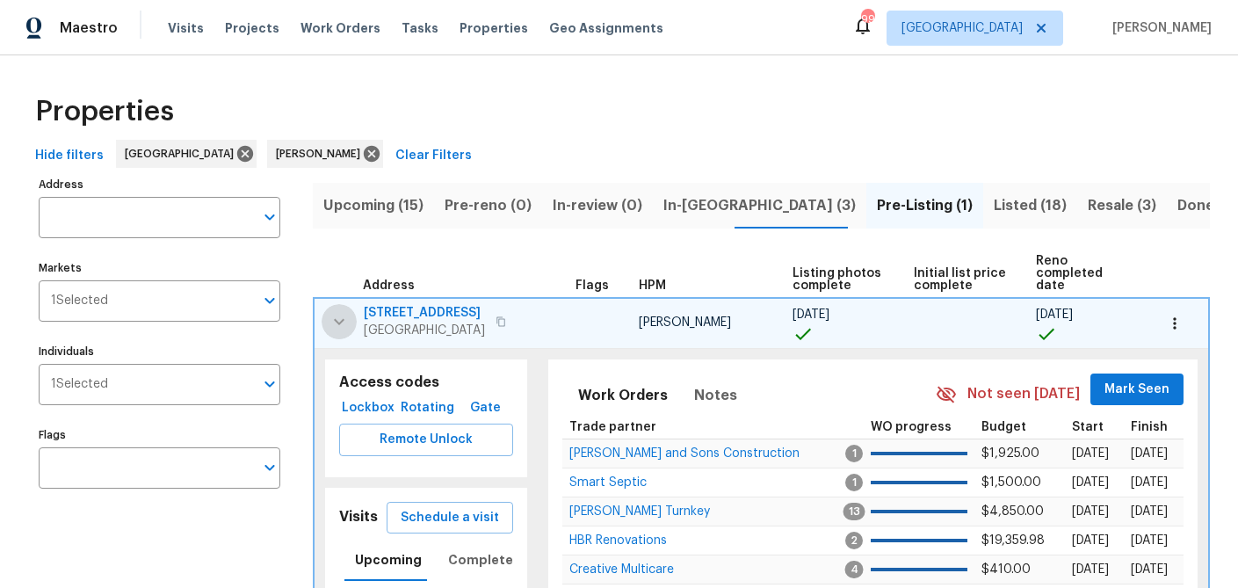
click at [333, 319] on icon "button" at bounding box center [339, 321] width 21 height 21
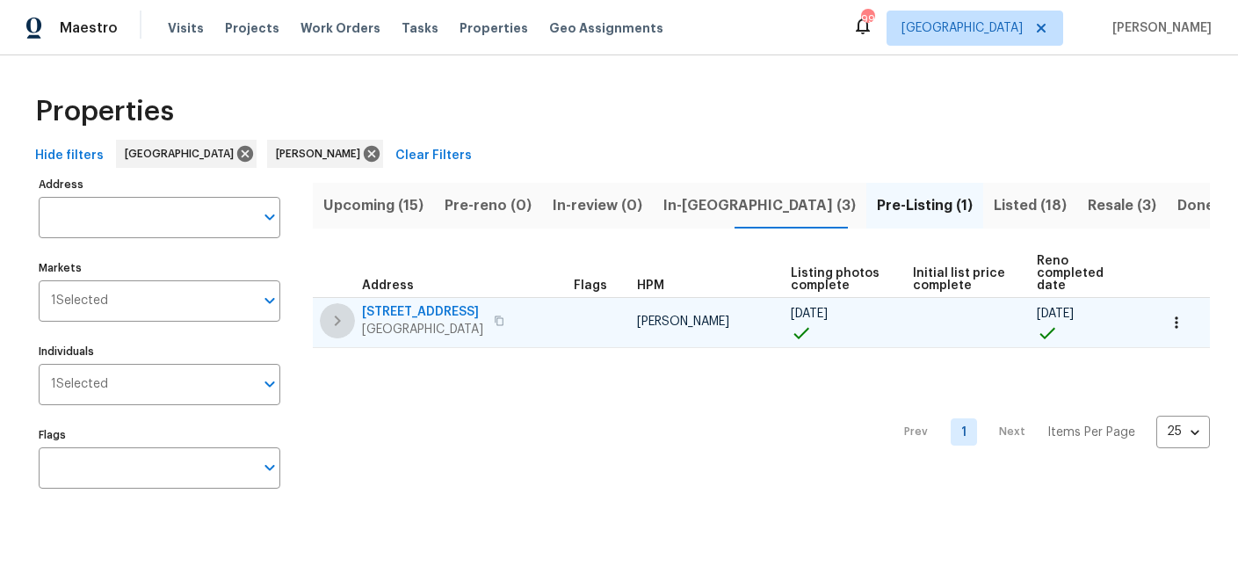
click at [338, 318] on icon "button" at bounding box center [338, 320] width 6 height 11
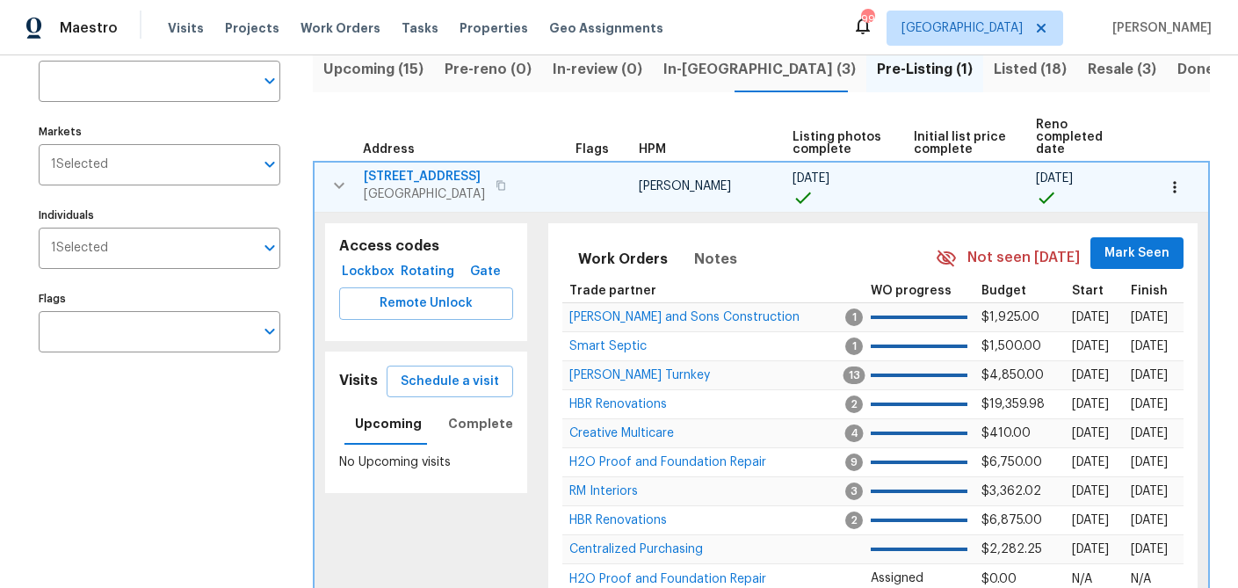
scroll to position [138, 0]
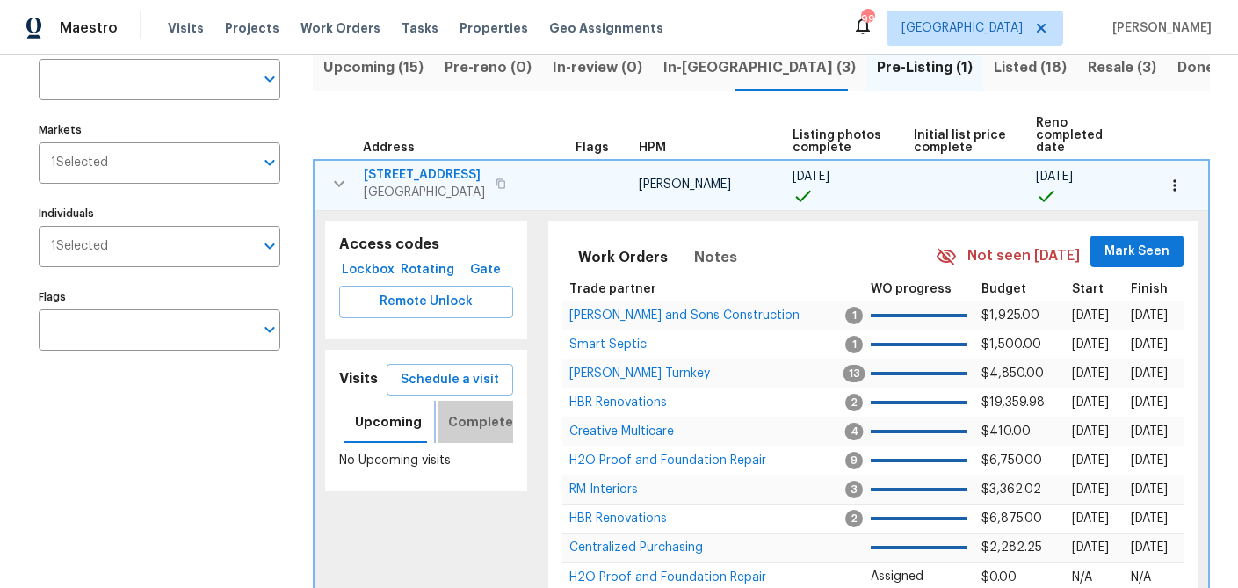
click at [485, 424] on span "Completed" at bounding box center [485, 422] width 74 height 22
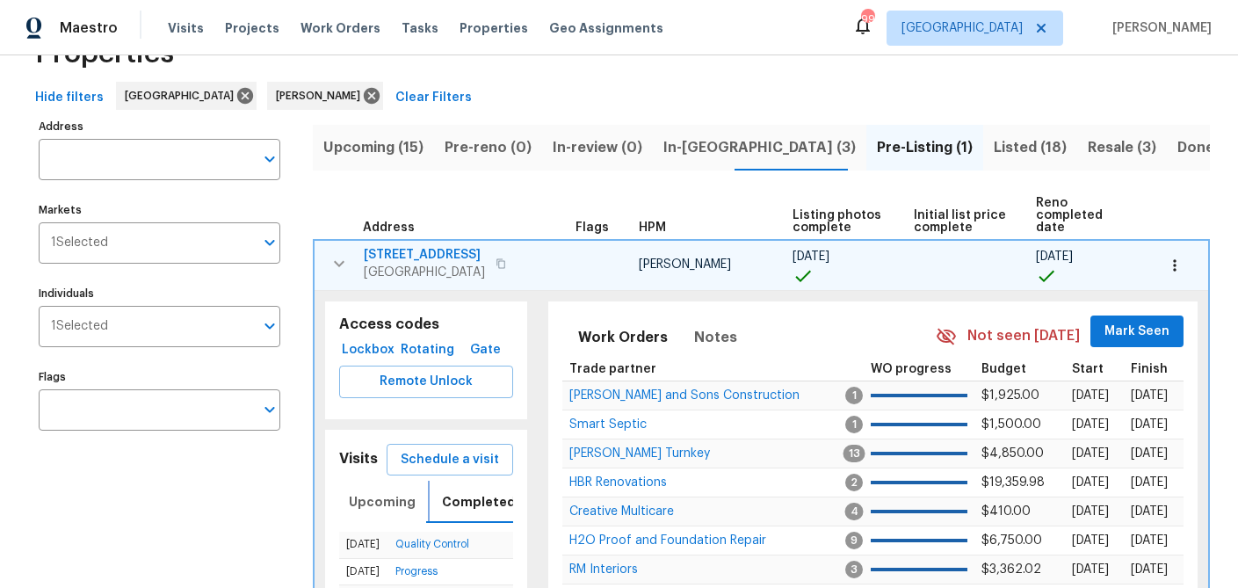
scroll to position [5, 0]
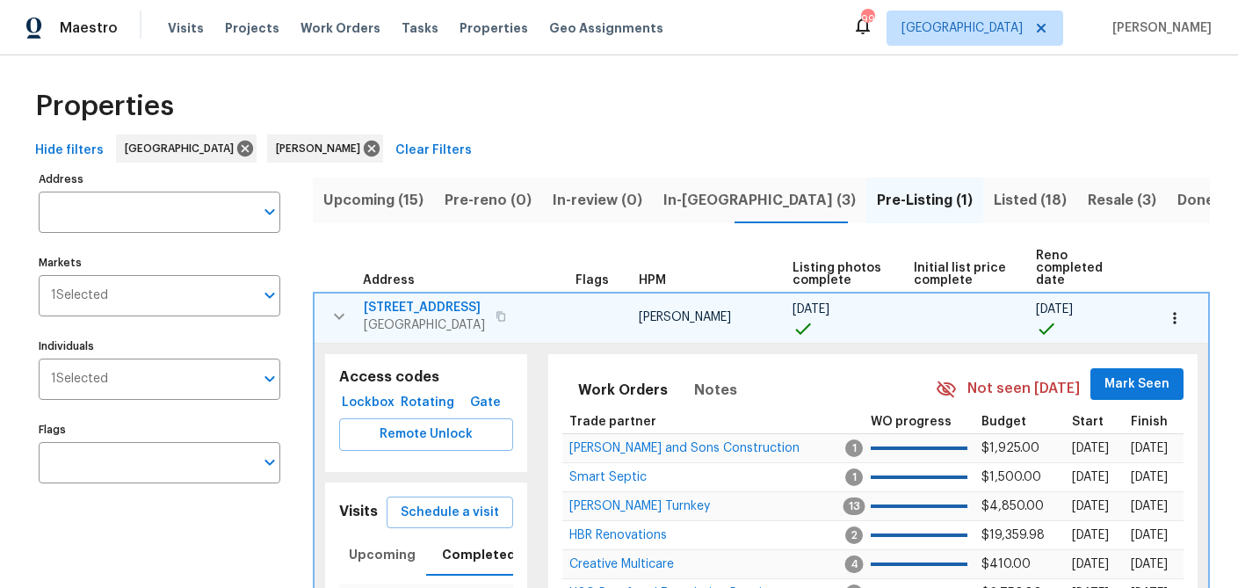
click at [338, 320] on icon "button" at bounding box center [339, 316] width 21 height 21
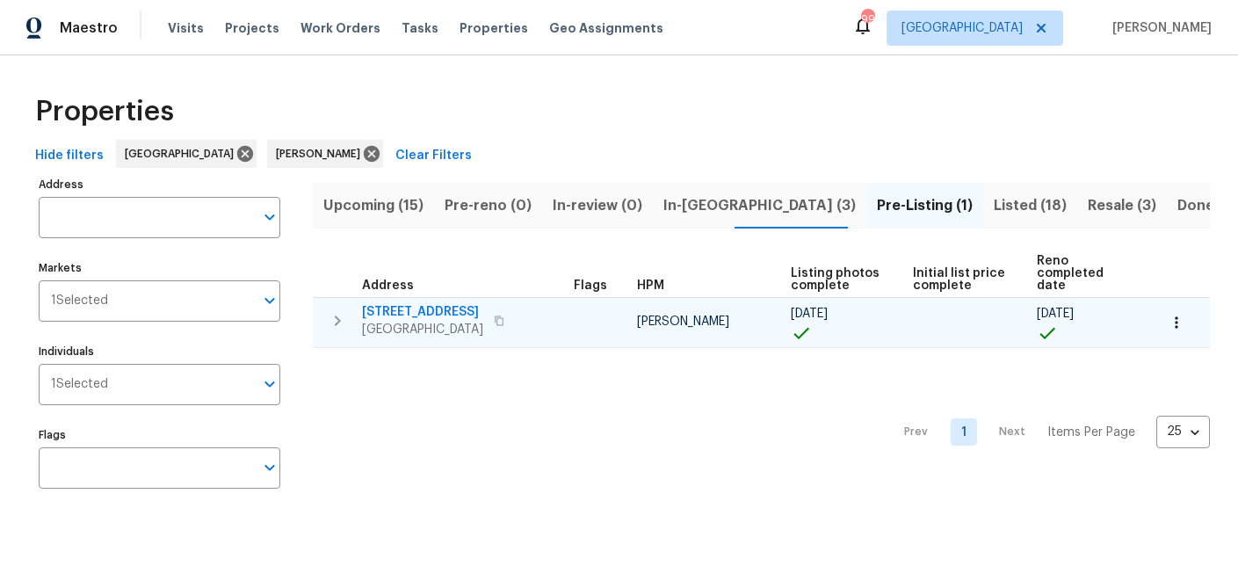
scroll to position [0, 0]
click at [693, 207] on span "In-[GEOGRAPHIC_DATA] (3)" at bounding box center [759, 205] width 192 height 25
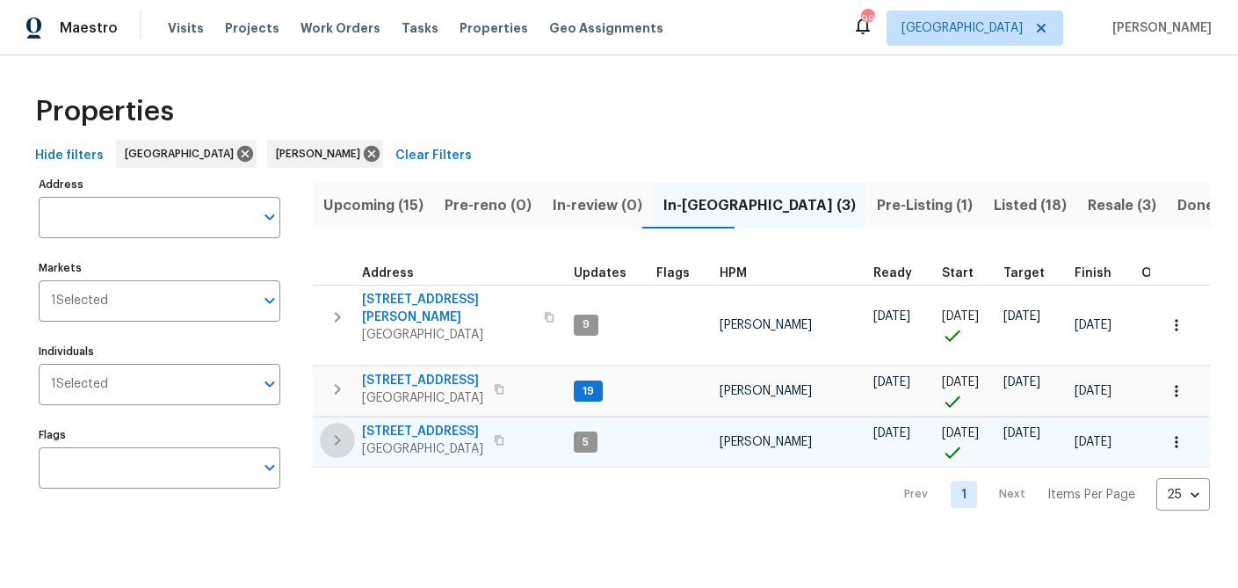
click at [332, 433] on icon "button" at bounding box center [337, 440] width 21 height 21
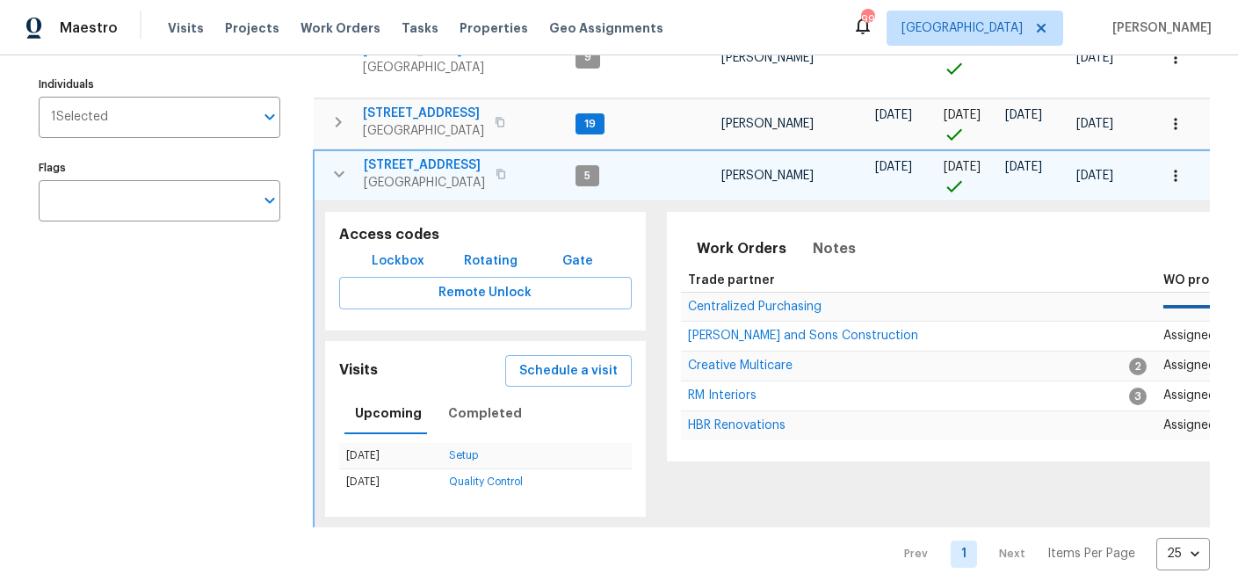
scroll to position [268, 0]
click at [494, 406] on span "Completed" at bounding box center [485, 412] width 74 height 22
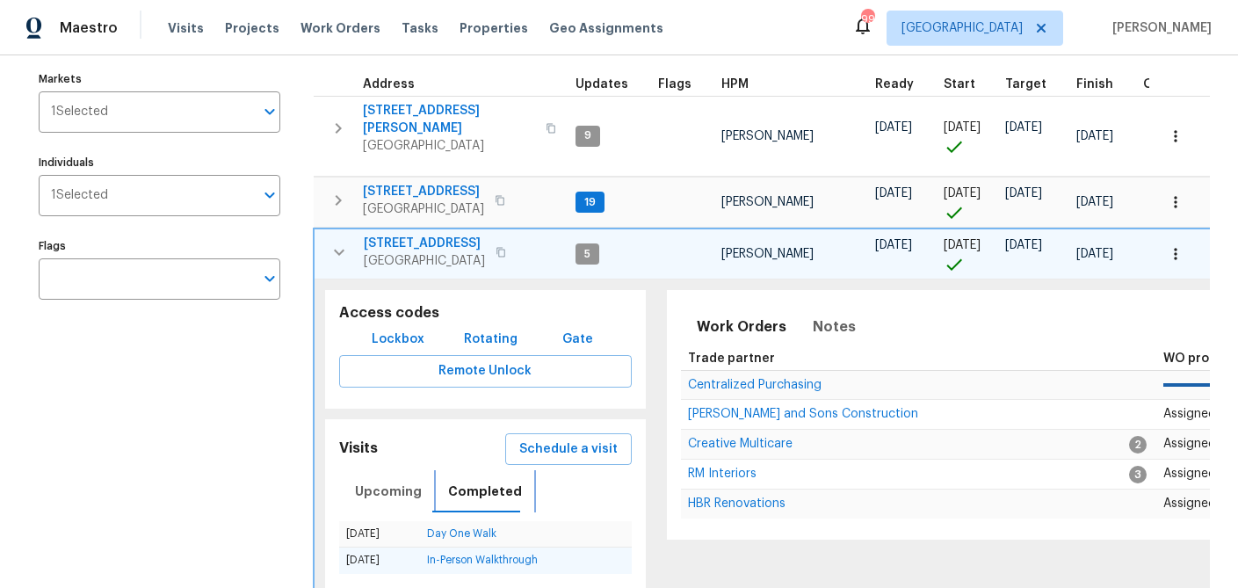
scroll to position [182, 0]
